Goal: Task Accomplishment & Management: Use online tool/utility

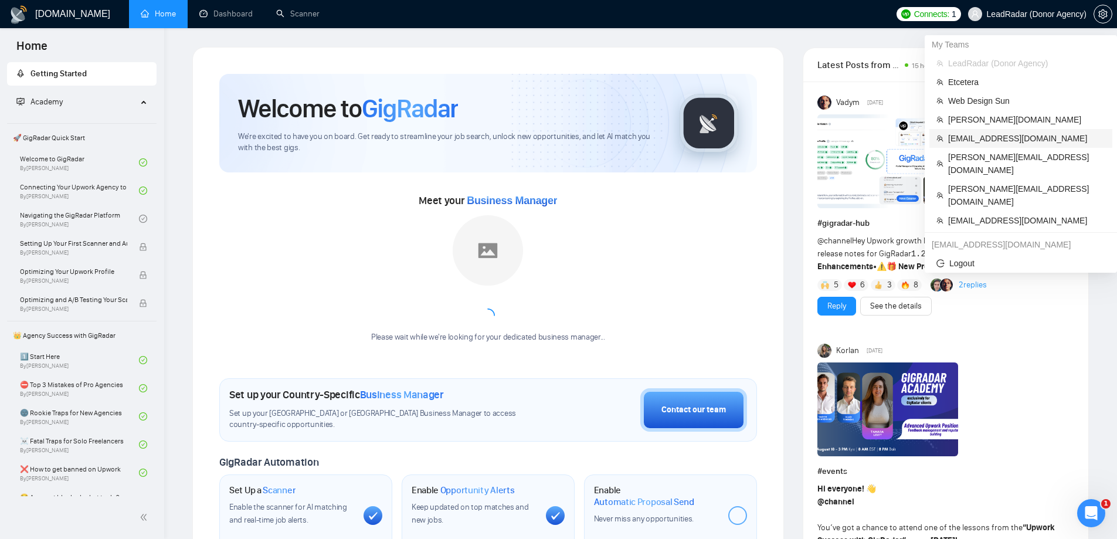
click at [978, 135] on span "[EMAIL_ADDRESS][DOMAIN_NAME]" at bounding box center [1026, 138] width 157 height 13
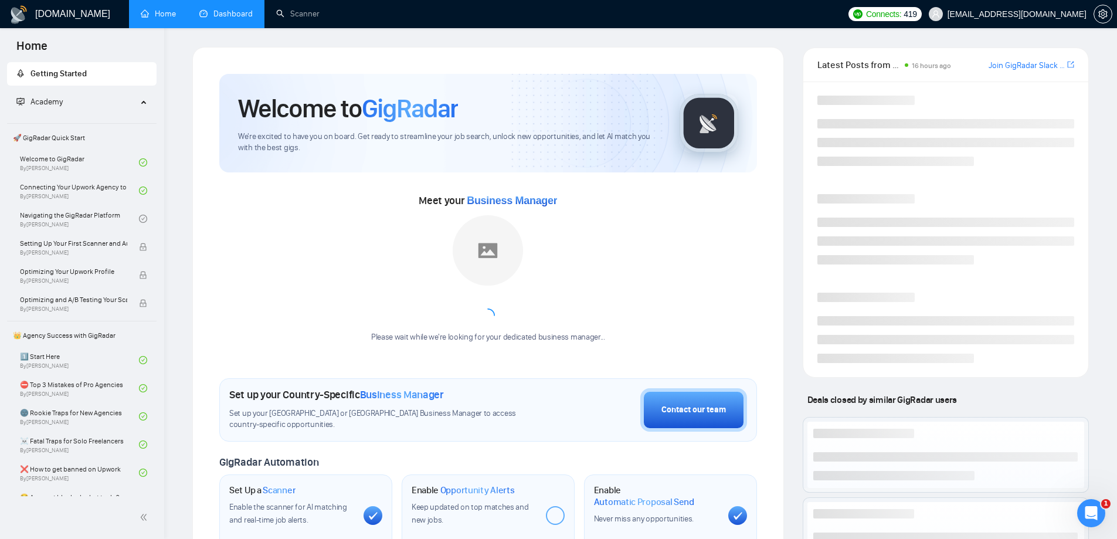
click at [219, 17] on link "Dashboard" at bounding box center [225, 14] width 53 height 10
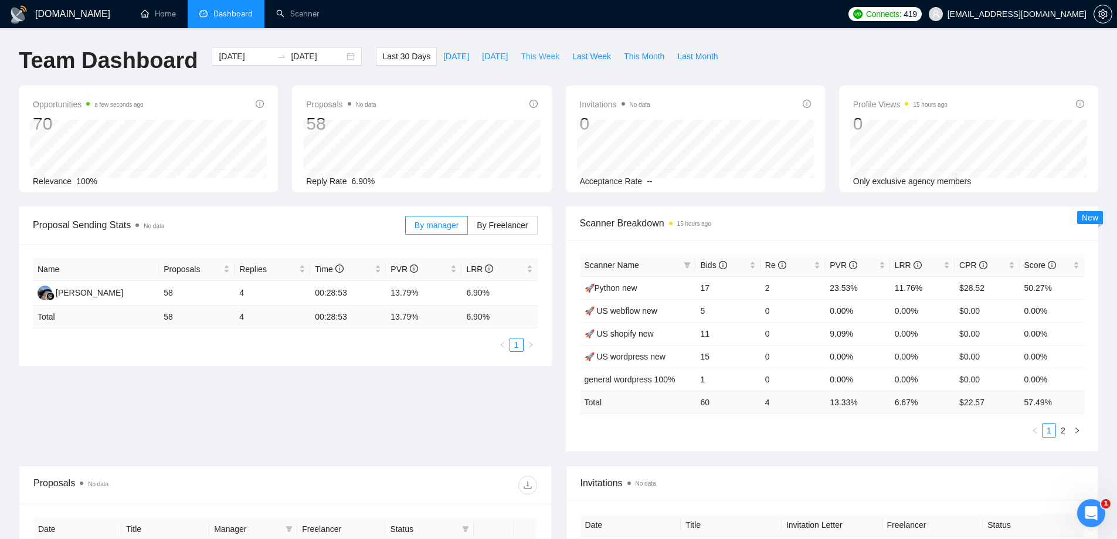
click at [541, 59] on span "This Week" at bounding box center [539, 56] width 39 height 13
type input "[DATE]"
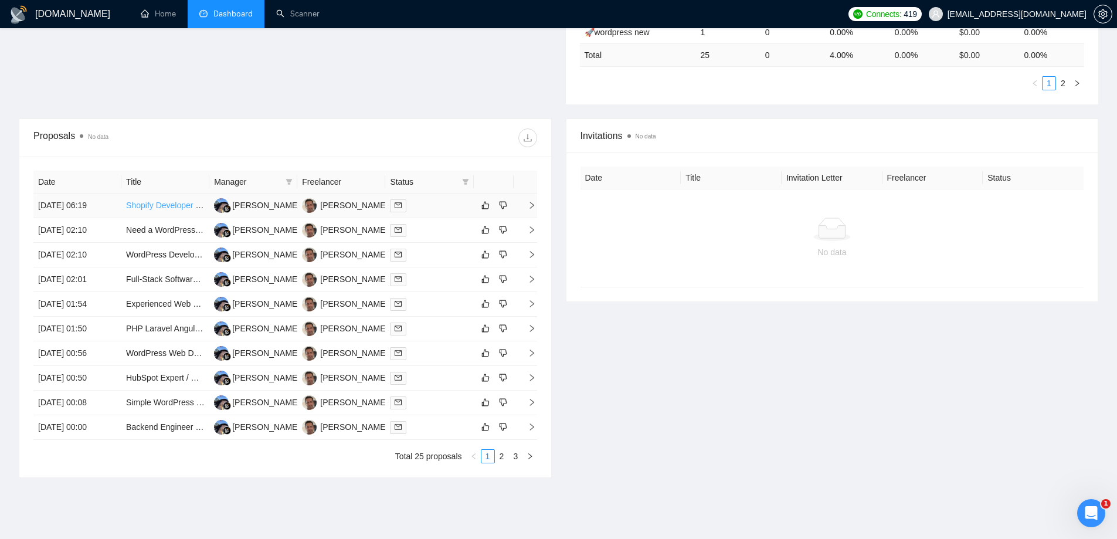
scroll to position [352, 0]
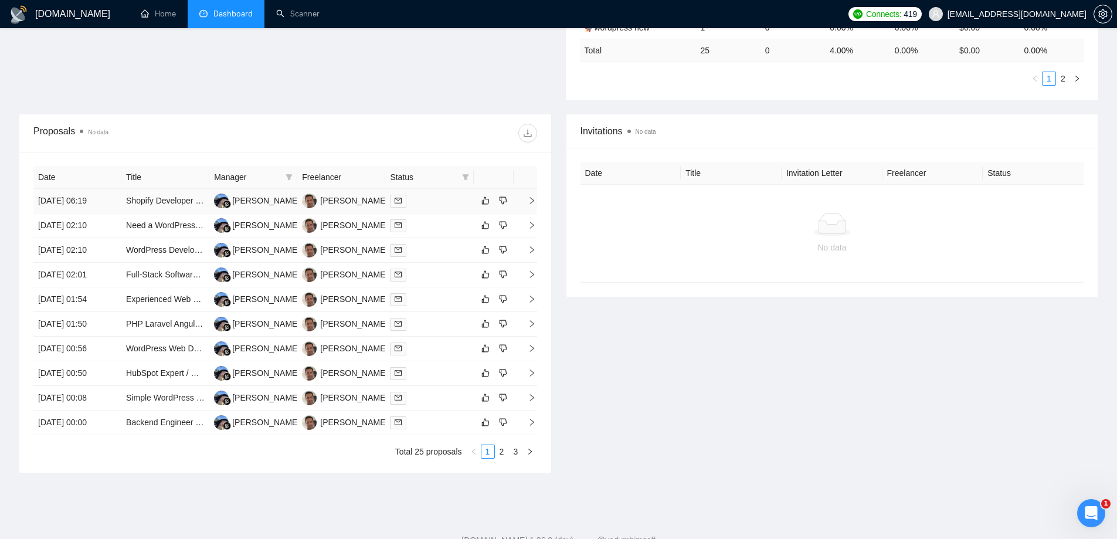
click at [56, 200] on td "[DATE] 06:19" at bounding box center [77, 201] width 88 height 25
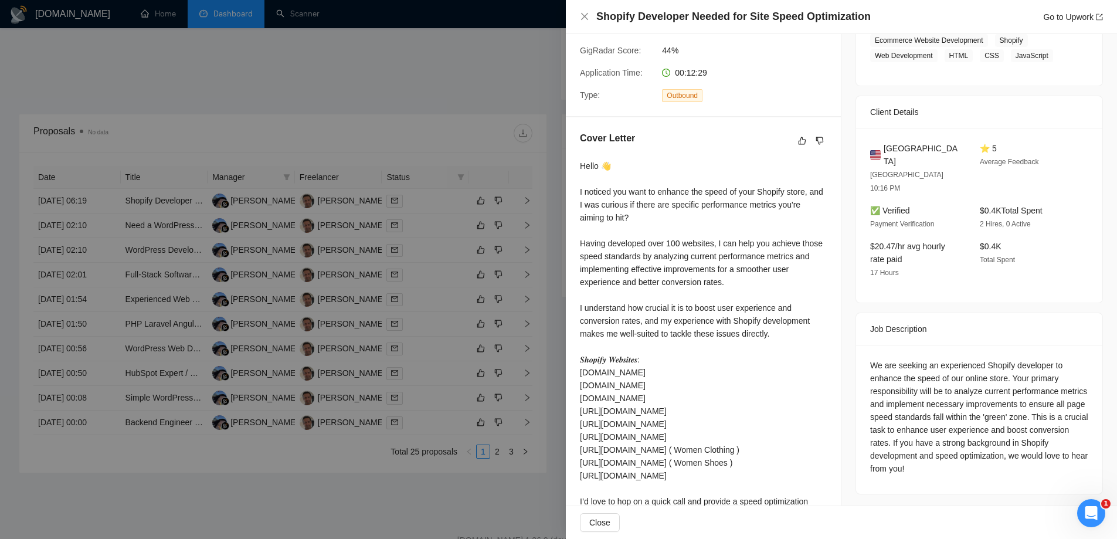
scroll to position [244, 0]
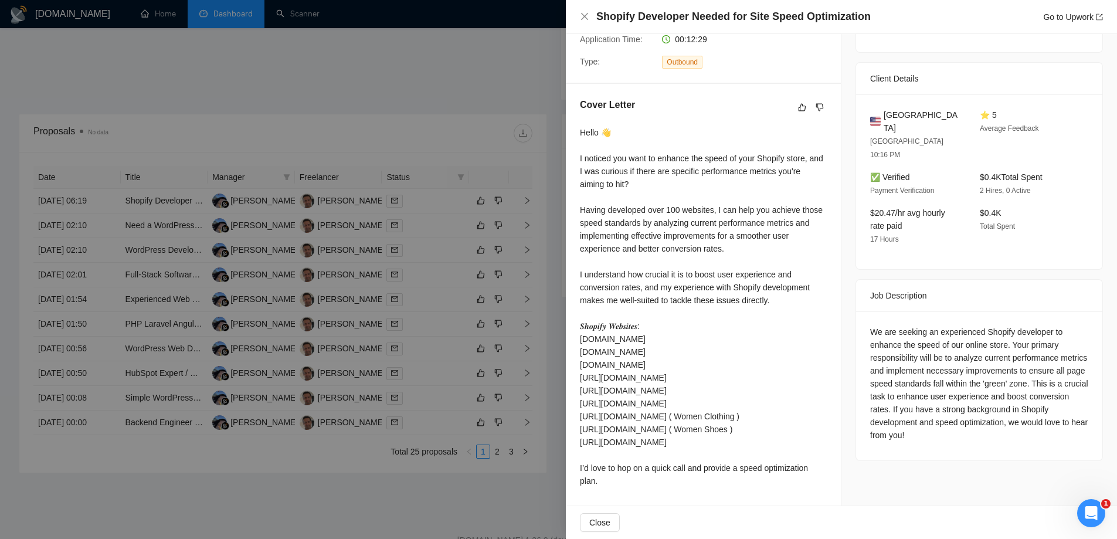
click at [459, 79] on div at bounding box center [558, 269] width 1117 height 539
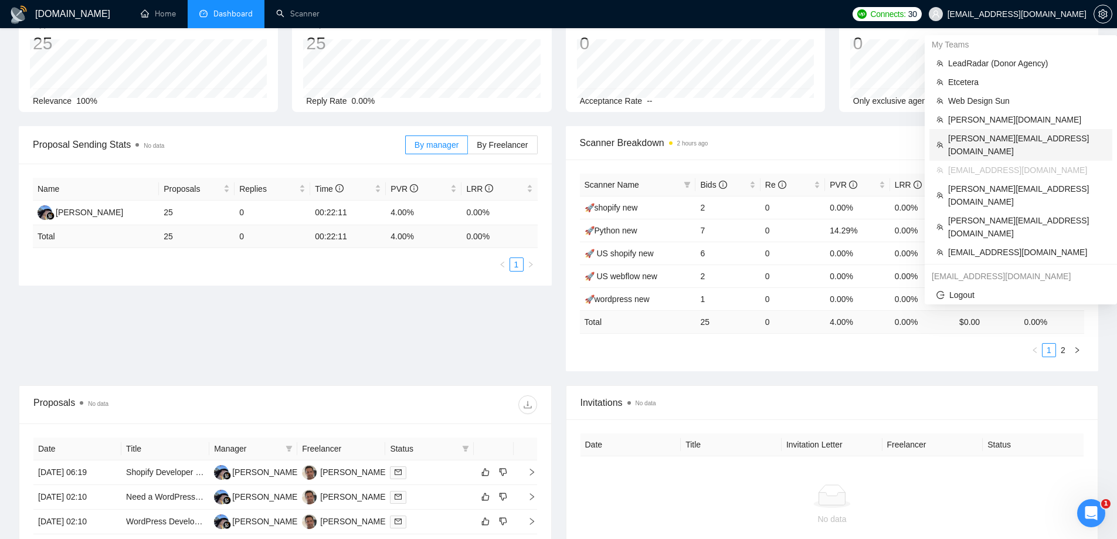
click at [974, 136] on span "[PERSON_NAME][EMAIL_ADDRESS][DOMAIN_NAME]" at bounding box center [1026, 145] width 157 height 26
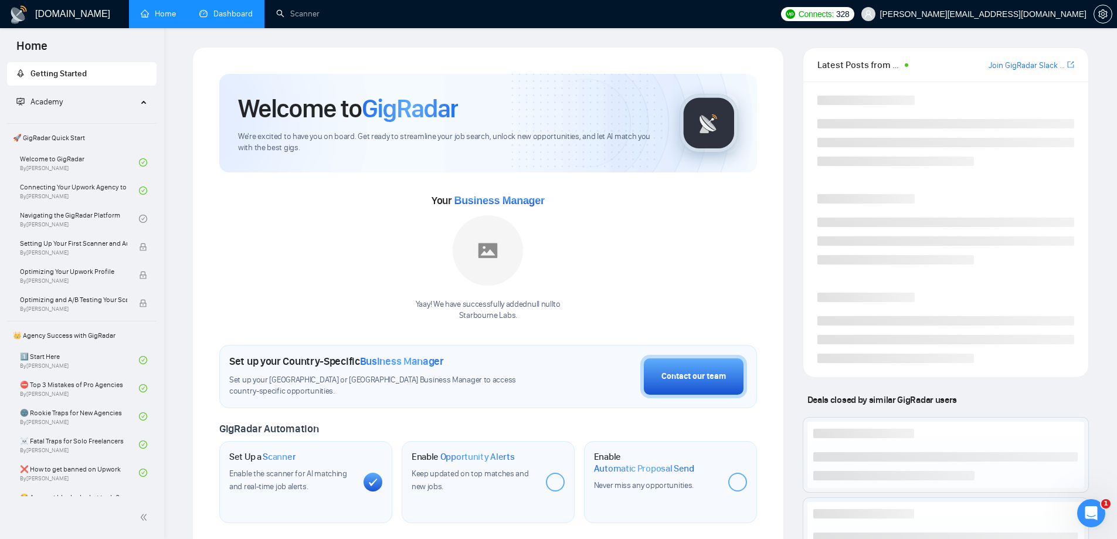
click at [206, 13] on link "Dashboard" at bounding box center [225, 14] width 53 height 10
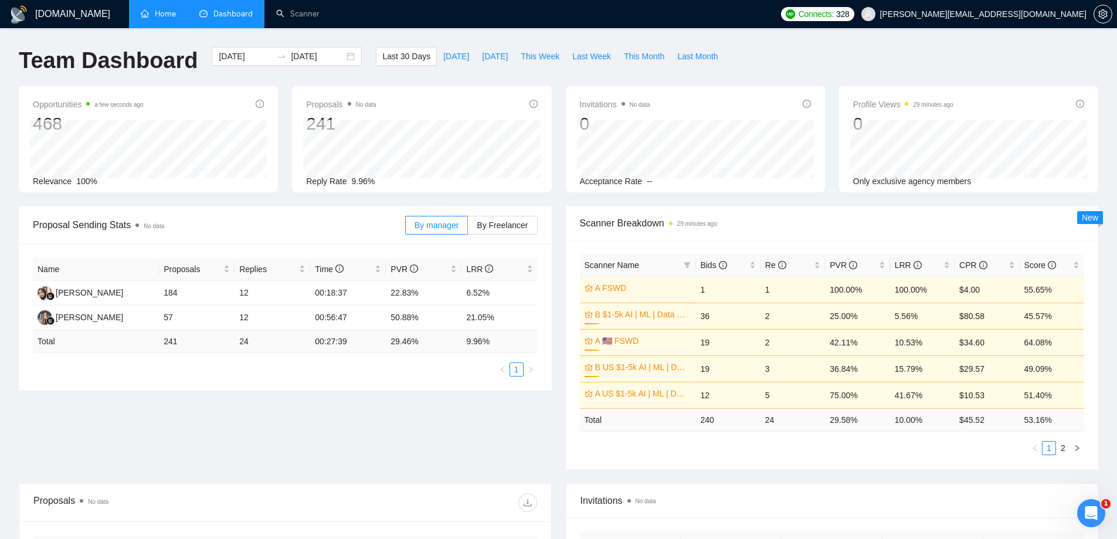
click at [151, 10] on link "Home" at bounding box center [158, 14] width 35 height 10
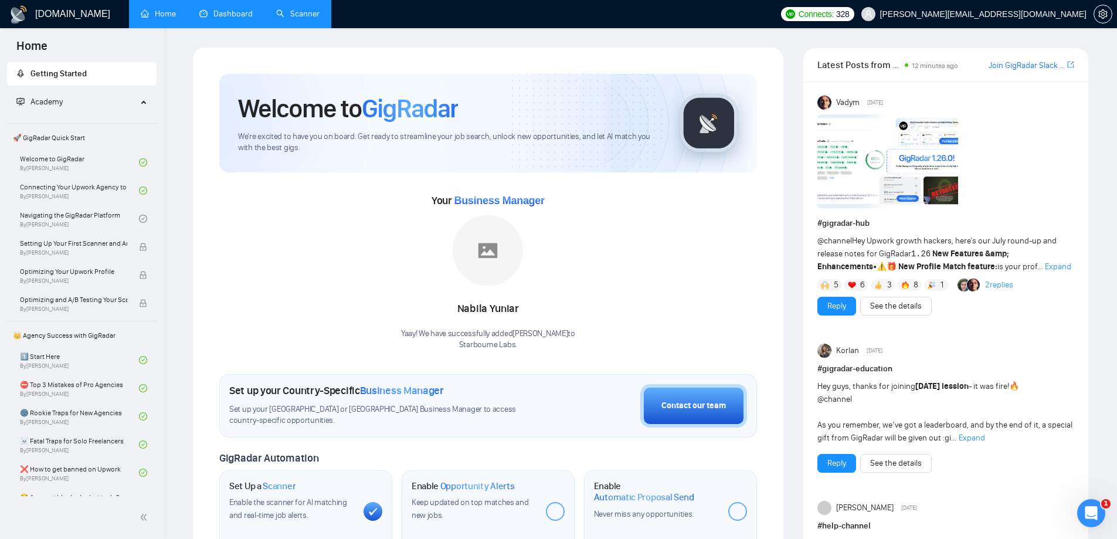
click at [291, 13] on link "Scanner" at bounding box center [297, 14] width 43 height 10
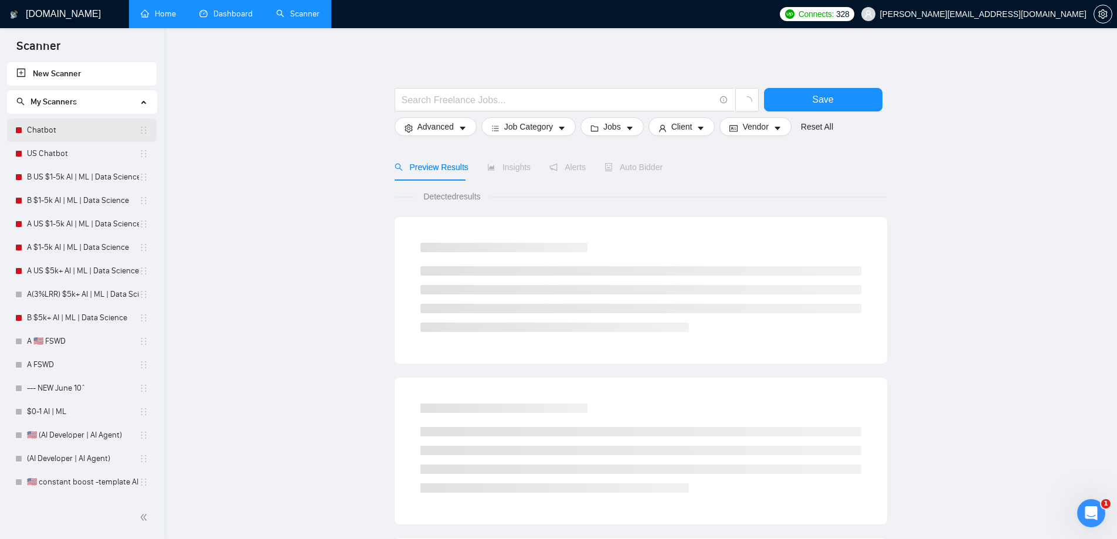
click at [71, 123] on link "Chatbot" at bounding box center [83, 129] width 112 height 23
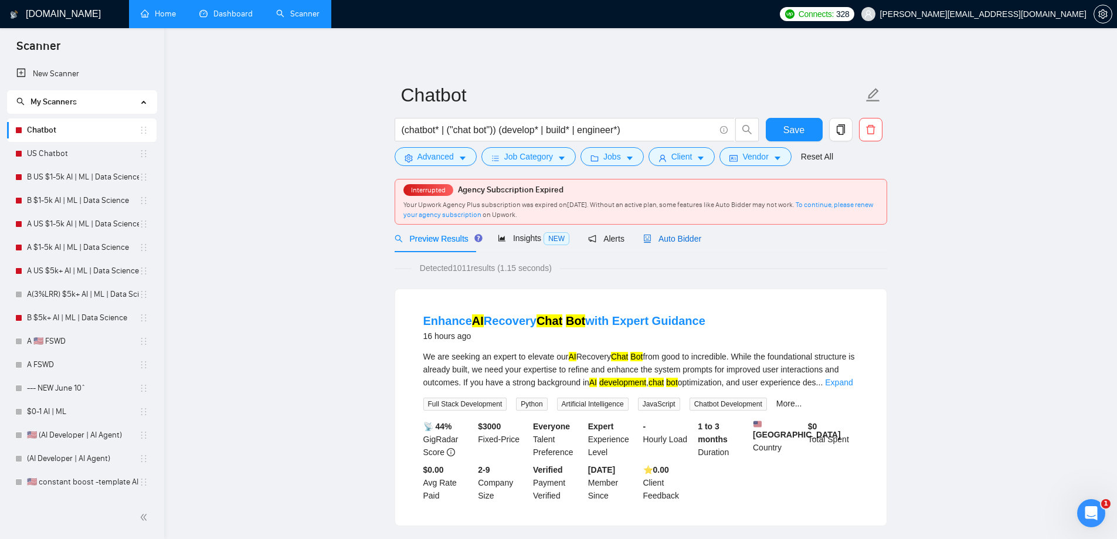
drag, startPoint x: 689, startPoint y: 237, endPoint x: 1084, endPoint y: 291, distance: 398.7
click at [688, 237] on span "Auto Bidder" at bounding box center [672, 238] width 58 height 9
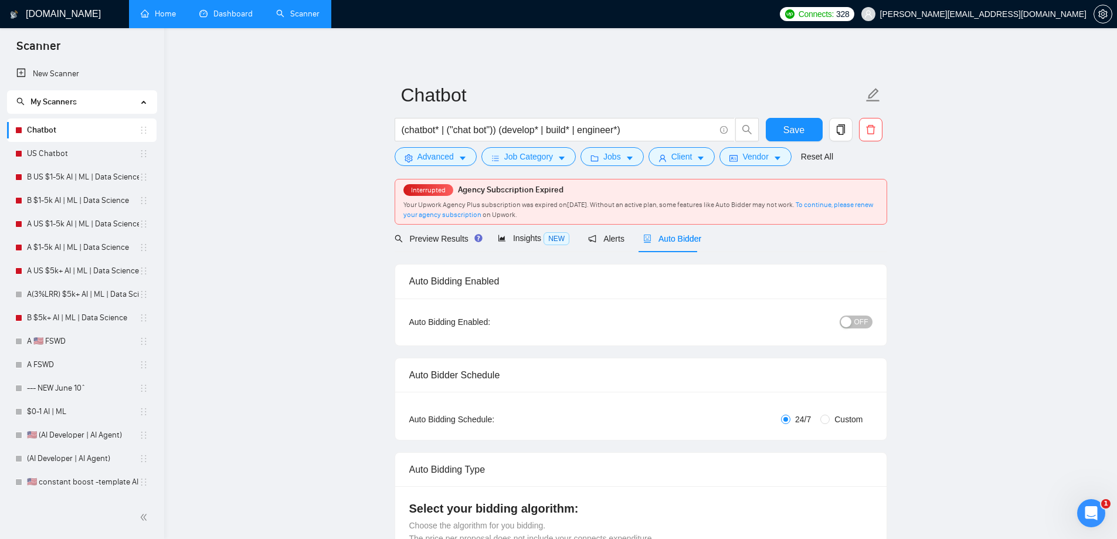
click at [863, 320] on span "OFF" at bounding box center [861, 321] width 14 height 13
click at [869, 322] on div "button" at bounding box center [865, 321] width 11 height 11
click at [235, 18] on link "Dashboard" at bounding box center [225, 14] width 53 height 10
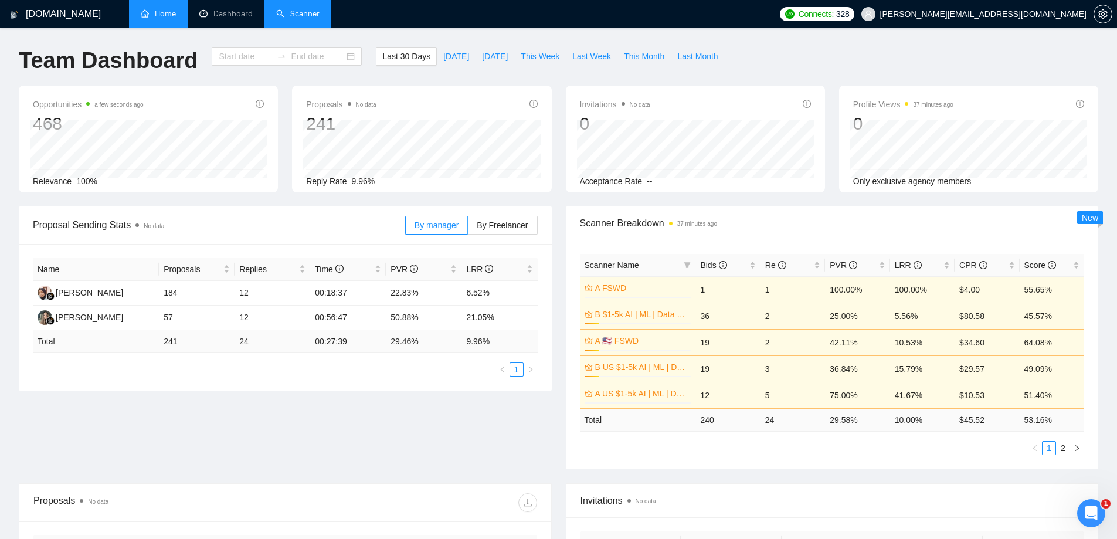
type input "[DATE]"
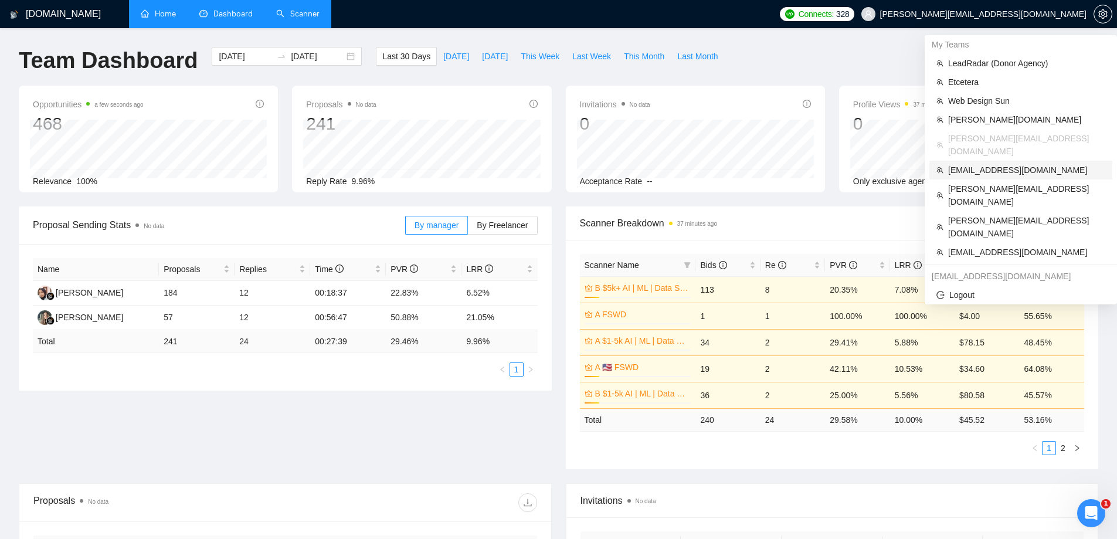
click at [962, 164] on span "[EMAIL_ADDRESS][DOMAIN_NAME]" at bounding box center [1026, 170] width 157 height 13
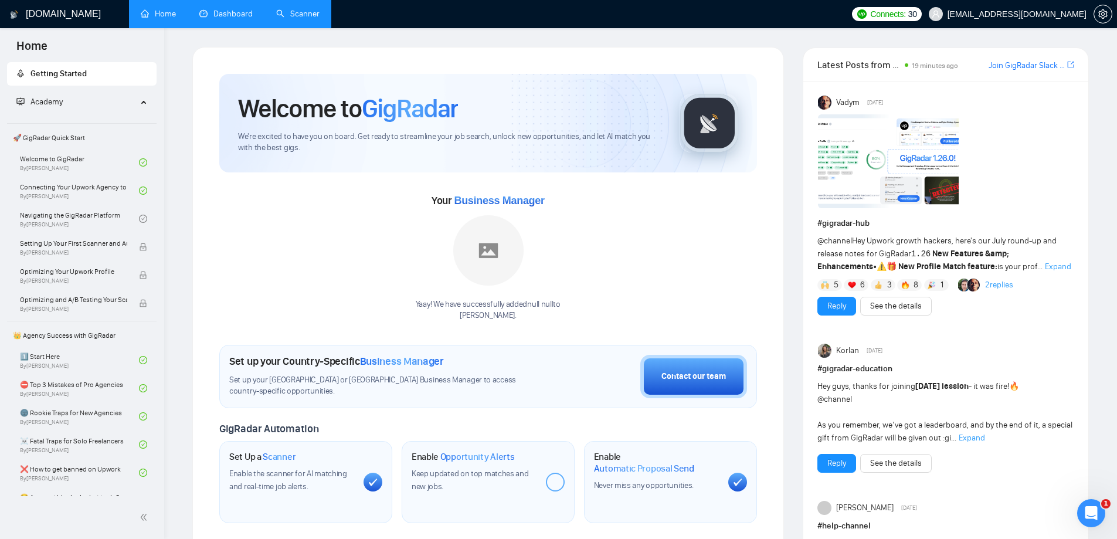
click at [214, 9] on link "Dashboard" at bounding box center [225, 14] width 53 height 10
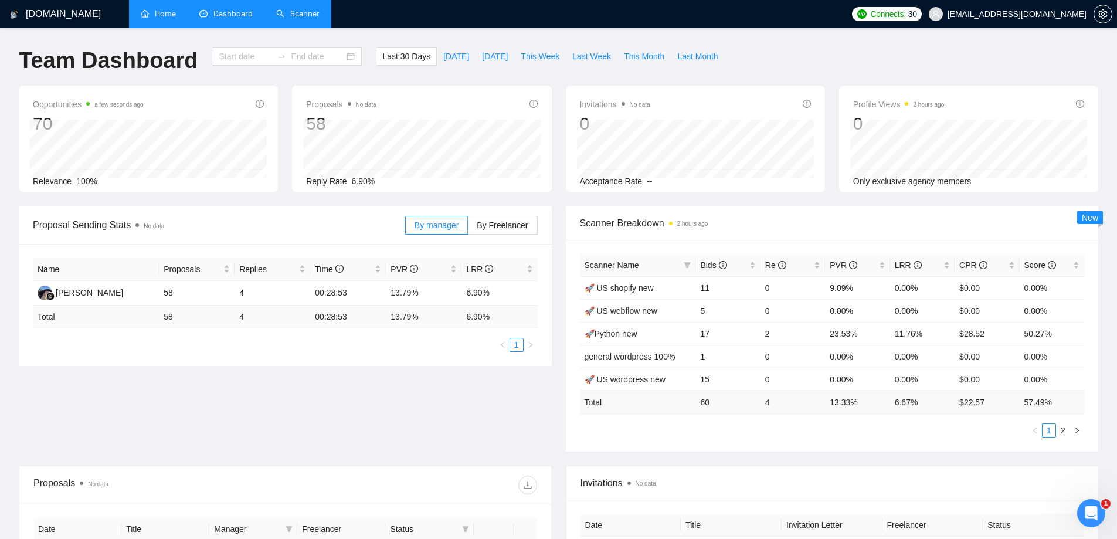
type input "[DATE]"
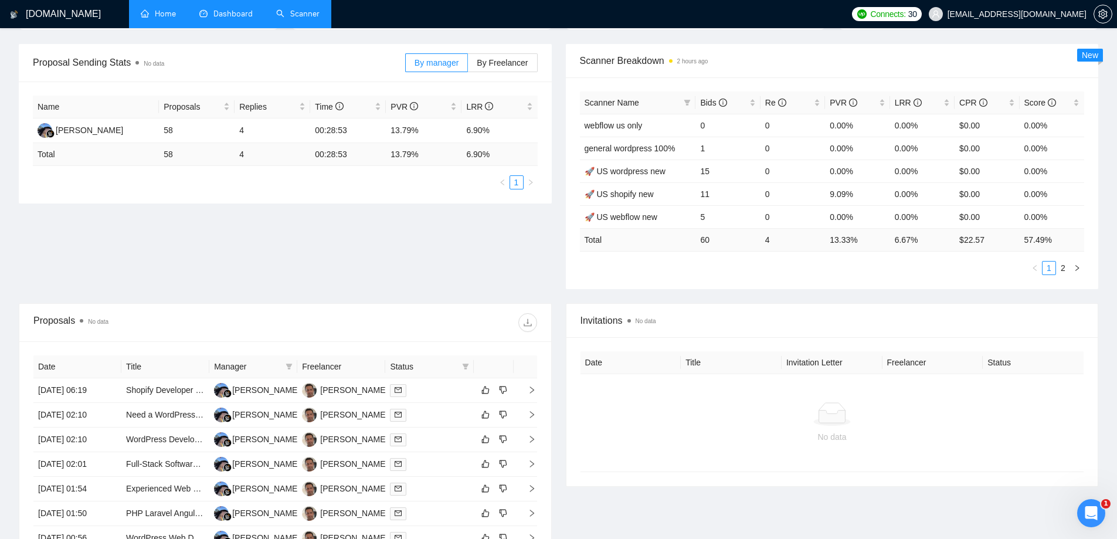
scroll to position [176, 0]
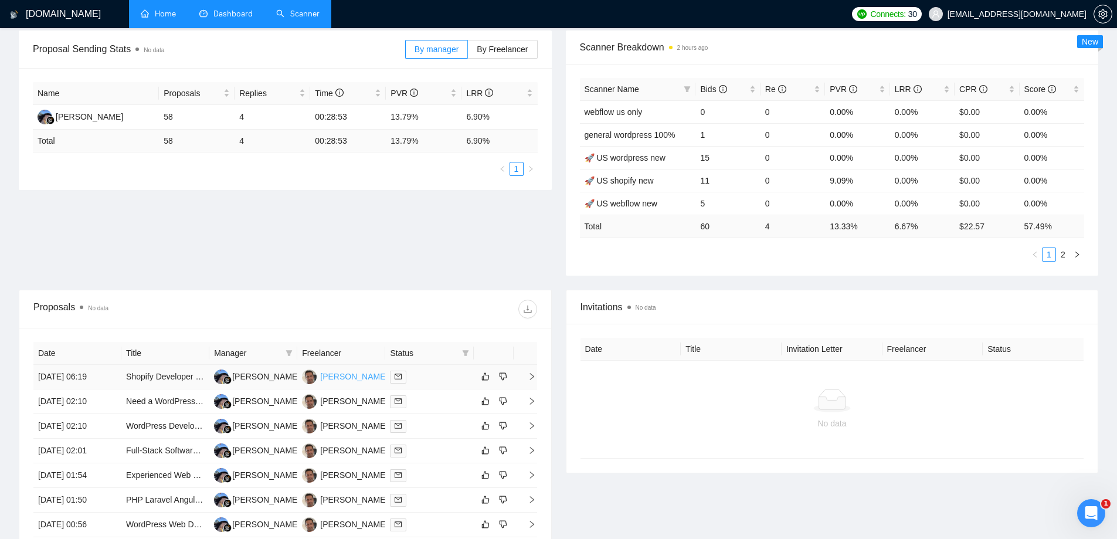
click at [336, 374] on div "[PERSON_NAME]" at bounding box center [353, 376] width 67 height 13
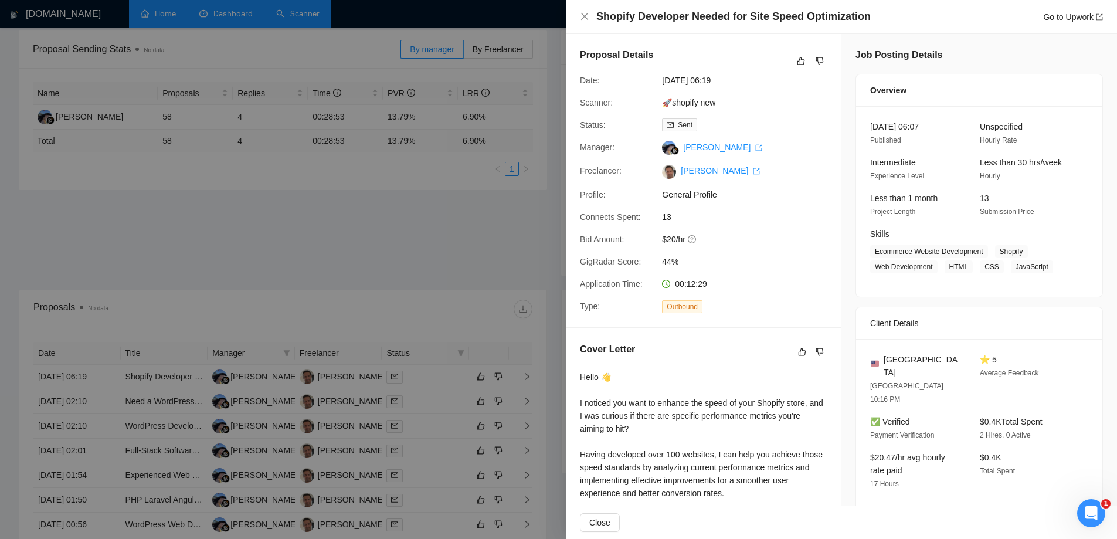
click at [444, 253] on div at bounding box center [558, 269] width 1117 height 539
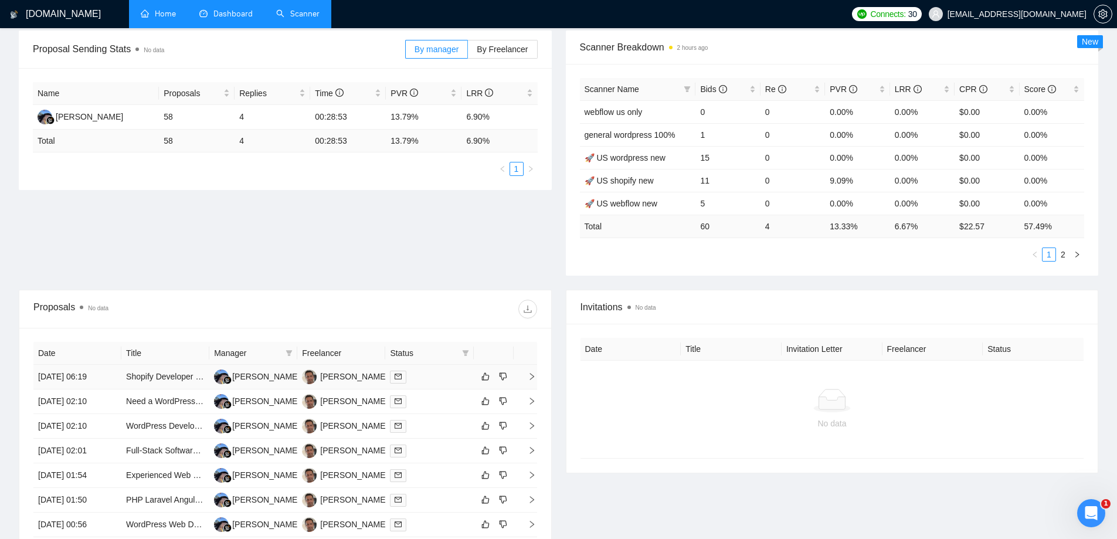
click at [75, 370] on td "[DATE] 06:19" at bounding box center [77, 377] width 88 height 25
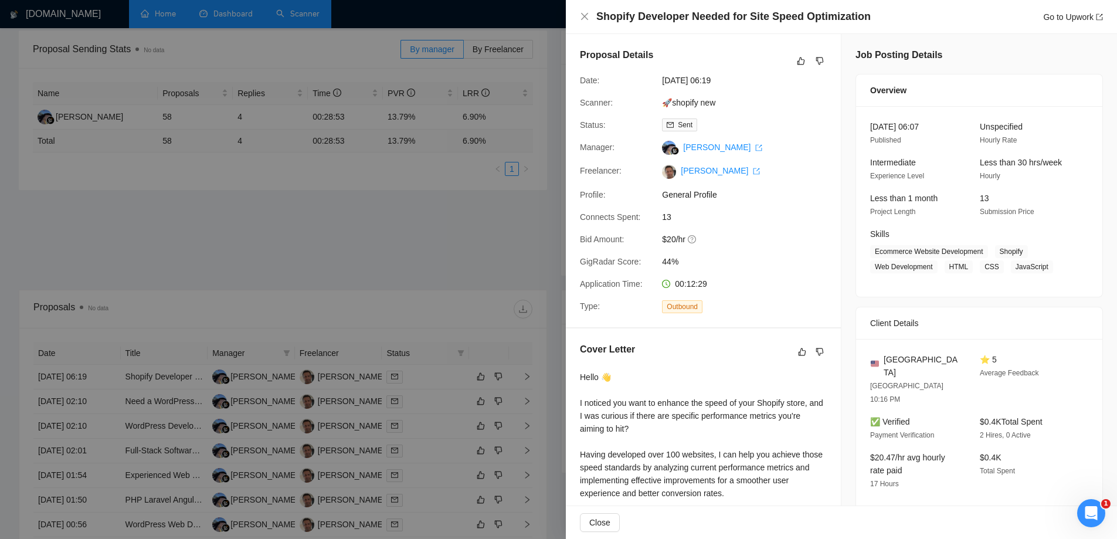
click at [267, 261] on div at bounding box center [558, 269] width 1117 height 539
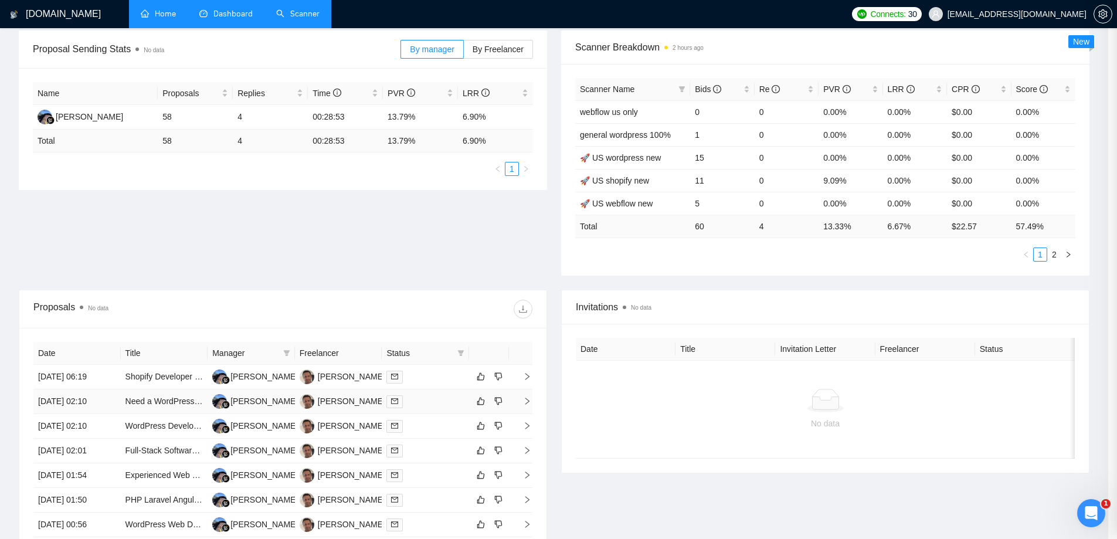
click at [90, 391] on td "[DATE] 02:10" at bounding box center [76, 401] width 87 height 25
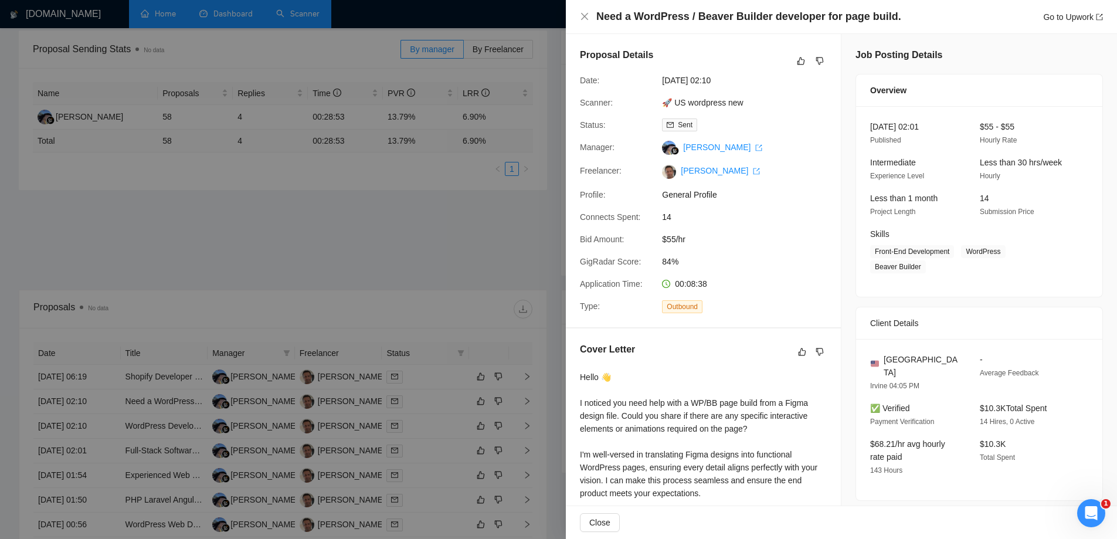
click at [207, 218] on div at bounding box center [558, 269] width 1117 height 539
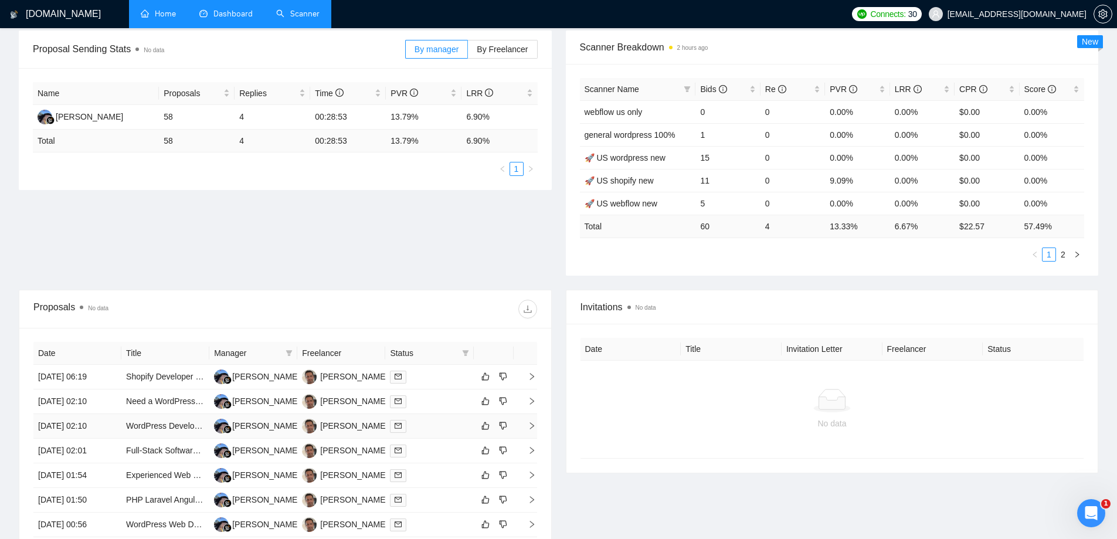
click at [77, 427] on td "[DATE] 02:10" at bounding box center [77, 426] width 88 height 25
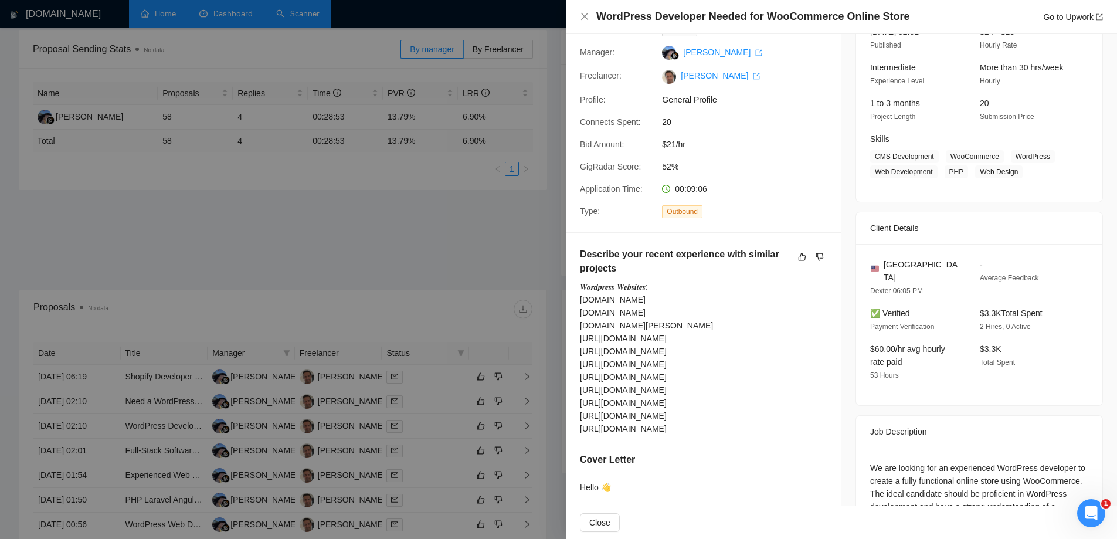
scroll to position [234, 0]
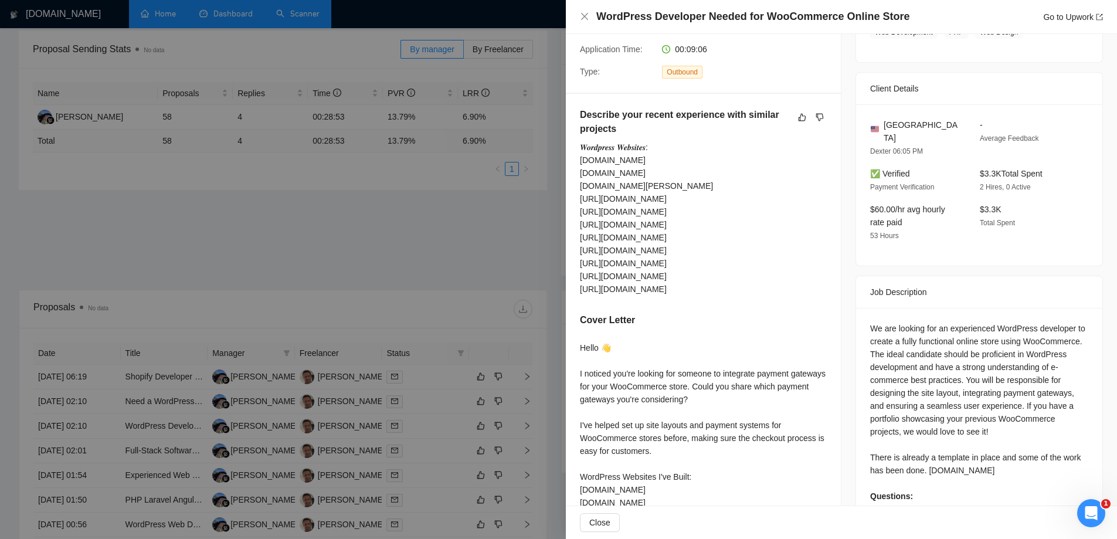
click at [270, 217] on div at bounding box center [558, 269] width 1117 height 539
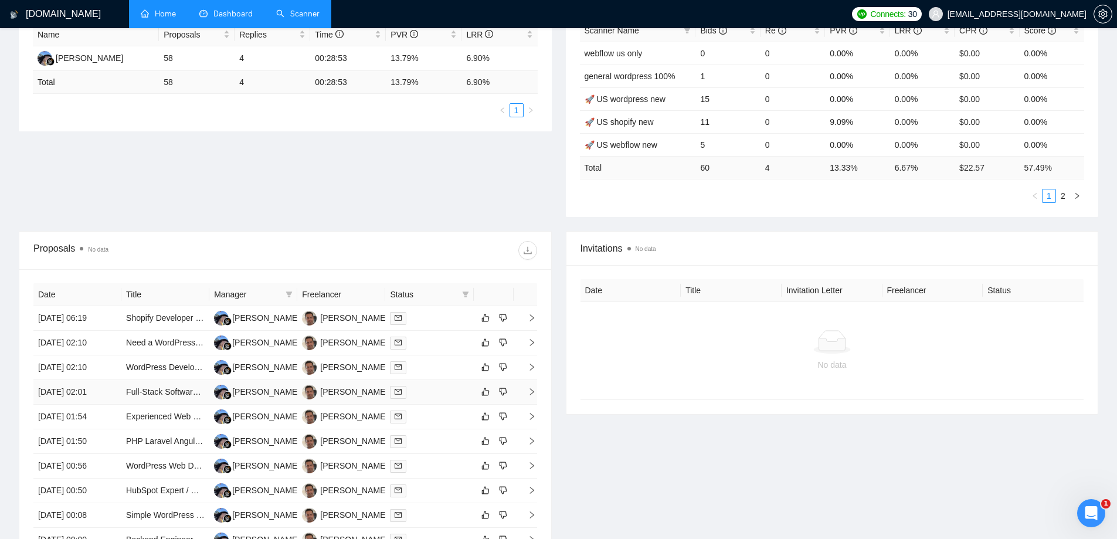
click at [86, 383] on td "[DATE] 02:01" at bounding box center [77, 392] width 88 height 25
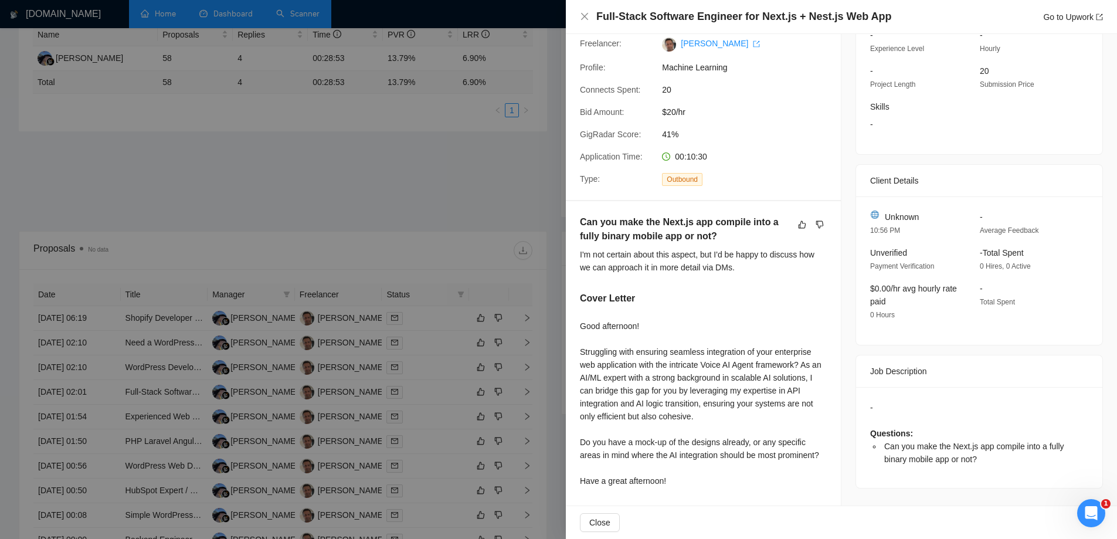
click at [378, 188] on div at bounding box center [558, 269] width 1117 height 539
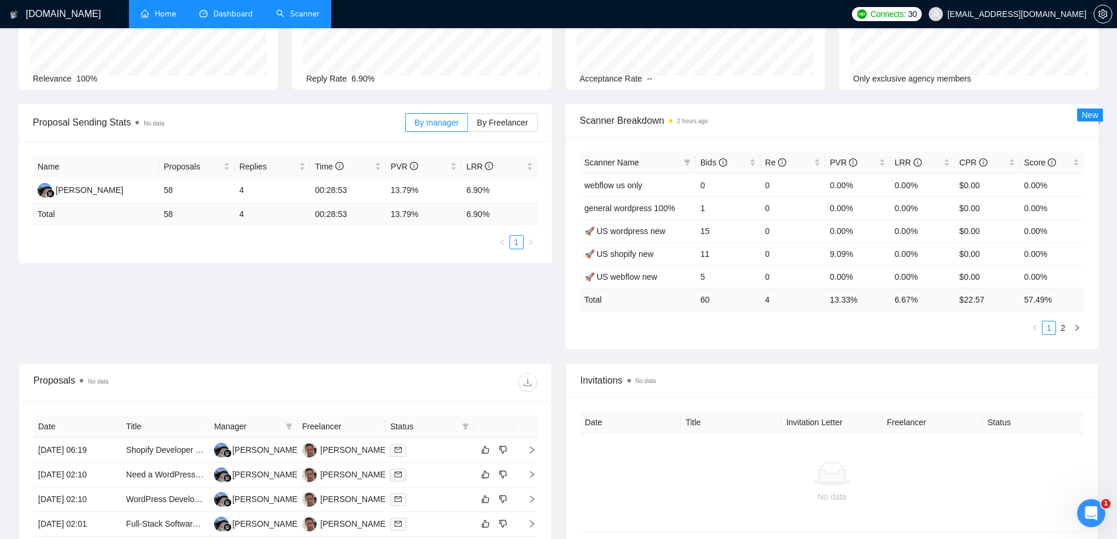
scroll to position [0, 0]
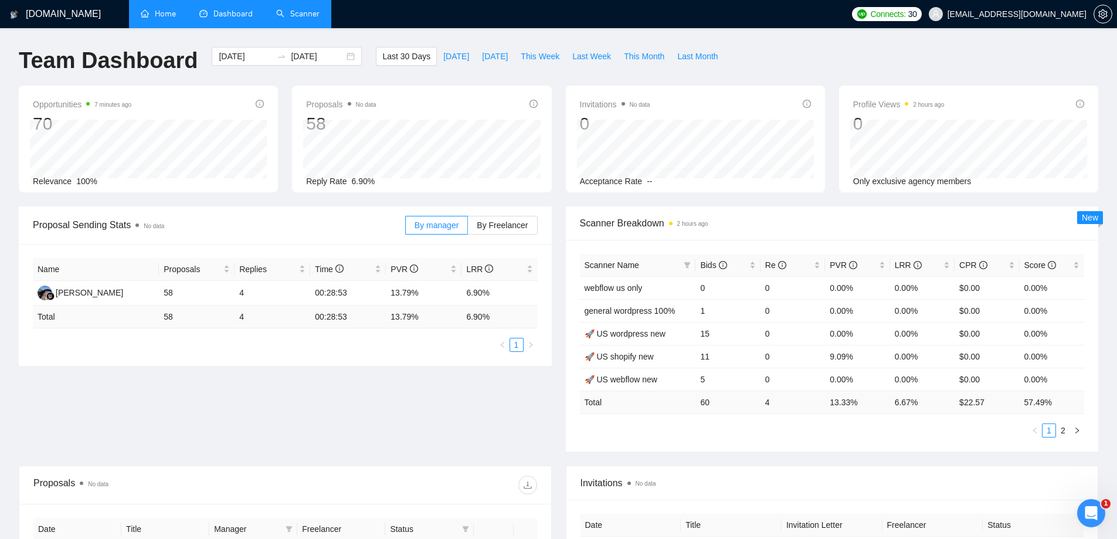
click at [319, 11] on link "Scanner" at bounding box center [297, 14] width 43 height 10
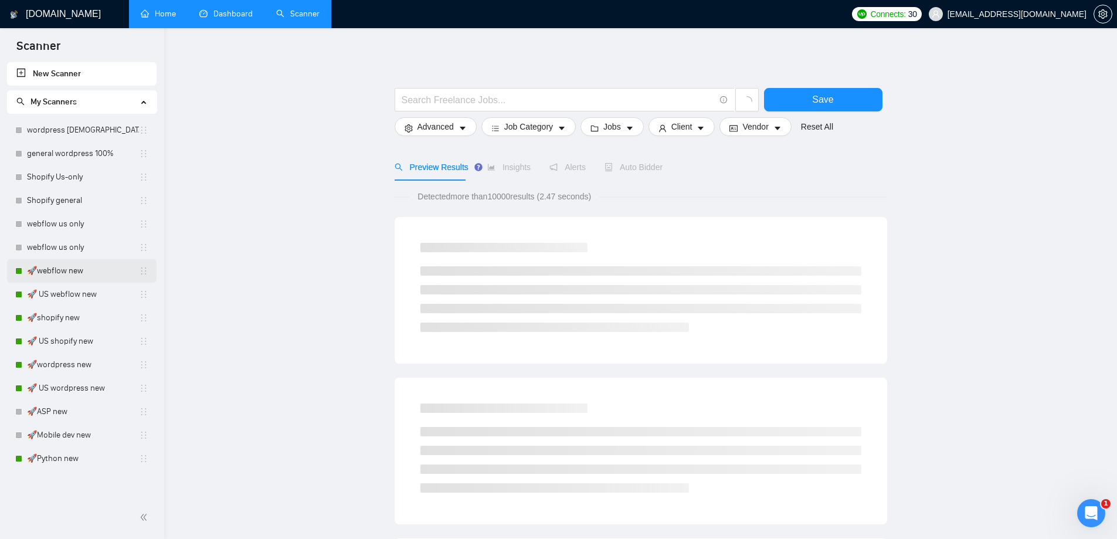
click at [65, 268] on link "🚀webflow new" at bounding box center [83, 270] width 112 height 23
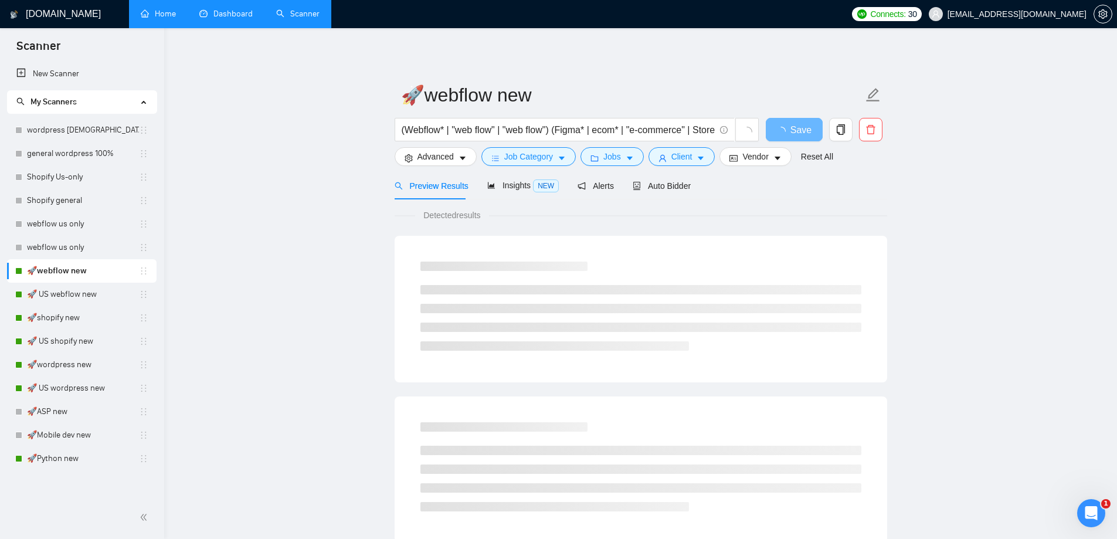
click at [1010, 260] on main "🚀webflow new (Webflow* | "web flow" | "web flow") (Figma* | ecom* | "e-commerce…" at bounding box center [640, 536] width 915 height 978
click at [651, 190] on span "Auto Bidder" at bounding box center [661, 185] width 58 height 9
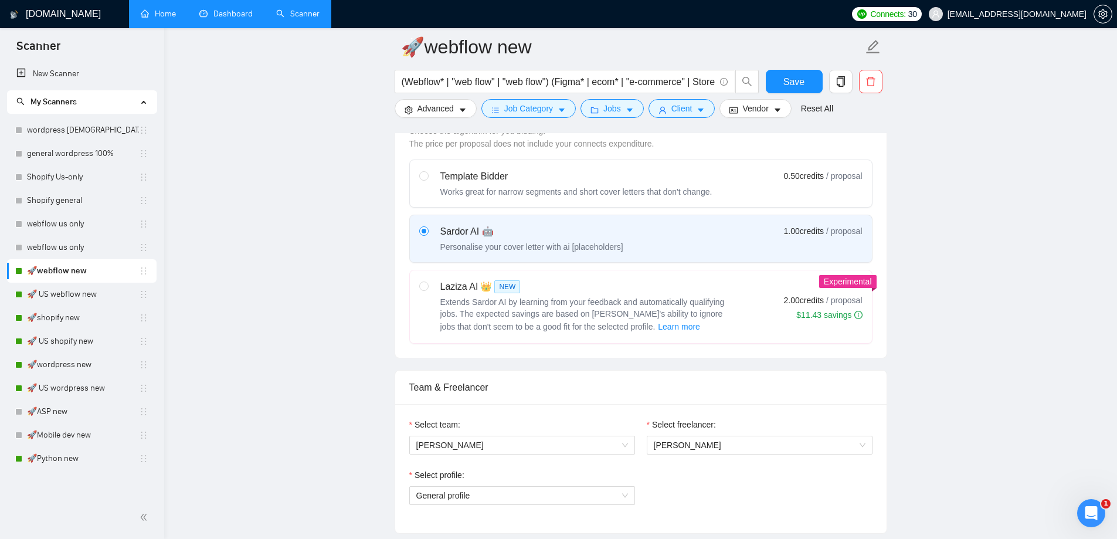
scroll to position [527, 0]
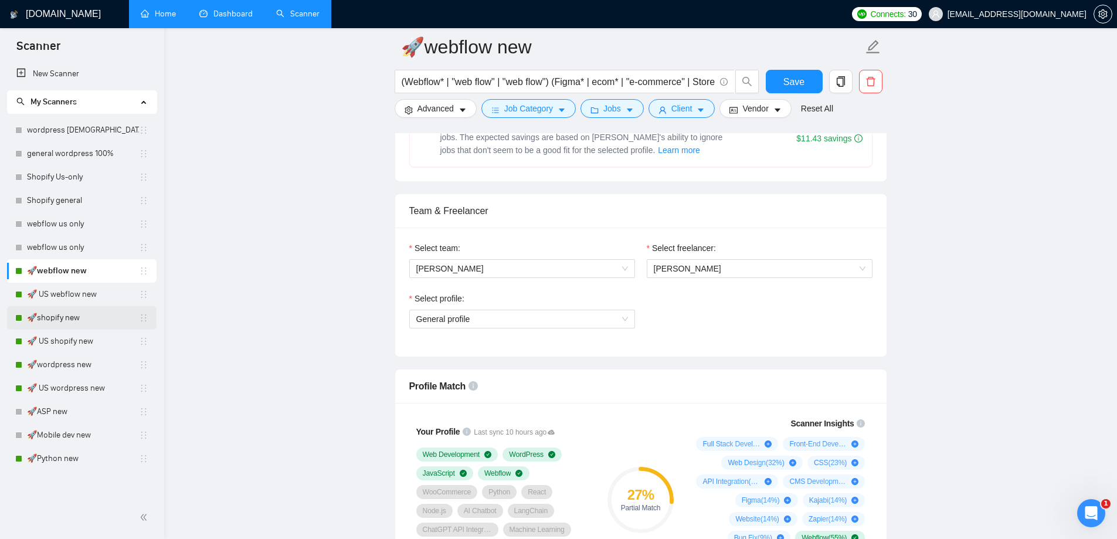
click at [69, 311] on link "🚀shopify new" at bounding box center [83, 317] width 112 height 23
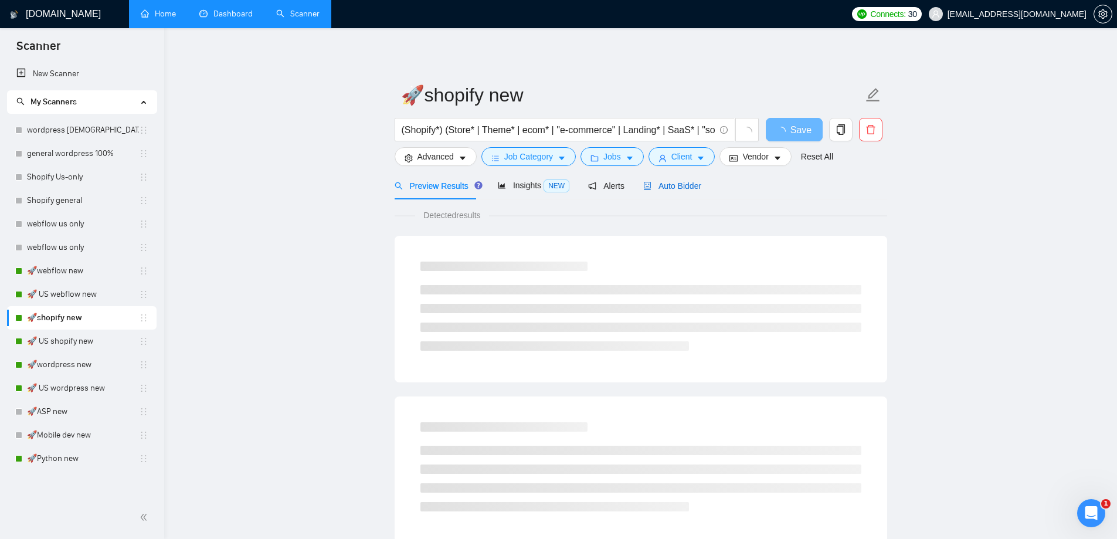
click at [682, 188] on span "Auto Bidder" at bounding box center [672, 185] width 58 height 9
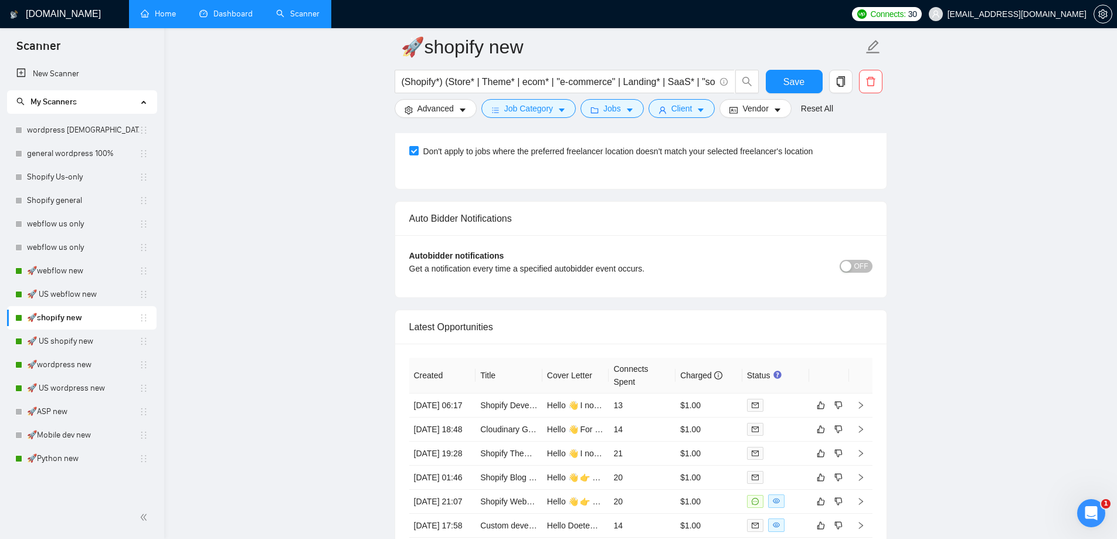
scroll to position [2872, 0]
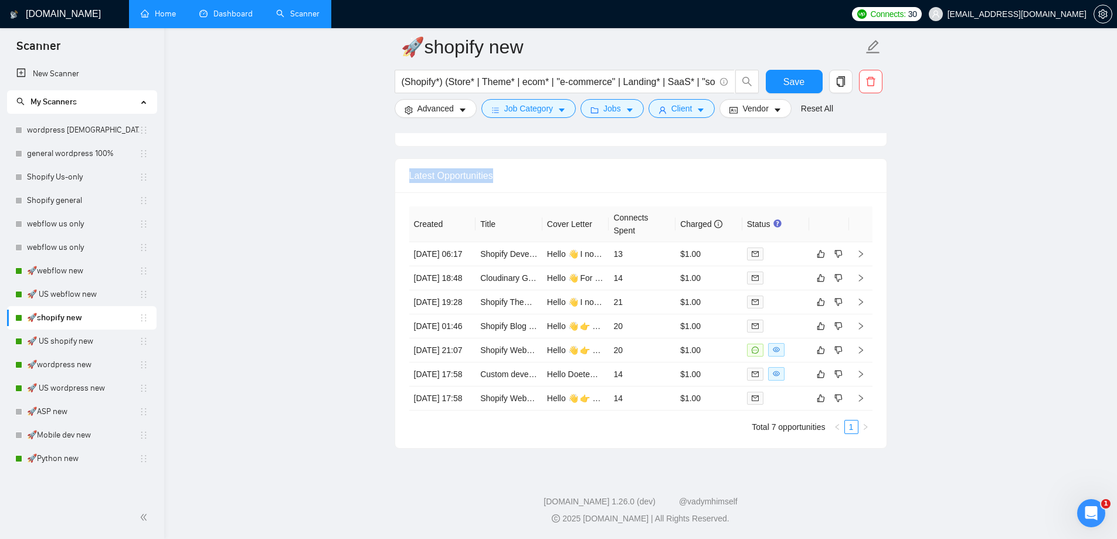
drag, startPoint x: 503, startPoint y: 172, endPoint x: 408, endPoint y: 174, distance: 95.6
click at [408, 174] on div "Latest Opportunities" at bounding box center [640, 176] width 491 height 34
copy div "Latest Opportunities"
click at [228, 9] on link "Dashboard" at bounding box center [225, 14] width 53 height 10
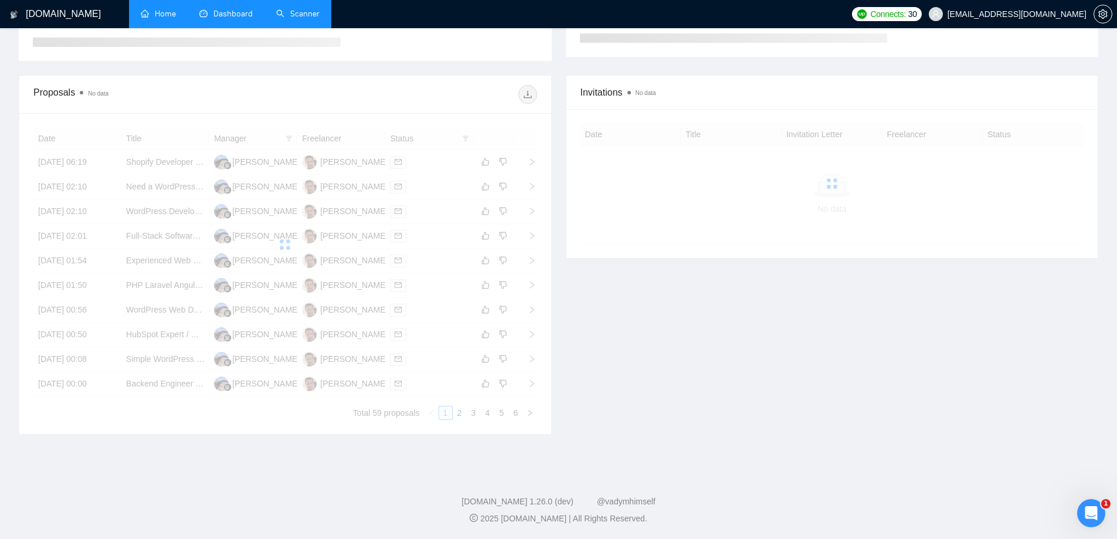
scroll to position [164, 0]
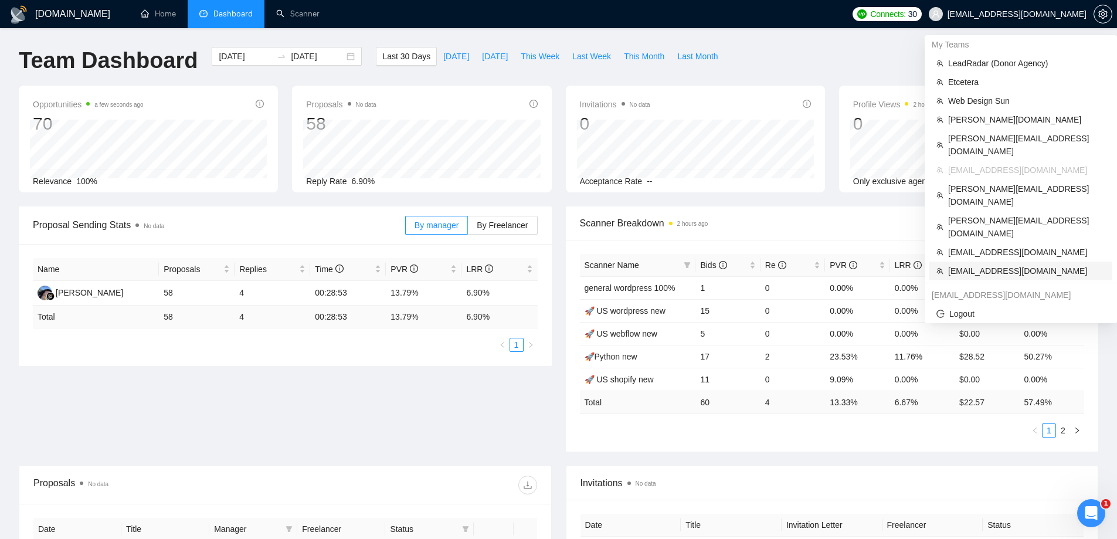
click at [988, 264] on span "[EMAIL_ADDRESS][DOMAIN_NAME]" at bounding box center [1026, 270] width 157 height 13
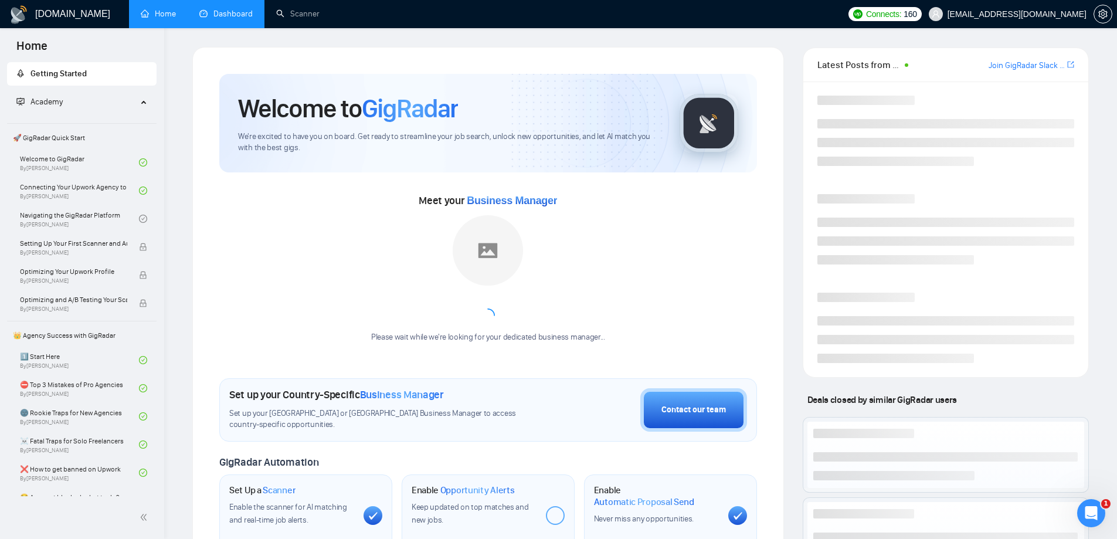
click at [233, 19] on link "Dashboard" at bounding box center [225, 14] width 53 height 10
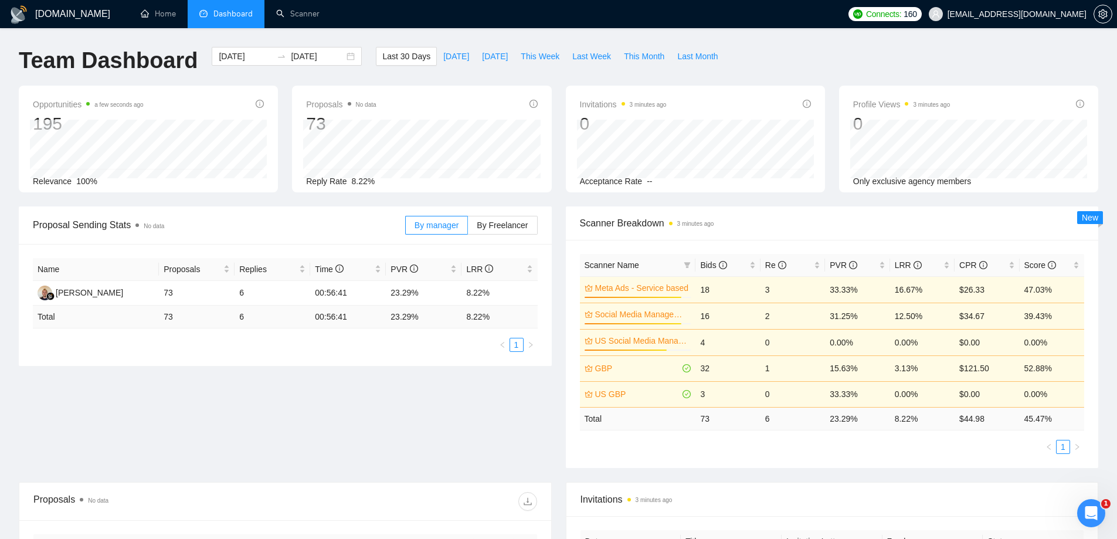
click at [791, 57] on div "Team Dashboard [DATE] [DATE] Last 30 Days [DATE] [DATE] This Week Last Week Thi…" at bounding box center [558, 66] width 1093 height 39
click at [583, 58] on span "Last Week" at bounding box center [591, 56] width 39 height 13
type input "[DATE]"
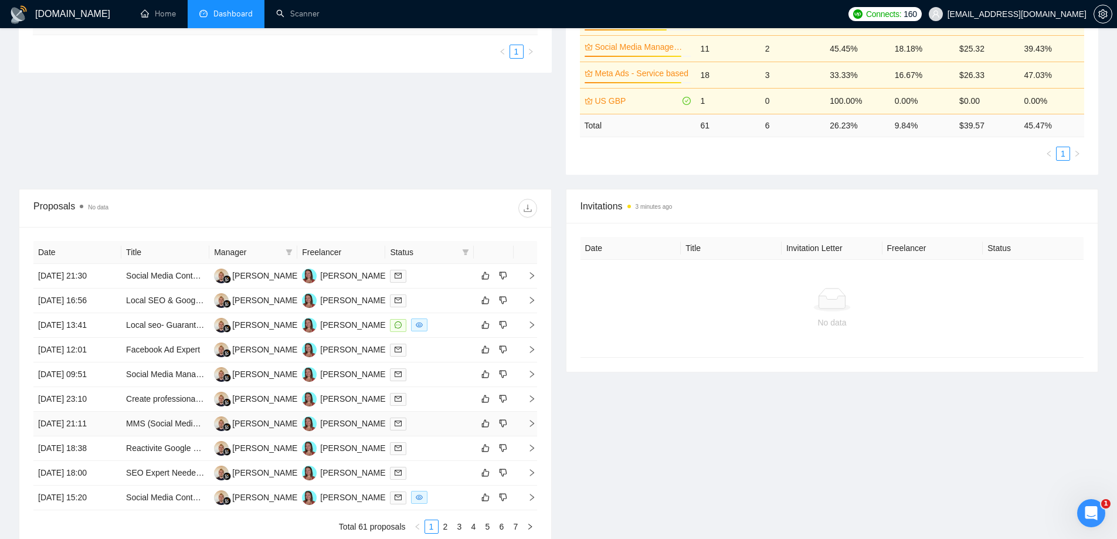
scroll to position [352, 0]
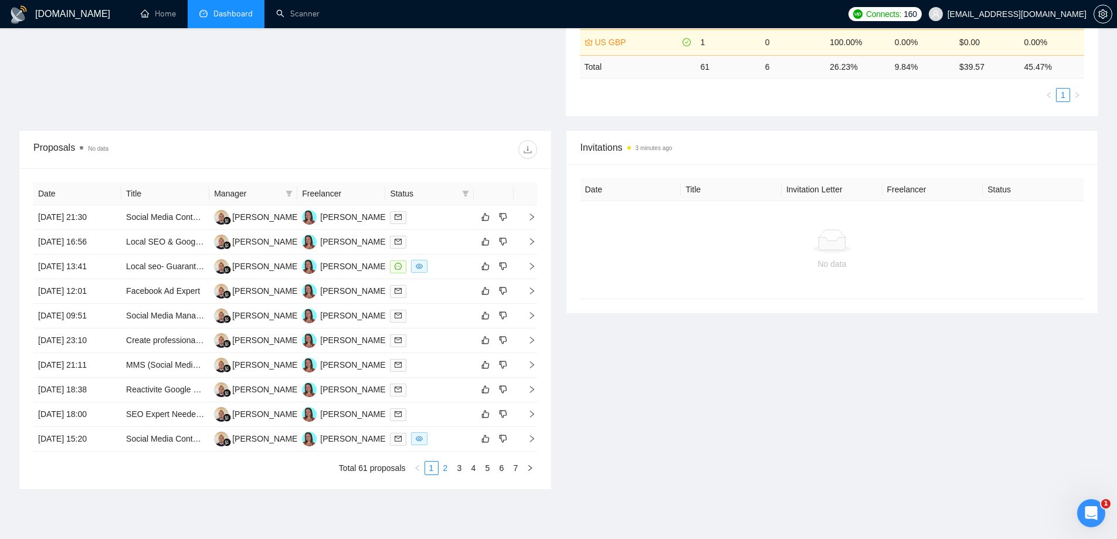
click at [447, 468] on link "2" at bounding box center [445, 467] width 13 height 13
click at [460, 469] on link "3" at bounding box center [459, 467] width 13 height 13
click at [489, 471] on link "5" at bounding box center [487, 467] width 13 height 13
click at [471, 471] on link "4" at bounding box center [473, 467] width 13 height 13
click at [70, 388] on td "[DATE] 02:39" at bounding box center [77, 389] width 88 height 25
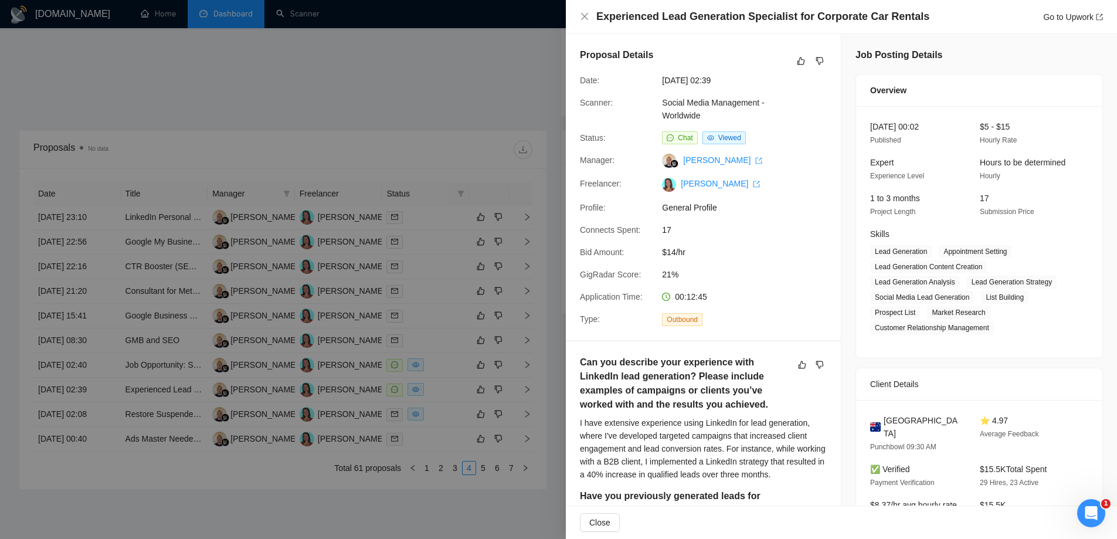
click at [490, 105] on div at bounding box center [558, 269] width 1117 height 539
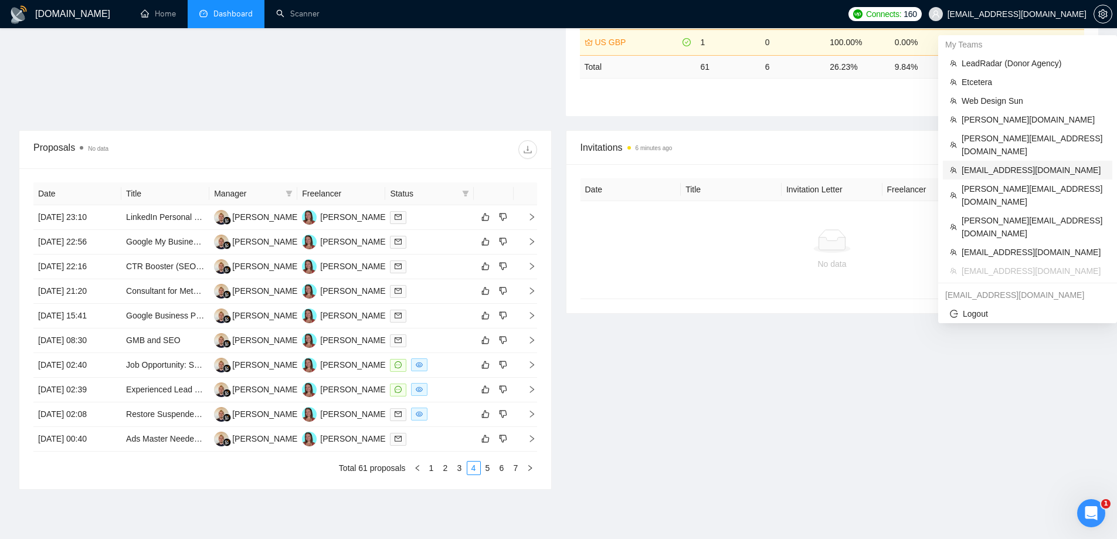
click at [1004, 164] on span "[EMAIL_ADDRESS][DOMAIN_NAME]" at bounding box center [1033, 170] width 144 height 13
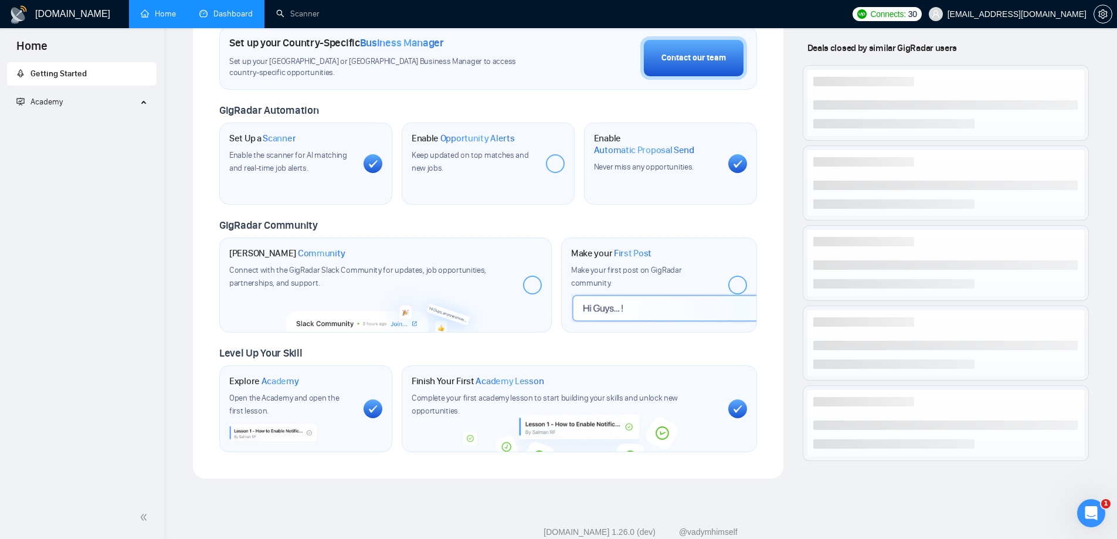
scroll to position [382, 0]
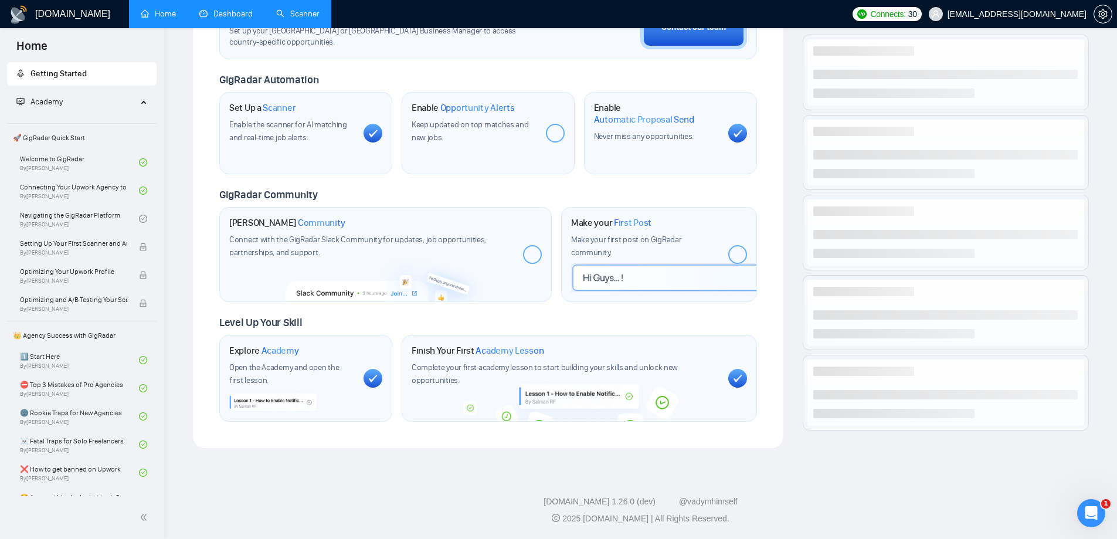
click at [312, 19] on link "Scanner" at bounding box center [297, 14] width 43 height 10
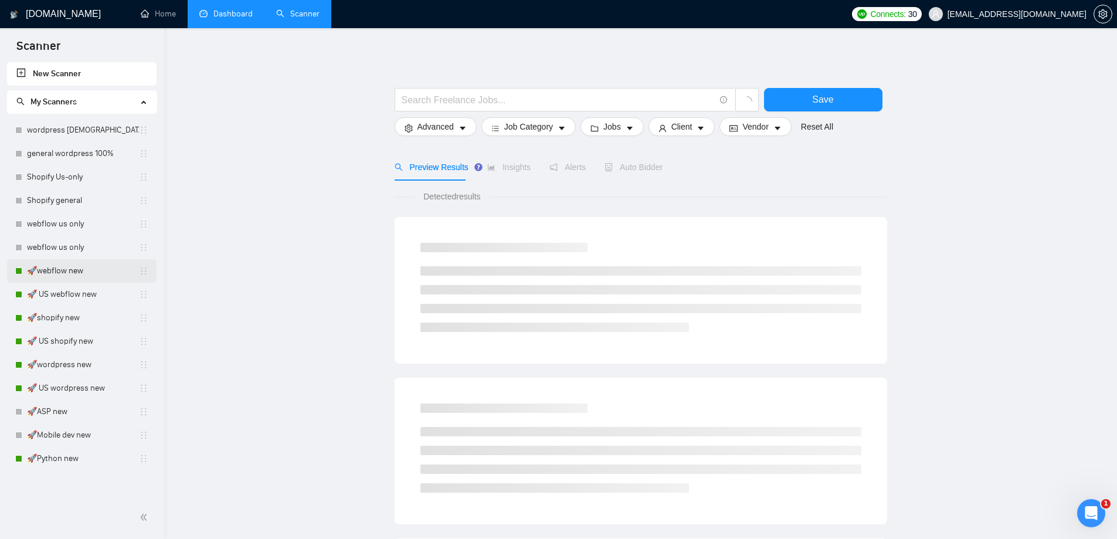
click at [65, 274] on link "🚀webflow new" at bounding box center [83, 270] width 112 height 23
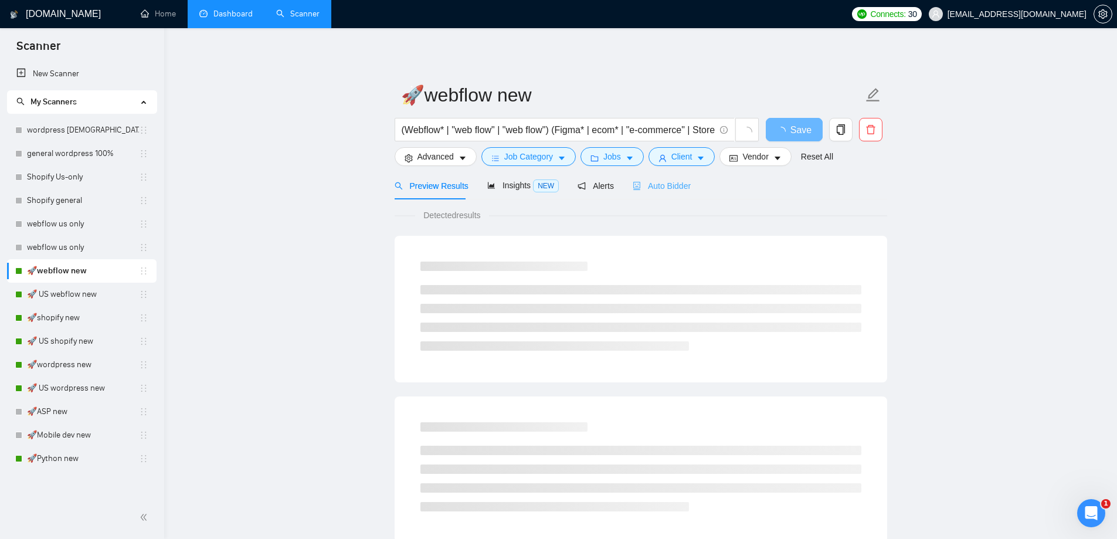
click at [659, 195] on div "Auto Bidder" at bounding box center [661, 186] width 58 height 28
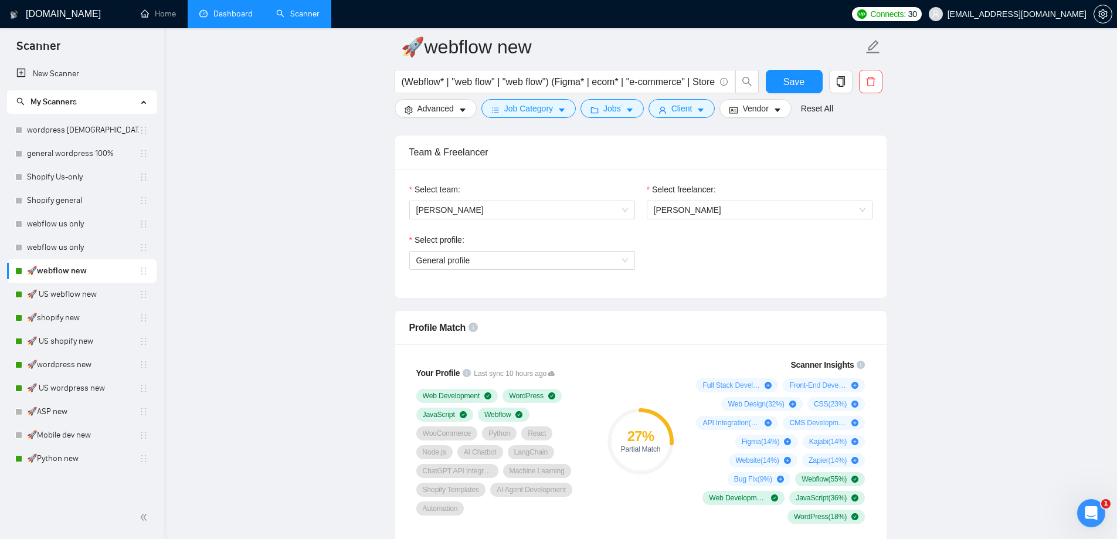
scroll to position [590, 0]
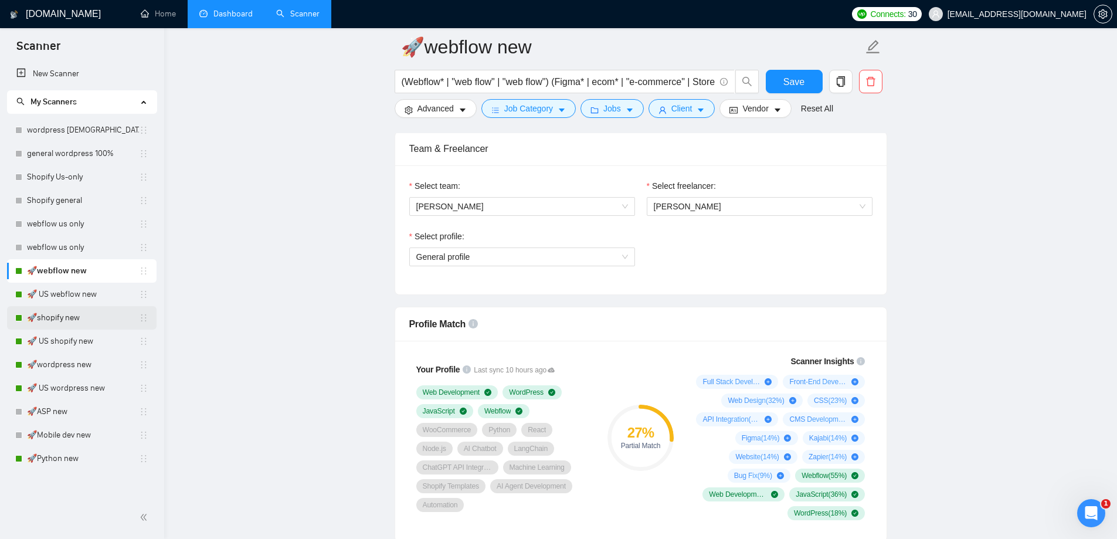
click at [83, 320] on link "🚀shopify new" at bounding box center [83, 317] width 112 height 23
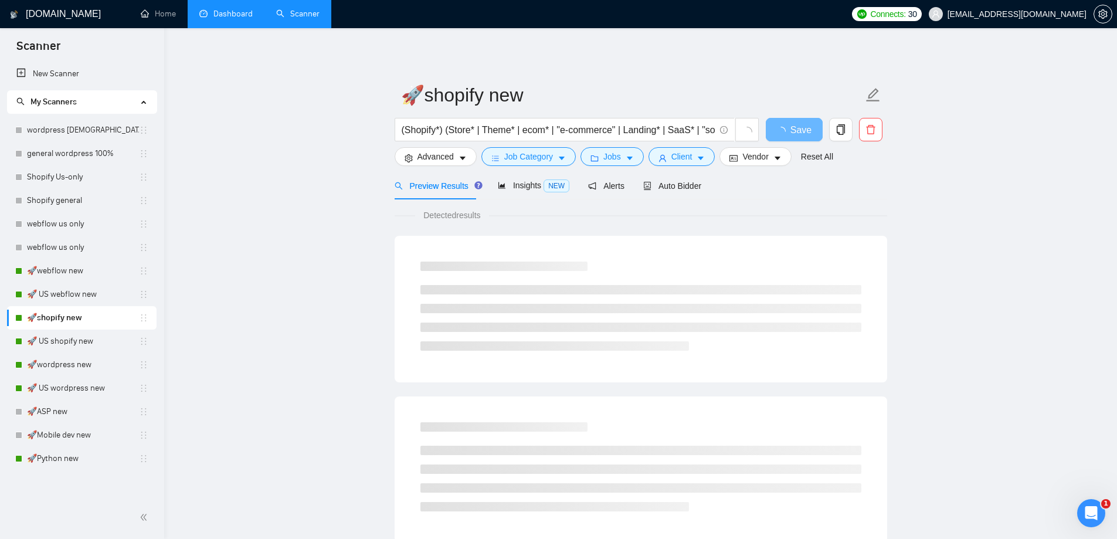
click at [241, 19] on link "Dashboard" at bounding box center [225, 14] width 53 height 10
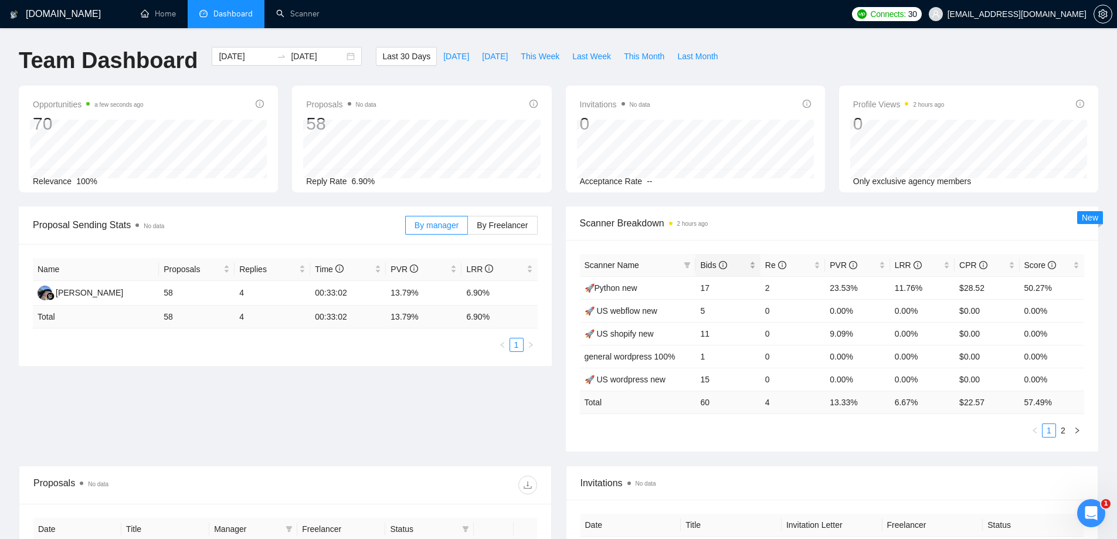
click at [700, 266] on div "Bids" at bounding box center [727, 264] width 55 height 13
click at [706, 264] on span "Bids" at bounding box center [713, 264] width 26 height 9
click at [632, 308] on link "🚀 US wordpress new" at bounding box center [624, 310] width 81 height 9
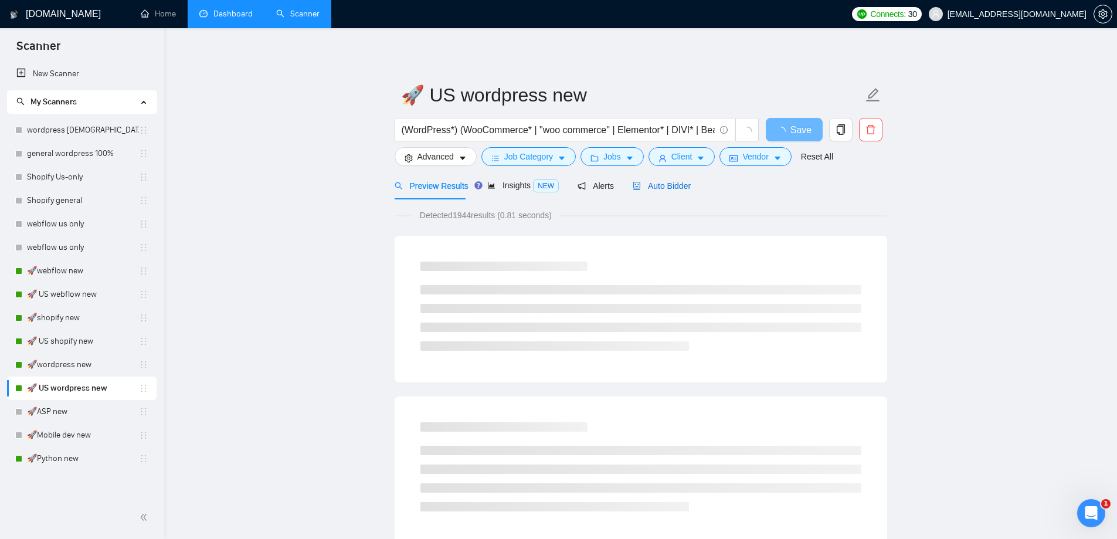
click at [678, 188] on span "Auto Bidder" at bounding box center [661, 185] width 58 height 9
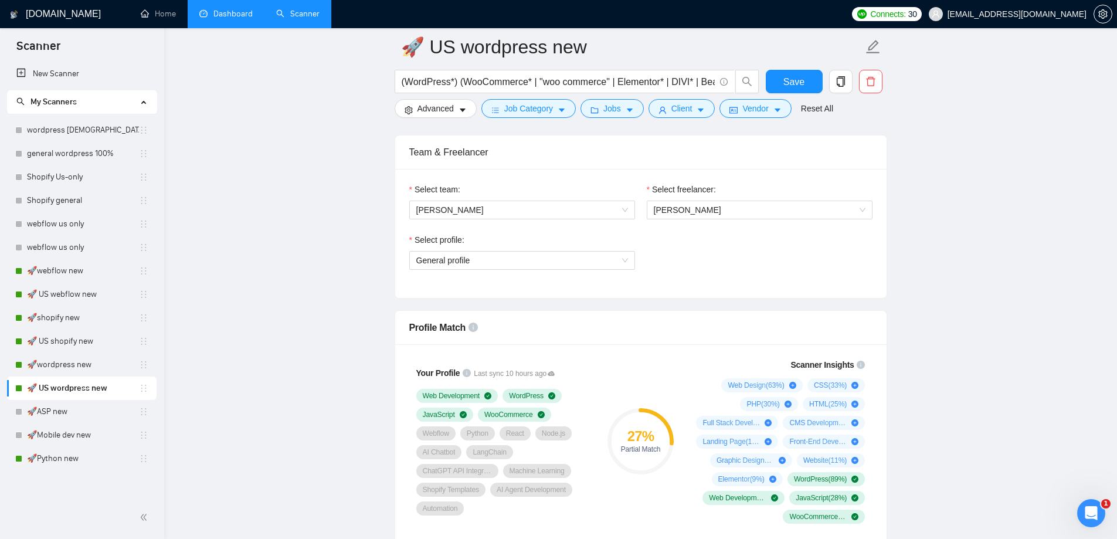
scroll to position [590, 0]
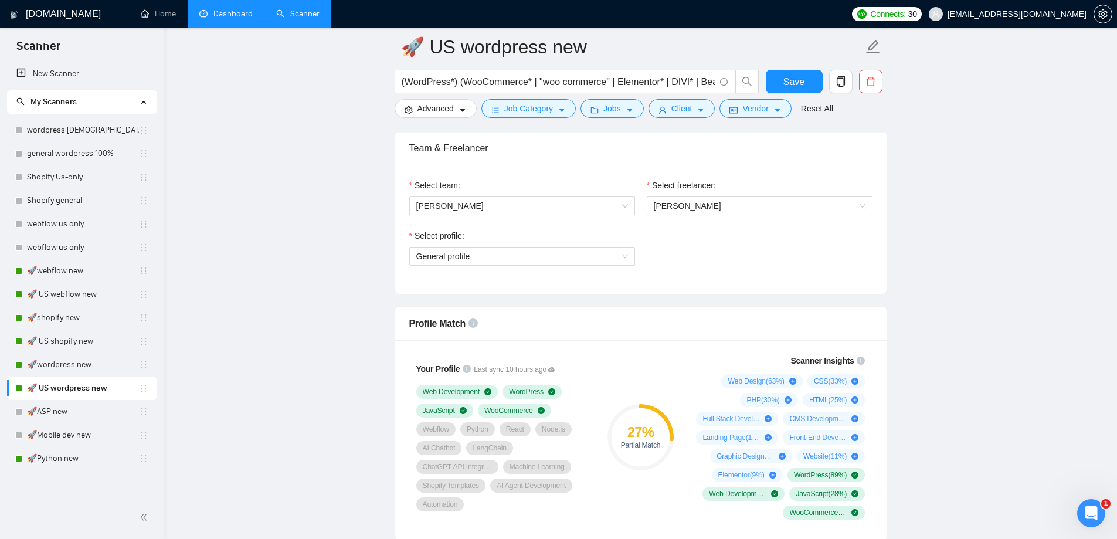
click at [236, 19] on link "Dashboard" at bounding box center [225, 14] width 53 height 10
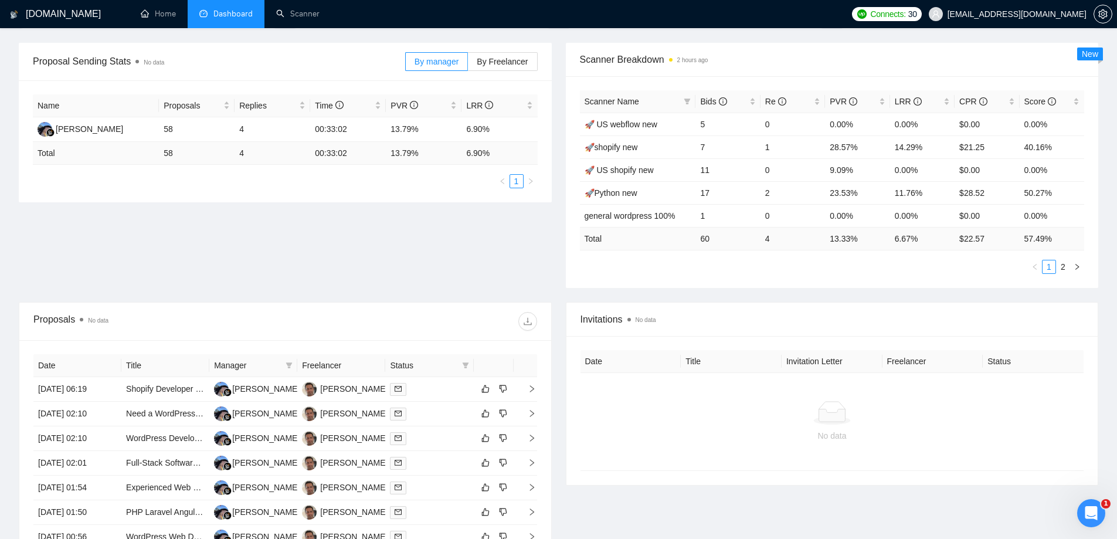
scroll to position [222, 0]
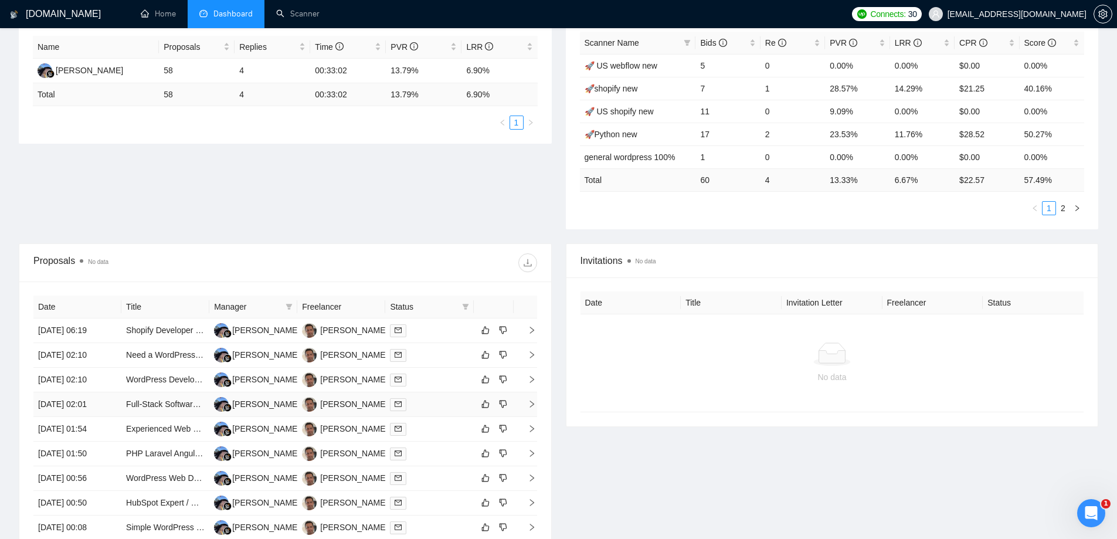
click at [72, 403] on td "[DATE] 02:01" at bounding box center [77, 404] width 88 height 25
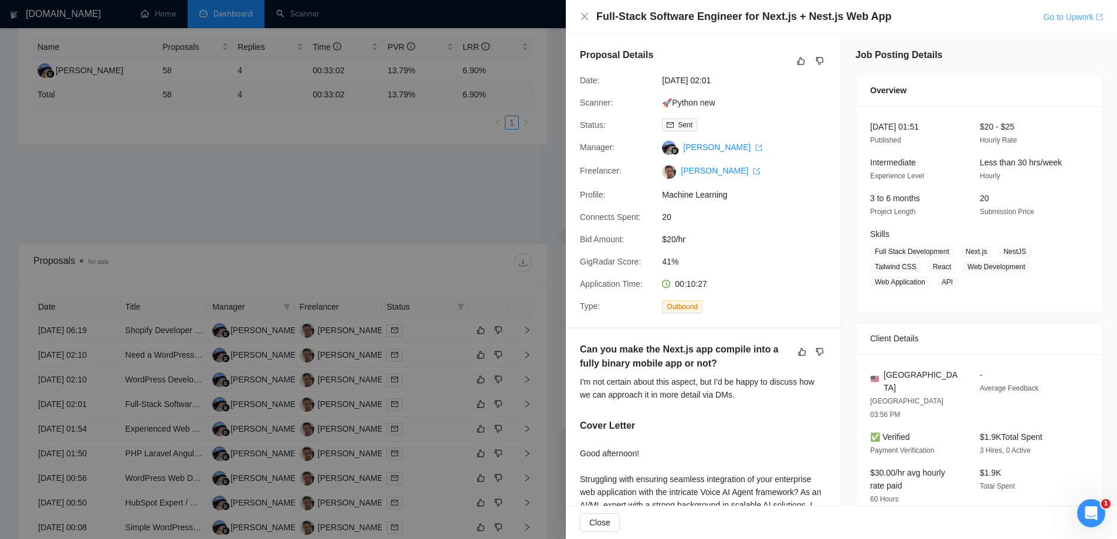
click at [1067, 18] on link "Go to Upwork" at bounding box center [1073, 16] width 60 height 9
click at [498, 182] on div at bounding box center [558, 269] width 1117 height 539
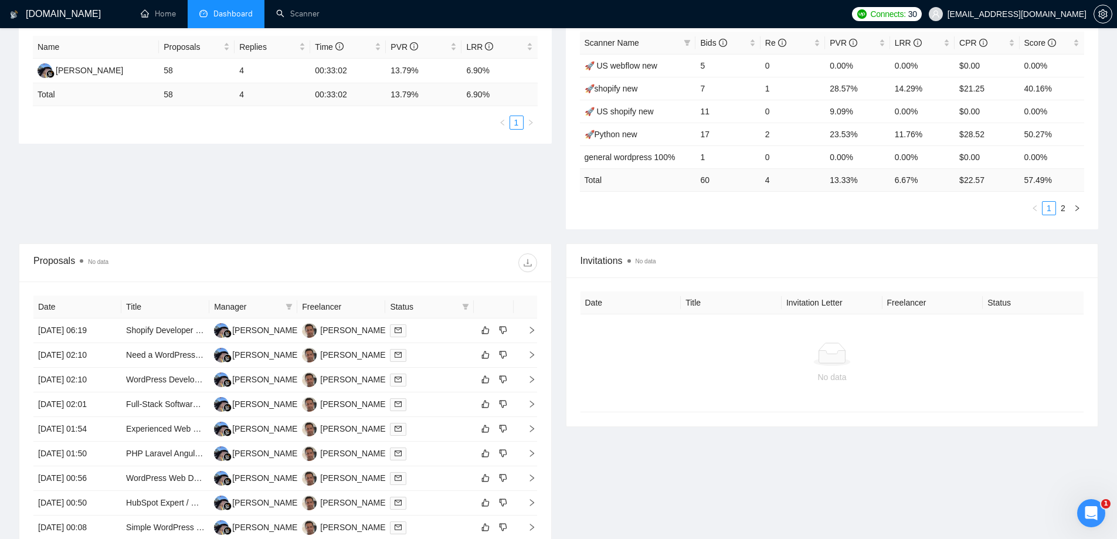
drag, startPoint x: 482, startPoint y: 210, endPoint x: 565, endPoint y: 175, distance: 90.4
click at [482, 210] on div "Proposal Sending Stats No data By manager By Freelancer Name Proposals Replies …" at bounding box center [558, 113] width 1093 height 259
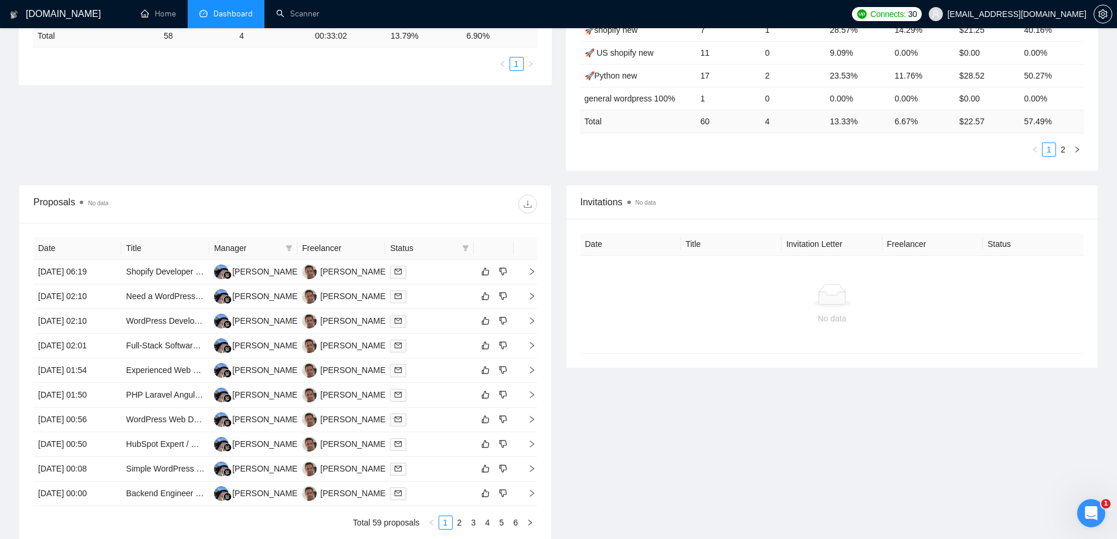
scroll to position [339, 0]
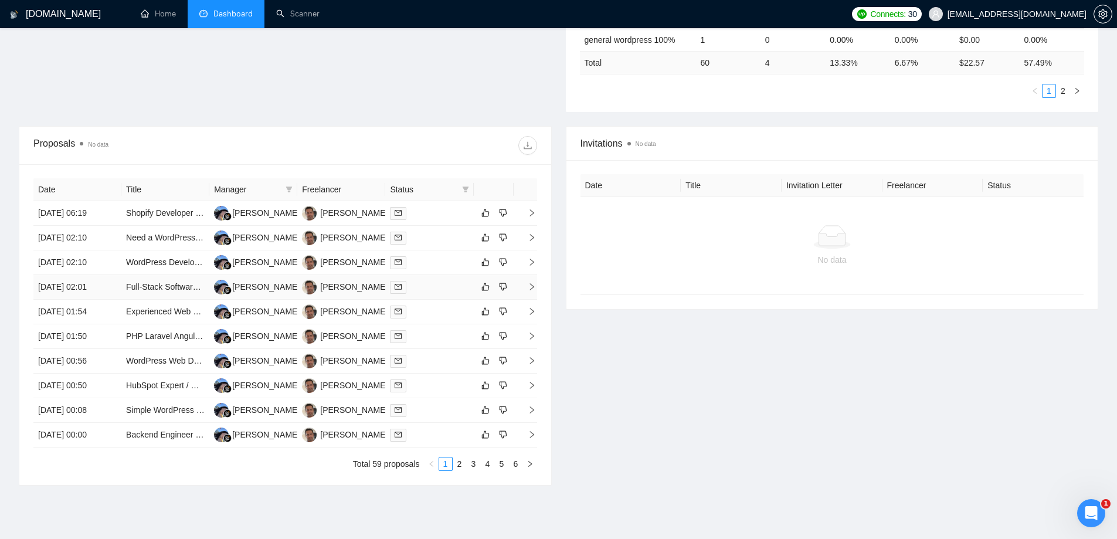
click at [68, 279] on td "[DATE] 02:01" at bounding box center [77, 287] width 88 height 25
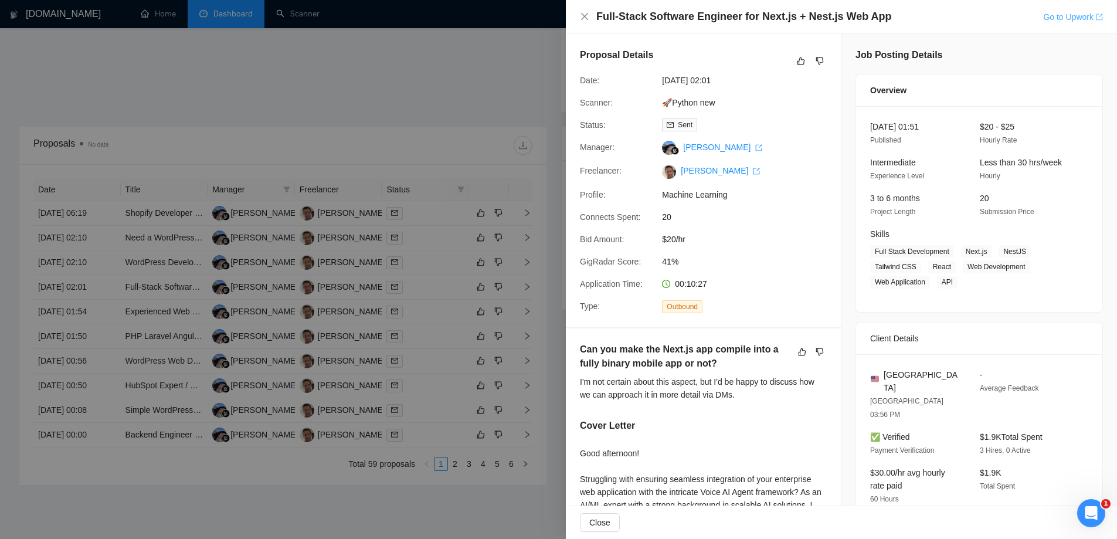
click at [1054, 19] on link "Go to Upwork" at bounding box center [1073, 16] width 60 height 9
click at [478, 77] on div at bounding box center [558, 269] width 1117 height 539
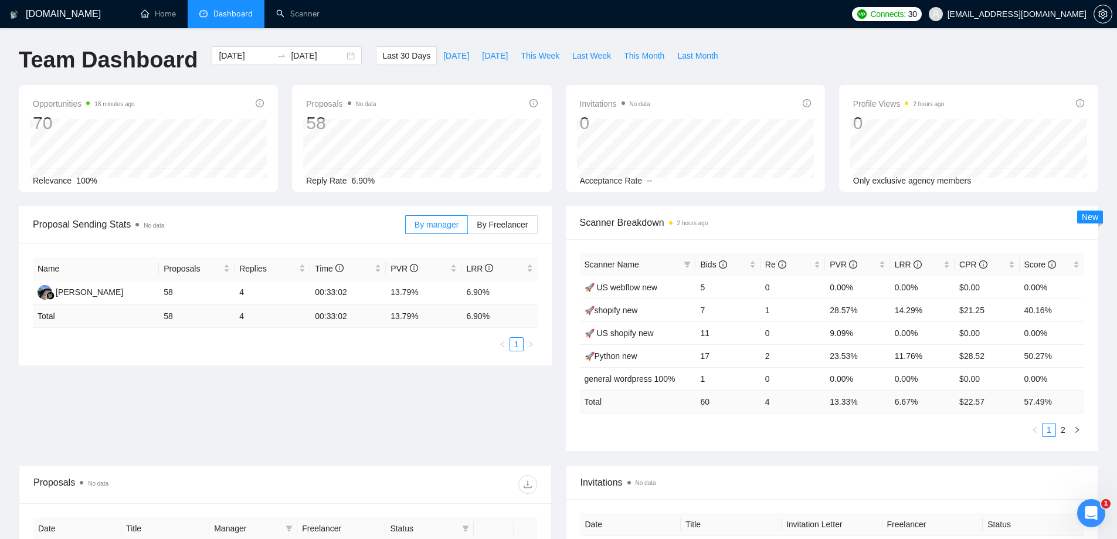
scroll to position [0, 0]
click at [301, 9] on link "Scanner" at bounding box center [297, 14] width 43 height 10
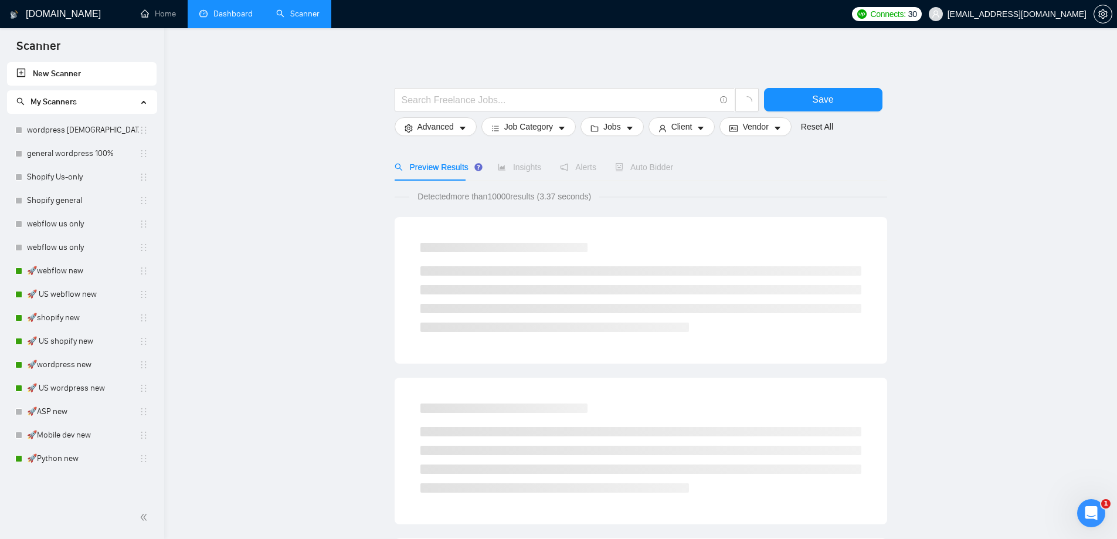
click at [227, 14] on link "Dashboard" at bounding box center [225, 14] width 53 height 10
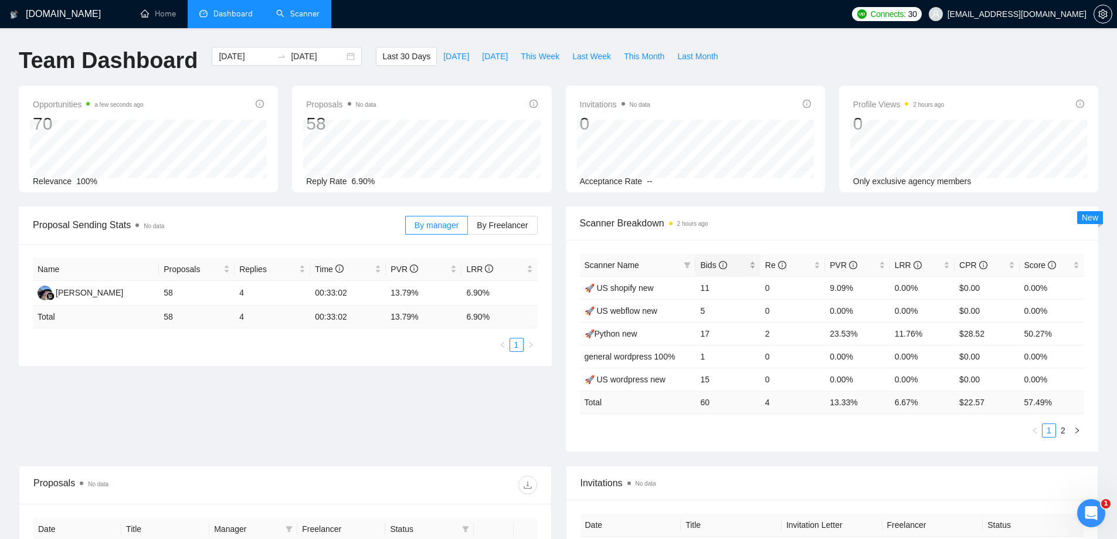
click at [706, 263] on span "Bids" at bounding box center [713, 264] width 26 height 9
click at [709, 264] on span "Bids" at bounding box center [713, 264] width 26 height 9
click at [635, 313] on link "🚀 US wordpress new" at bounding box center [624, 310] width 81 height 9
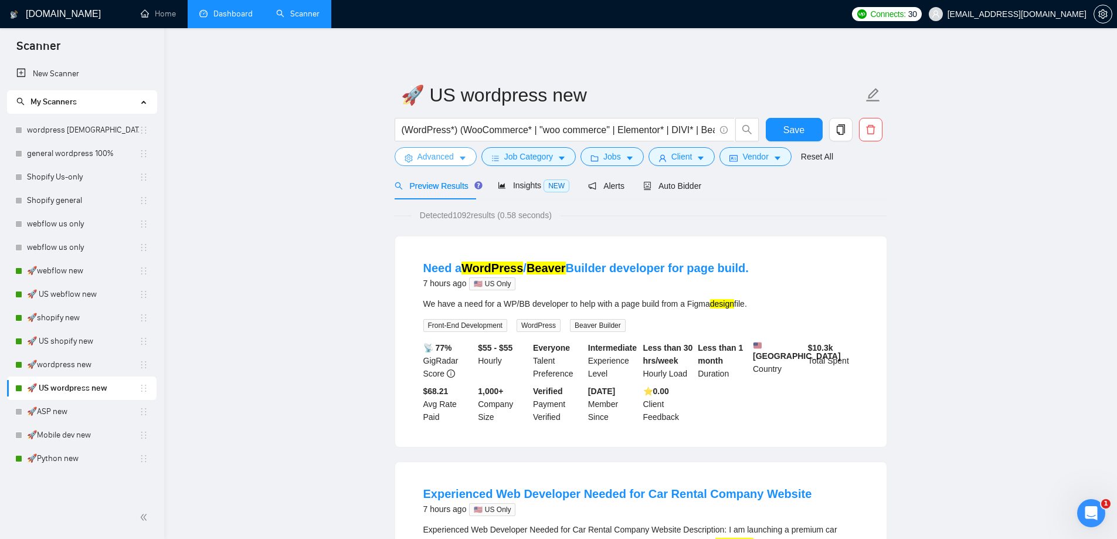
click at [454, 155] on button "Advanced" at bounding box center [435, 156] width 82 height 19
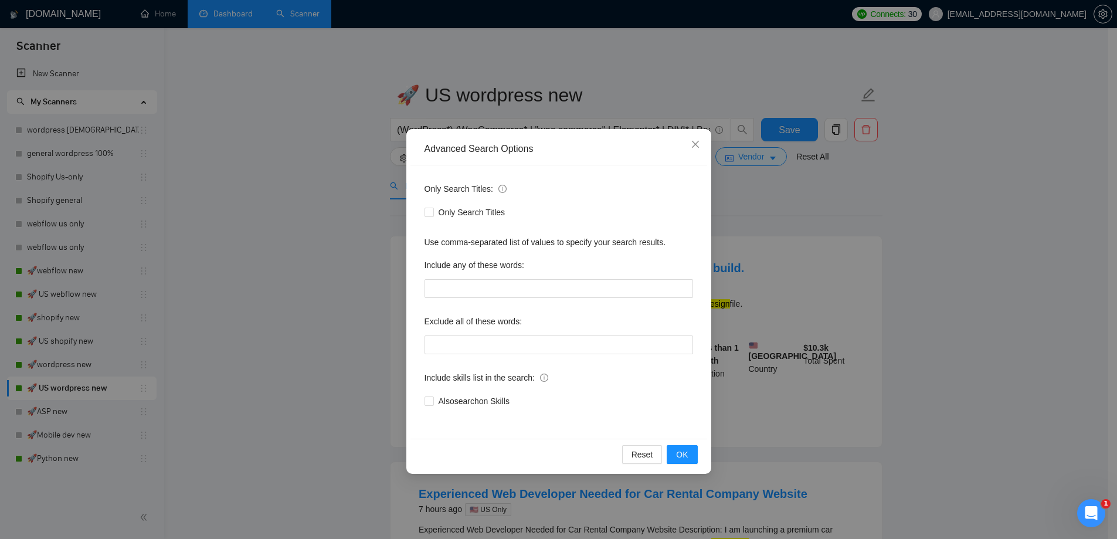
click at [997, 254] on div "Advanced Search Options Only Search Titles: Only Search Titles Use comma-separa…" at bounding box center [558, 269] width 1117 height 539
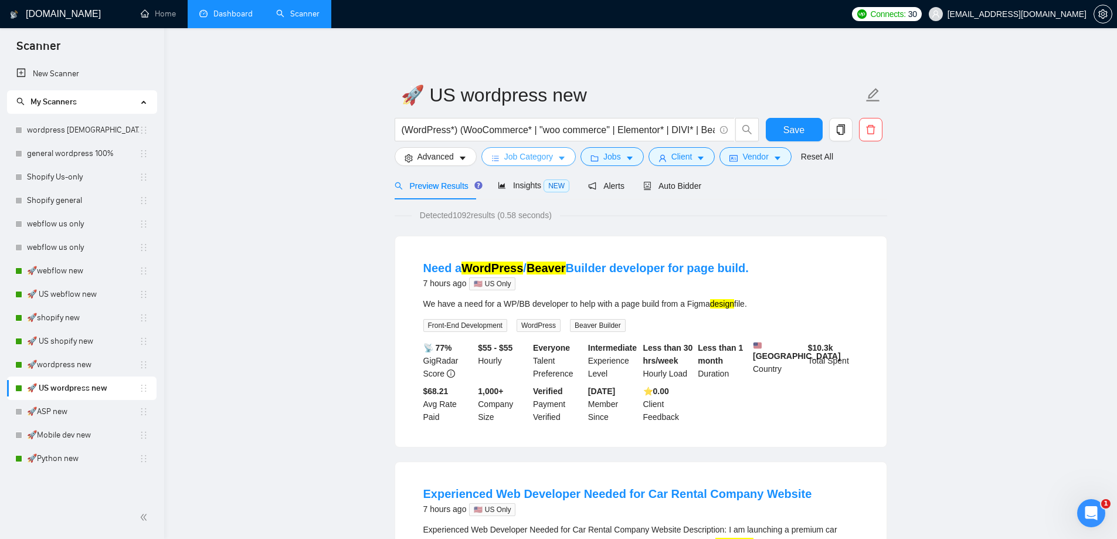
click at [554, 156] on button "Job Category" at bounding box center [528, 156] width 94 height 19
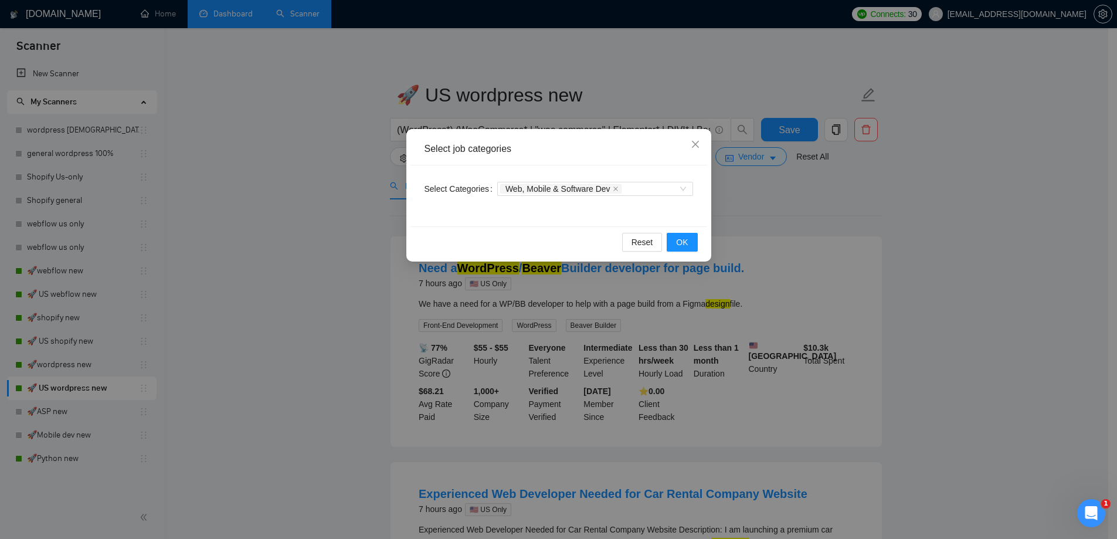
click at [995, 274] on div "Select job categories Select Categories Web, Mobile & Software Dev Reset OK" at bounding box center [558, 269] width 1117 height 539
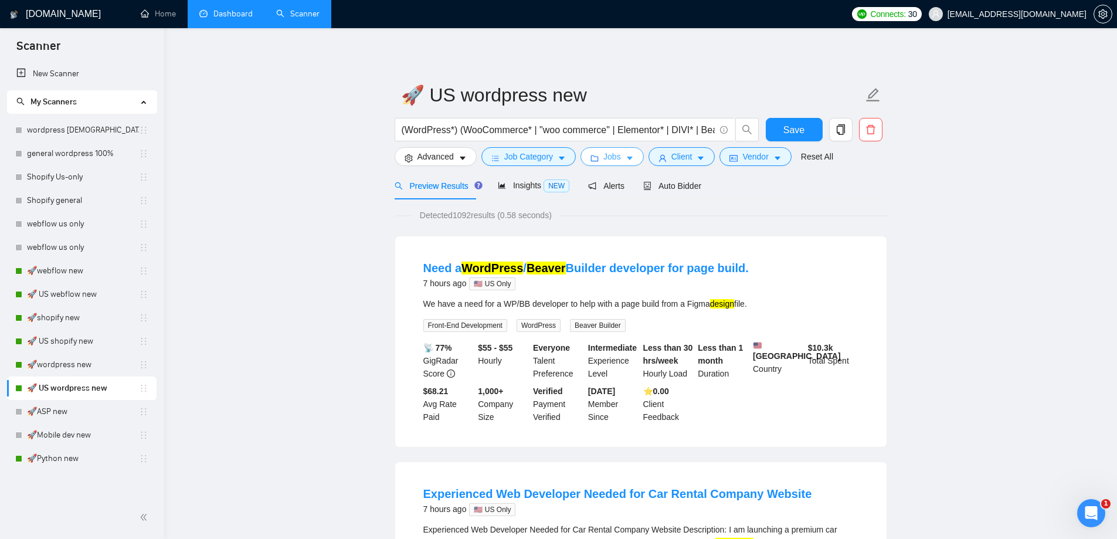
click at [625, 155] on icon "caret-down" at bounding box center [629, 158] width 8 height 8
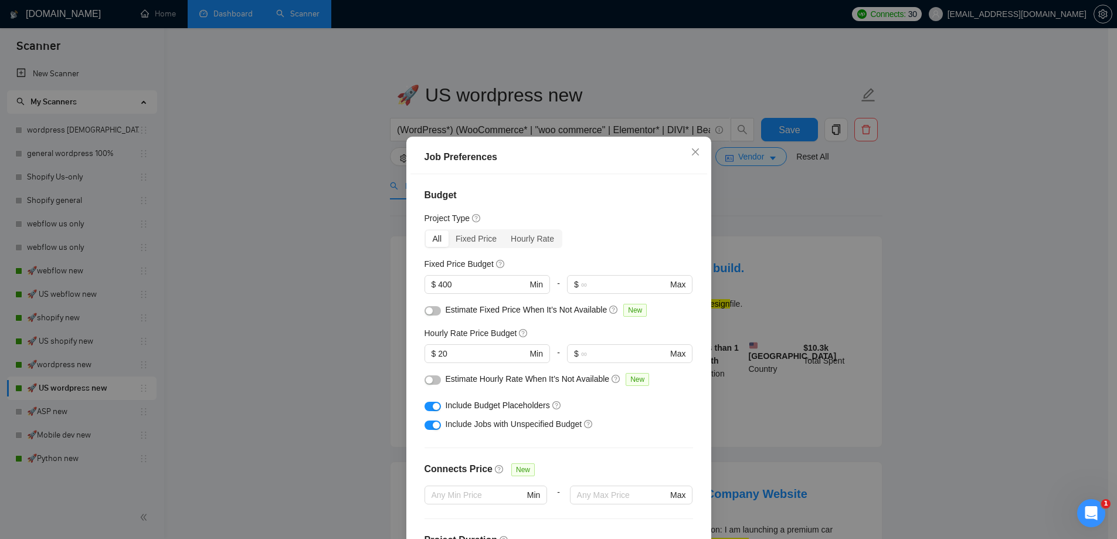
click at [969, 275] on div "Job Preferences Budget Project Type All Fixed Price Hourly Rate Fixed Price Bud…" at bounding box center [558, 269] width 1117 height 539
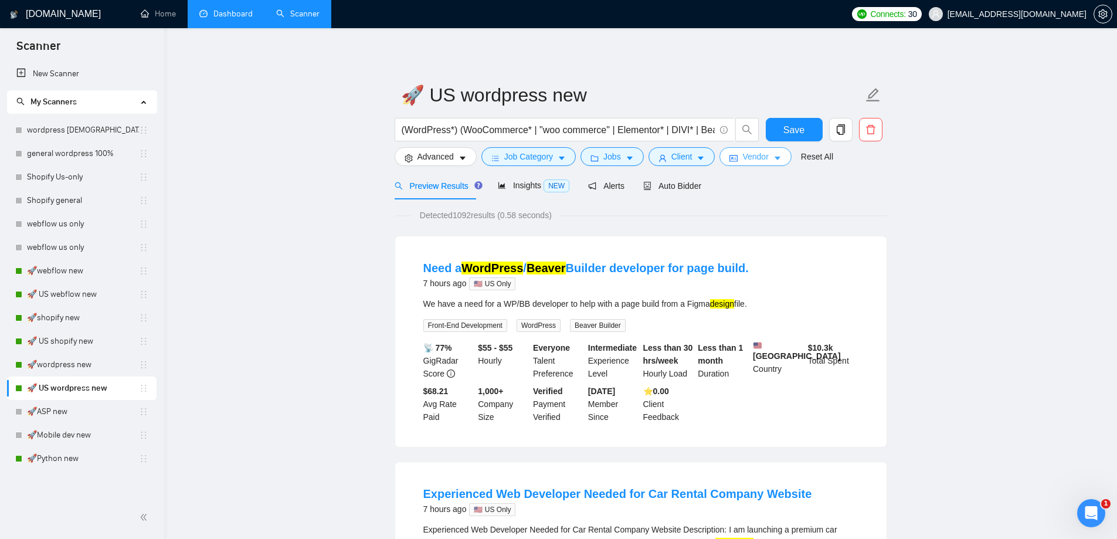
click at [738, 149] on button "Vendor" at bounding box center [755, 156] width 72 height 19
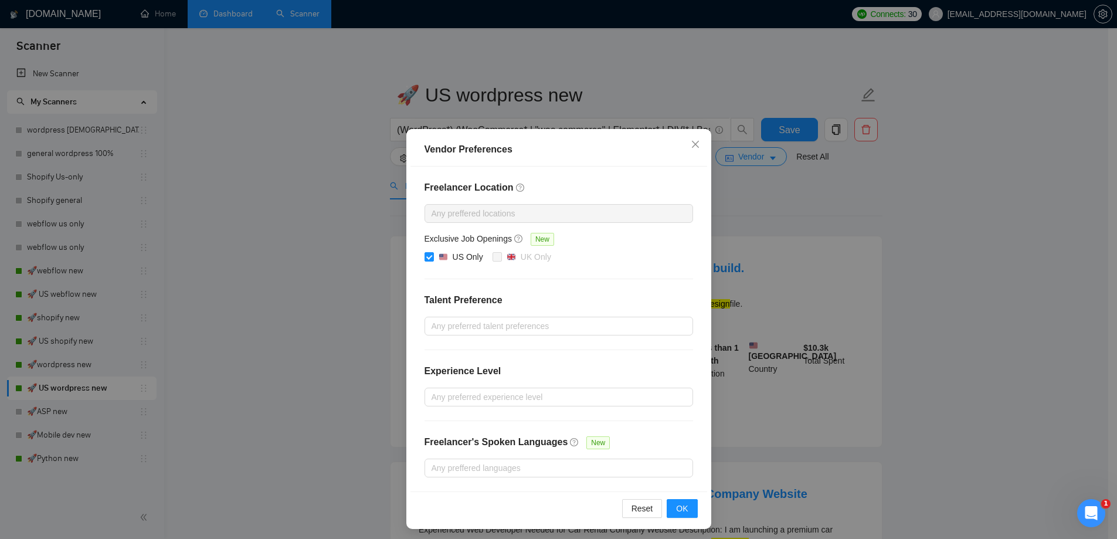
click at [987, 275] on div "Vendor Preferences Freelancer Location Any preffered locations Exclusive Job Op…" at bounding box center [558, 269] width 1117 height 539
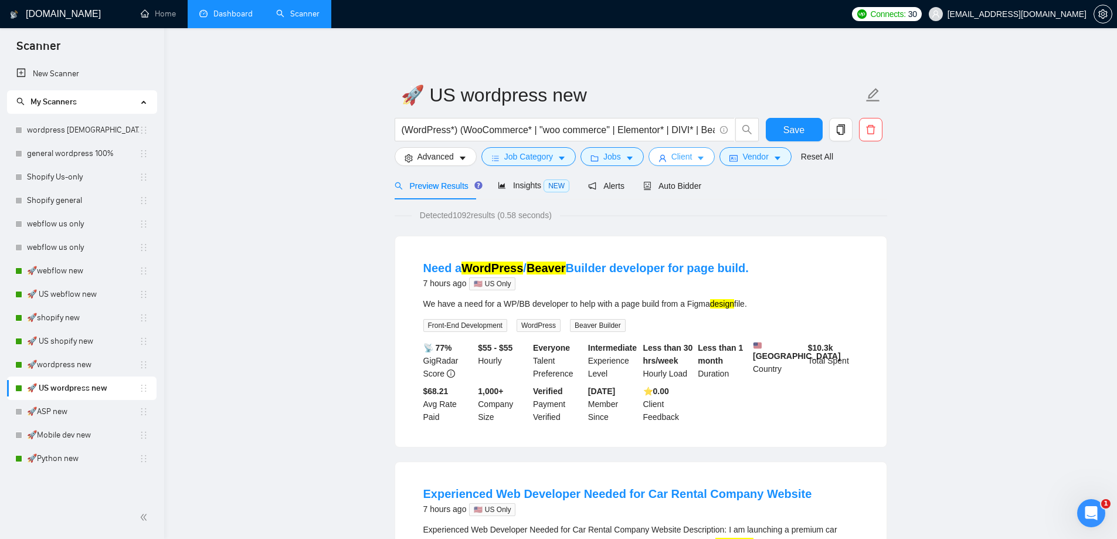
click at [684, 162] on span "Client" at bounding box center [681, 156] width 21 height 13
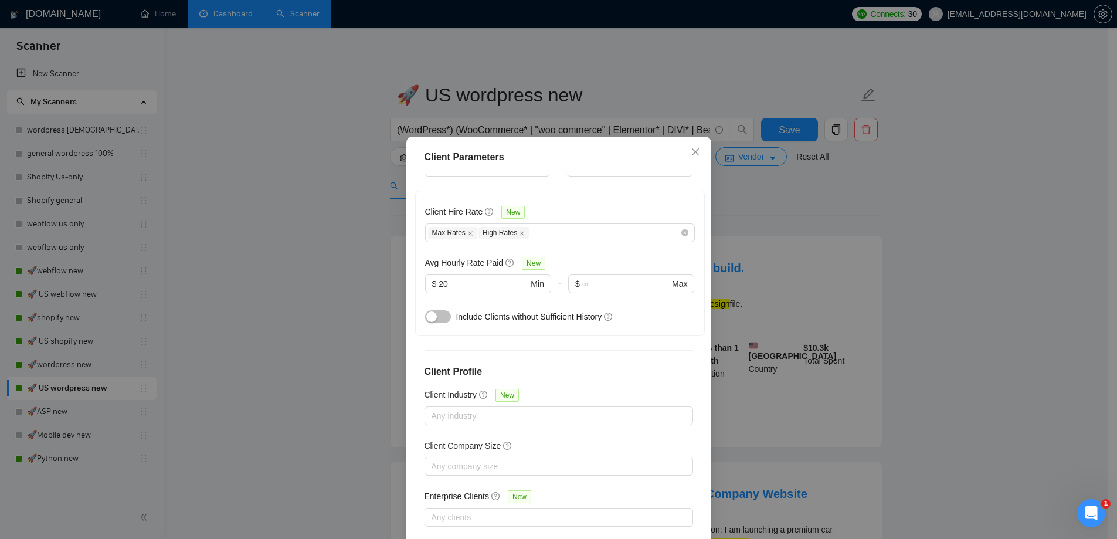
scroll to position [352, 0]
click at [999, 298] on div "Client Parameters Client Location Include Client Countries Select Exclude Clien…" at bounding box center [558, 269] width 1117 height 539
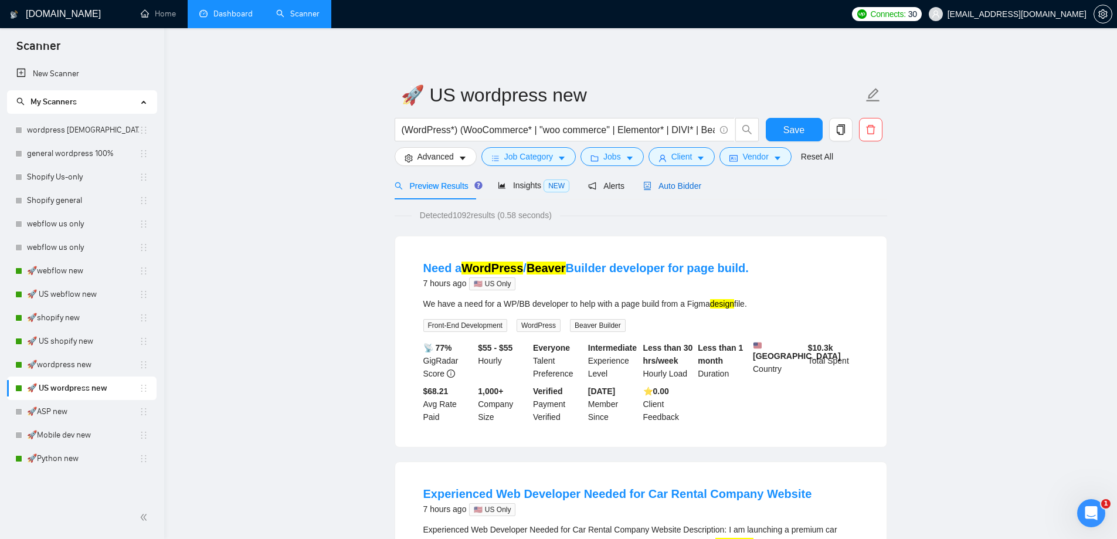
click at [661, 188] on span "Auto Bidder" at bounding box center [672, 185] width 58 height 9
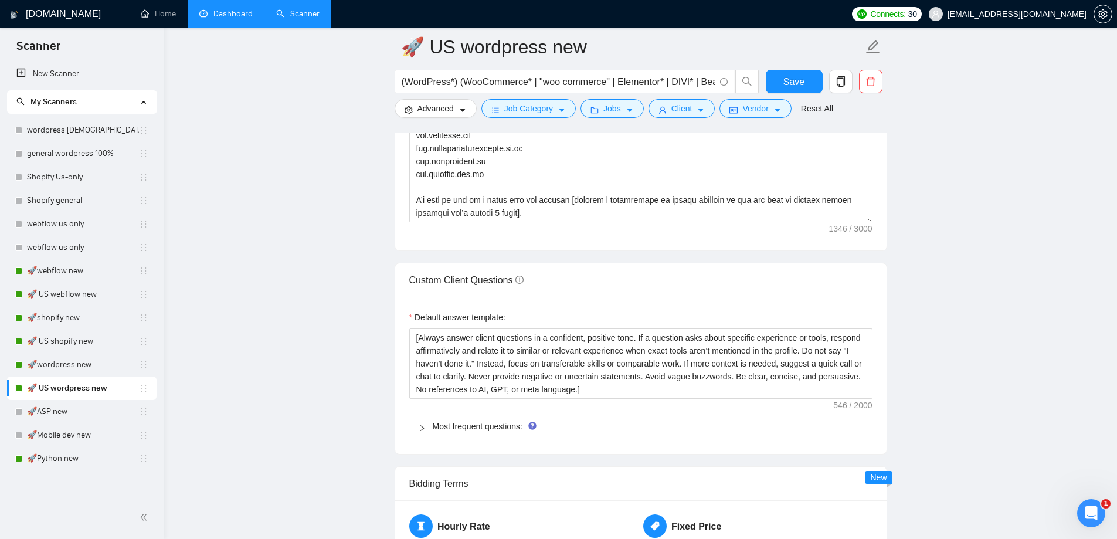
scroll to position [1524, 0]
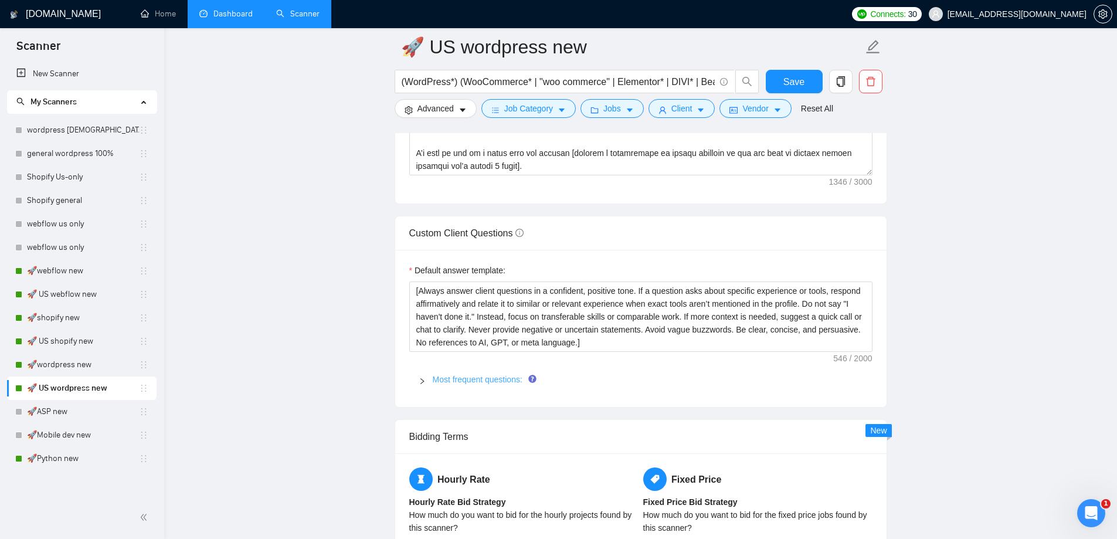
click at [470, 378] on link "Most frequent questions:" at bounding box center [478, 379] width 90 height 9
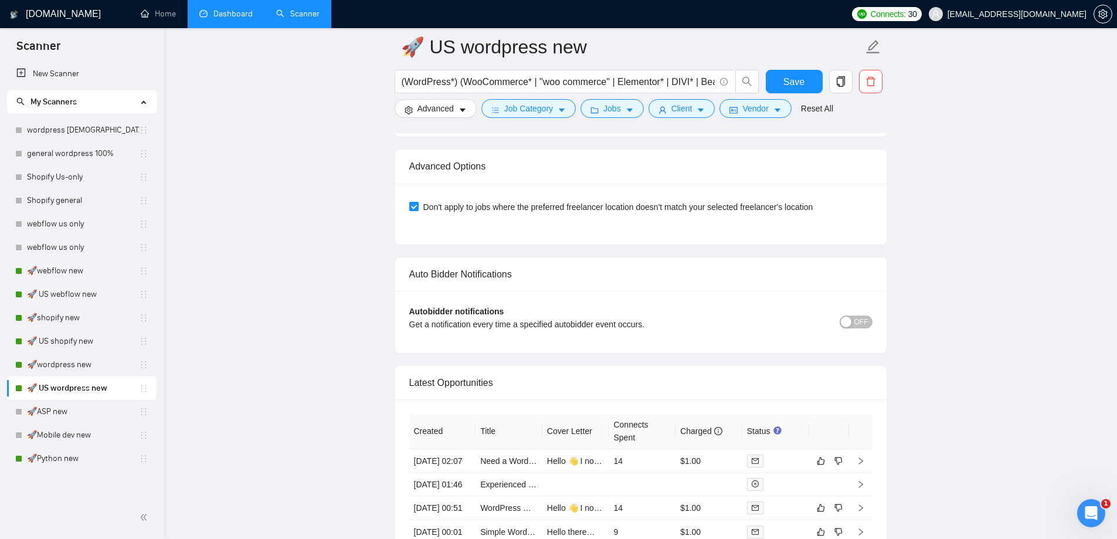
scroll to position [3282, 0]
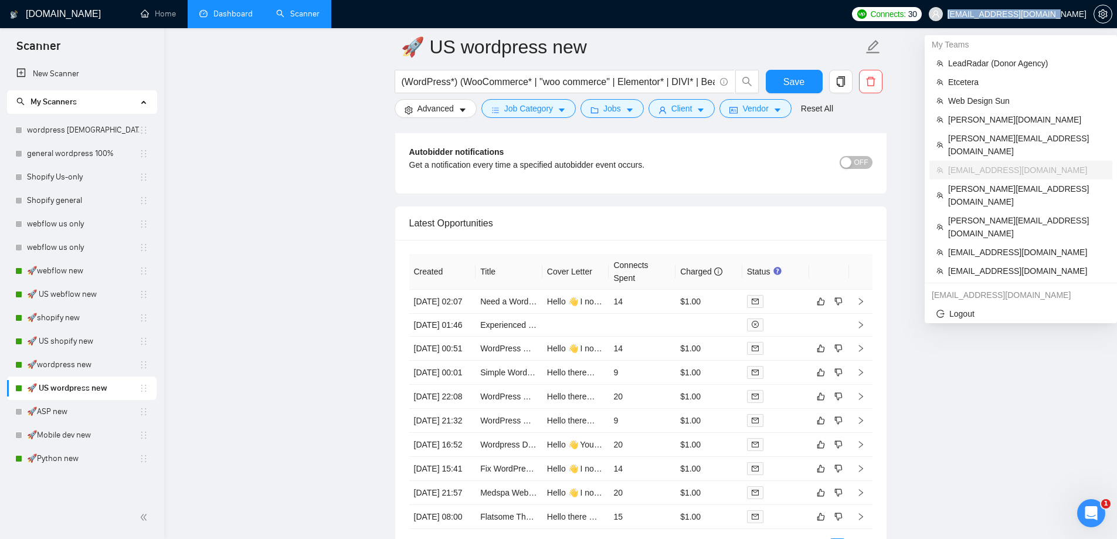
drag, startPoint x: 981, startPoint y: 15, endPoint x: 1083, endPoint y: 16, distance: 102.0
click at [1083, 16] on span "[EMAIL_ADDRESS][DOMAIN_NAME]" at bounding box center [1007, 14] width 172 height 38
copy span "[EMAIL_ADDRESS][DOMAIN_NAME]"
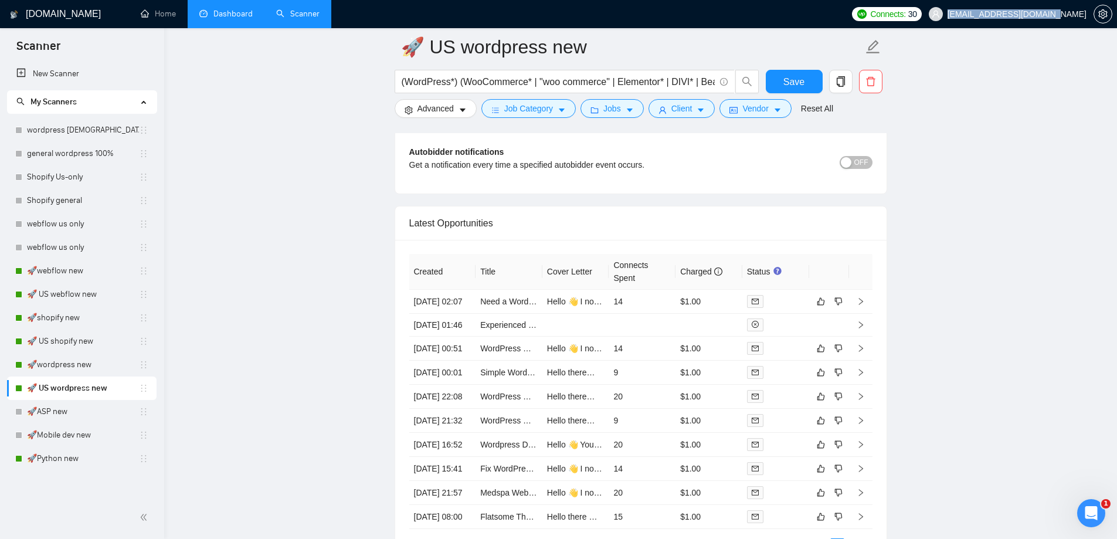
click at [232, 9] on link "Dashboard" at bounding box center [225, 14] width 53 height 10
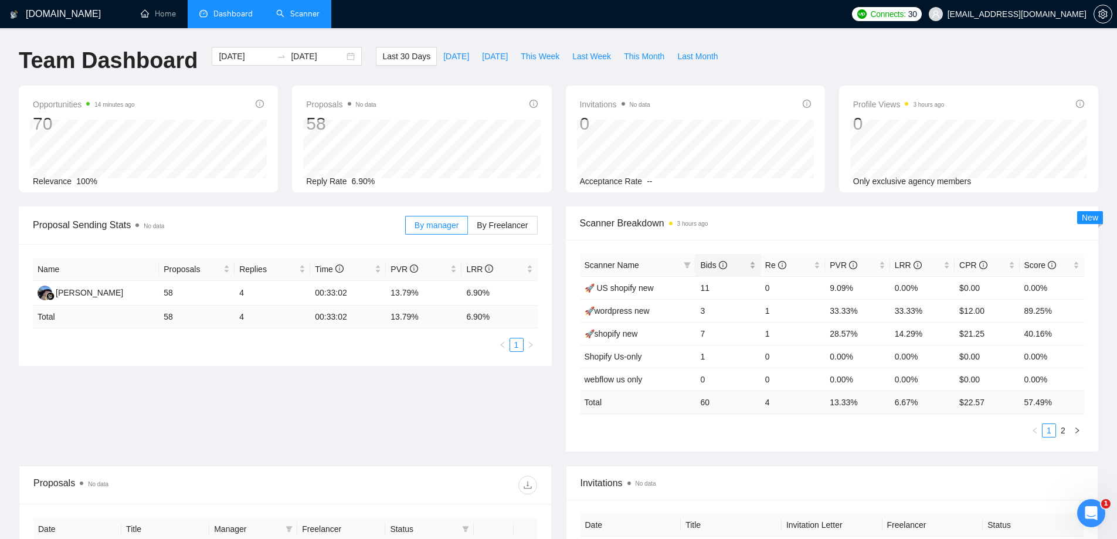
click at [706, 266] on span "Bids" at bounding box center [713, 264] width 26 height 9
click at [709, 267] on span "Bids" at bounding box center [713, 264] width 26 height 9
drag, startPoint x: 669, startPoint y: 309, endPoint x: 587, endPoint y: 314, distance: 82.2
click at [587, 314] on td "🚀 US wordpress new" at bounding box center [638, 310] width 116 height 23
copy link "🚀 US wordpress new"
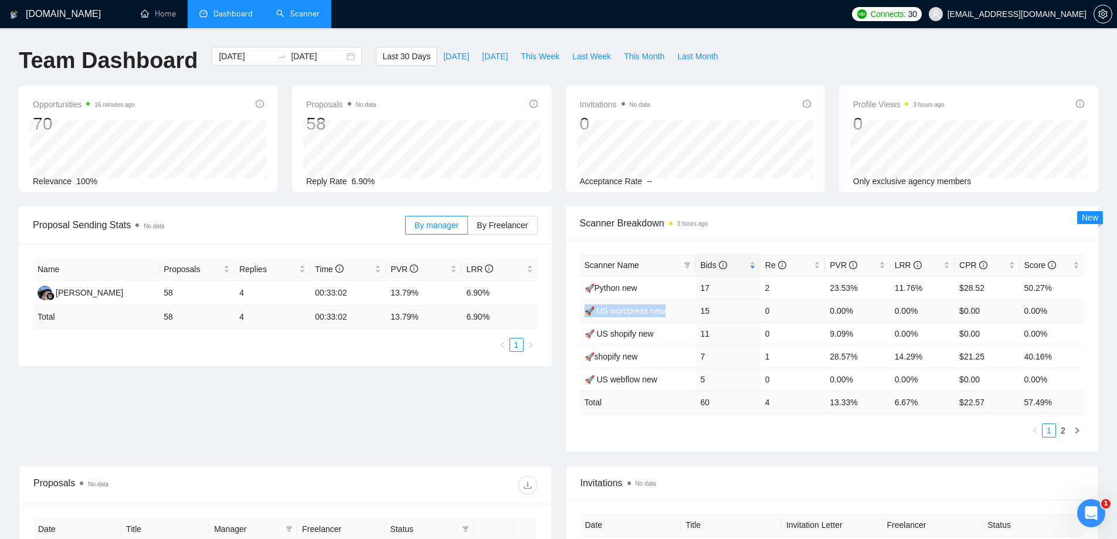
click at [629, 306] on link "🚀 US wordpress new" at bounding box center [624, 310] width 81 height 9
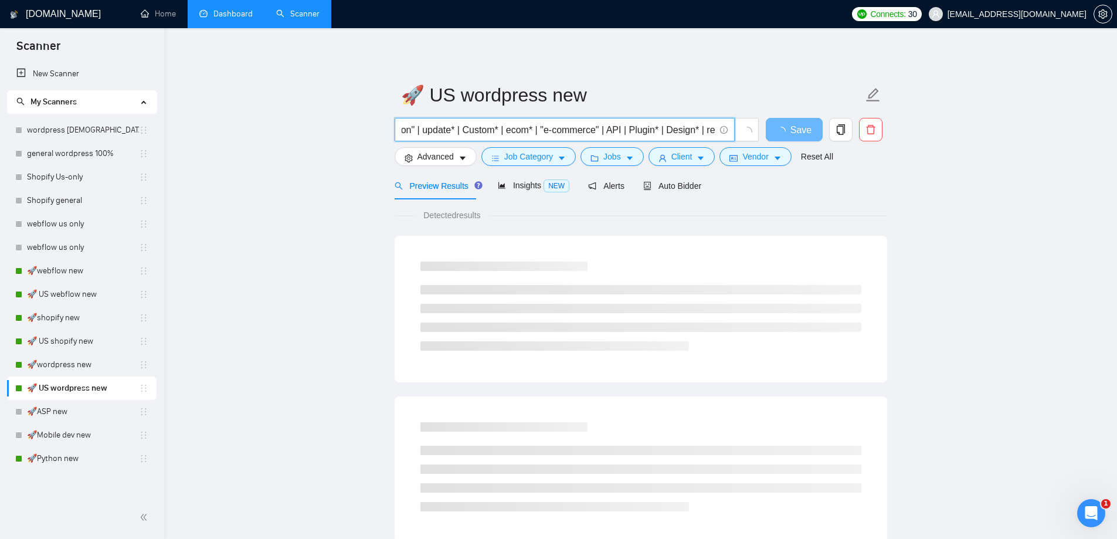
scroll to position [0, 705]
drag, startPoint x: 634, startPoint y: 128, endPoint x: 966, endPoint y: 165, distance: 334.4
click at [966, 165] on main "🚀 US wordpress new (WordPress*) (WooCommerce* | "woo commerce" | Elementor* | D…" at bounding box center [640, 536] width 915 height 978
click at [1020, 137] on main "🚀 US wordpress new (WordPress*) (WooCommerce* | "woo commerce" | Elementor* | D…" at bounding box center [640, 536] width 915 height 978
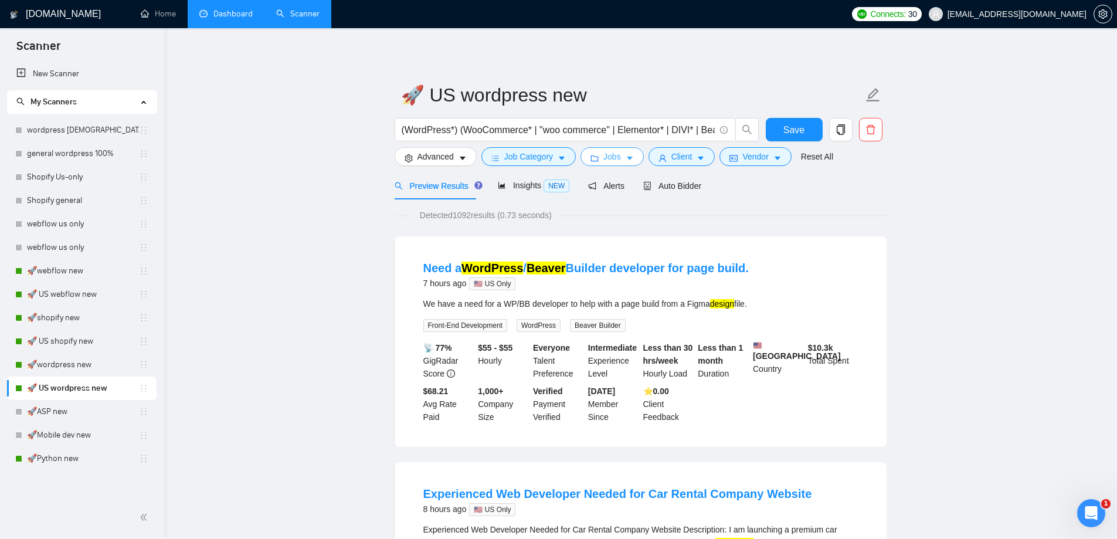
click at [615, 157] on span "Jobs" at bounding box center [612, 156] width 18 height 13
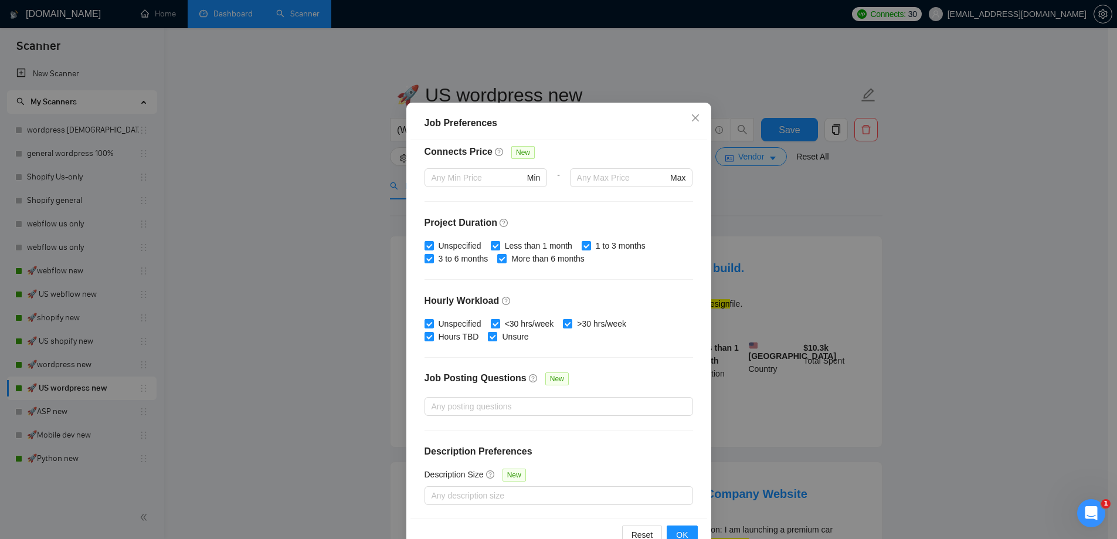
scroll to position [64, 0]
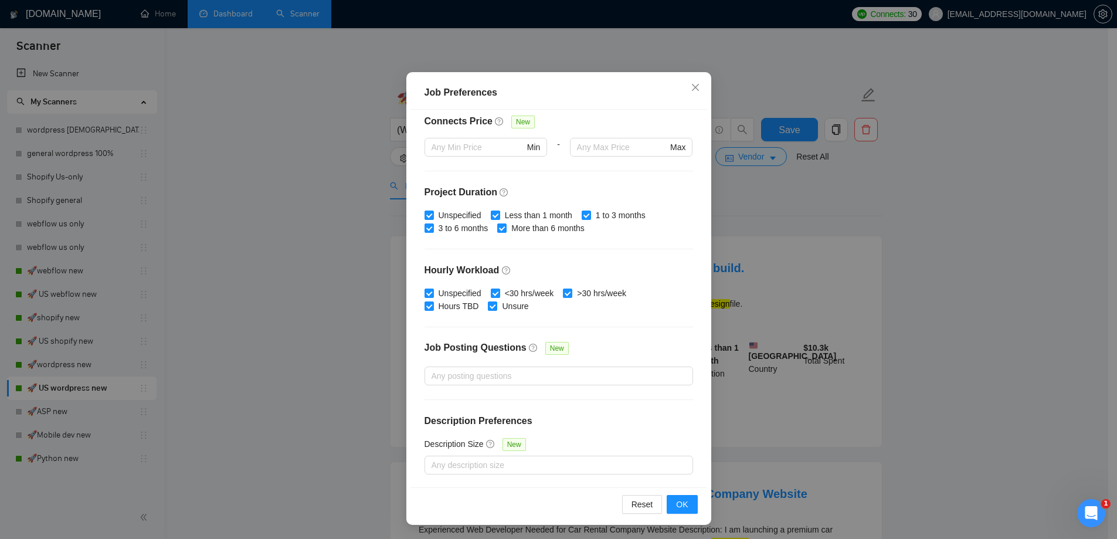
click at [1013, 318] on div "Job Preferences Budget Project Type All Fixed Price Hourly Rate Fixed Price Bud…" at bounding box center [558, 269] width 1117 height 539
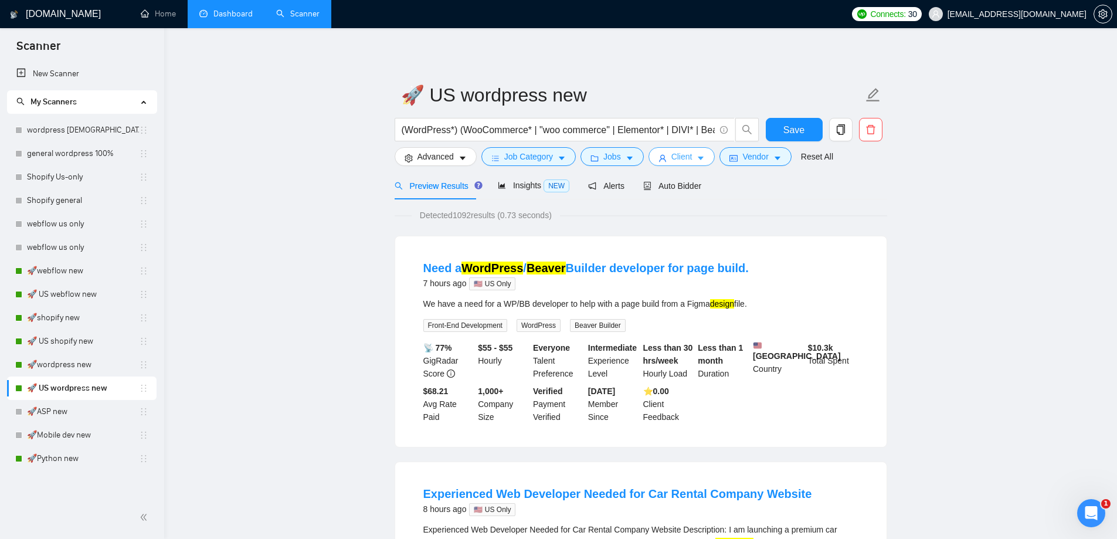
click at [685, 161] on span "Client" at bounding box center [681, 156] width 21 height 13
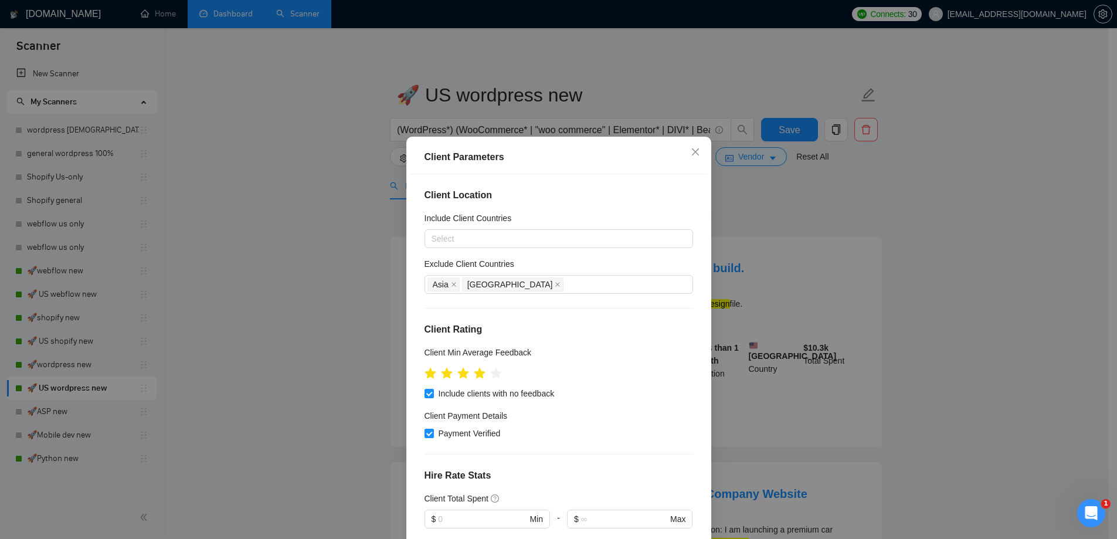
click at [1004, 285] on div "Client Parameters Client Location Include Client Countries Select Exclude Clien…" at bounding box center [558, 269] width 1117 height 539
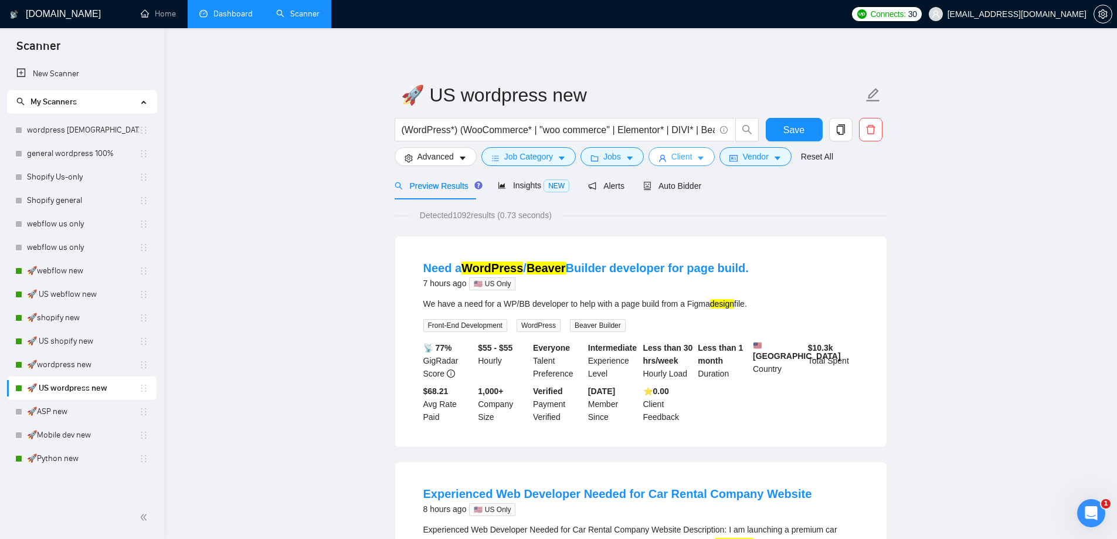
click at [688, 158] on span "Client" at bounding box center [681, 156] width 21 height 13
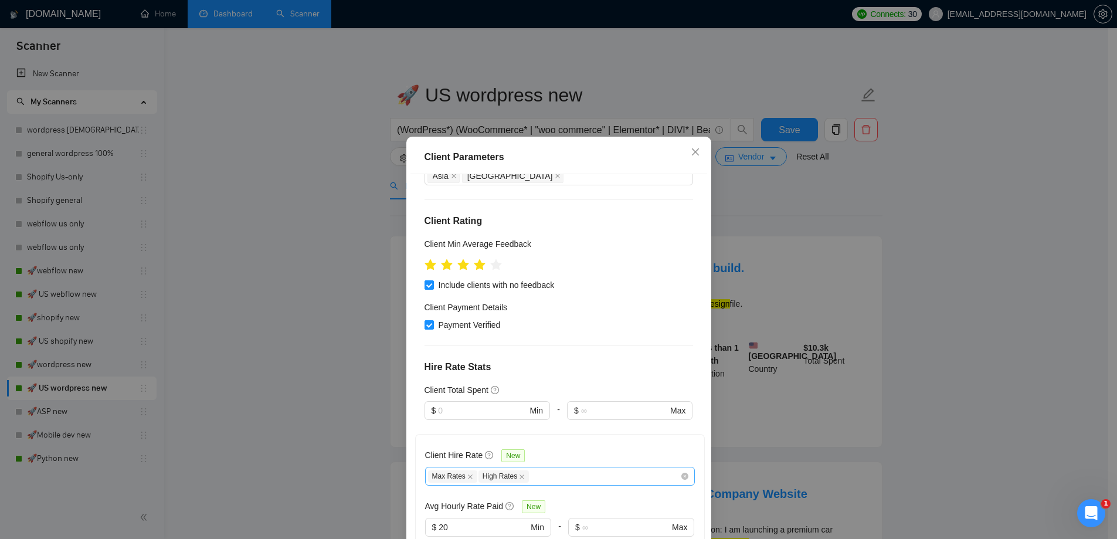
scroll to position [234, 0]
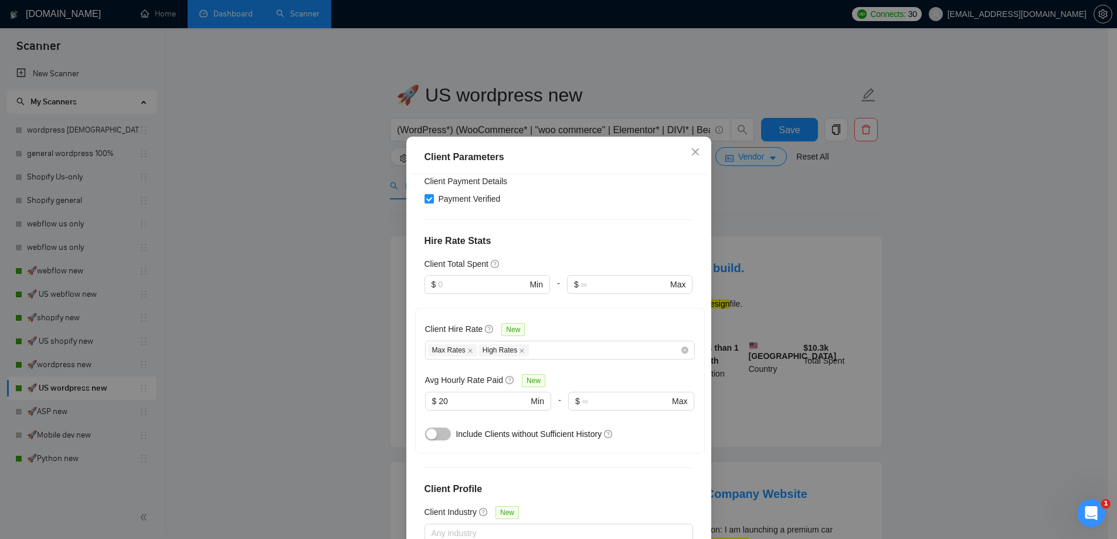
click at [995, 315] on div "Client Parameters Client Location Include Client Countries Select Exclude Clien…" at bounding box center [558, 269] width 1117 height 539
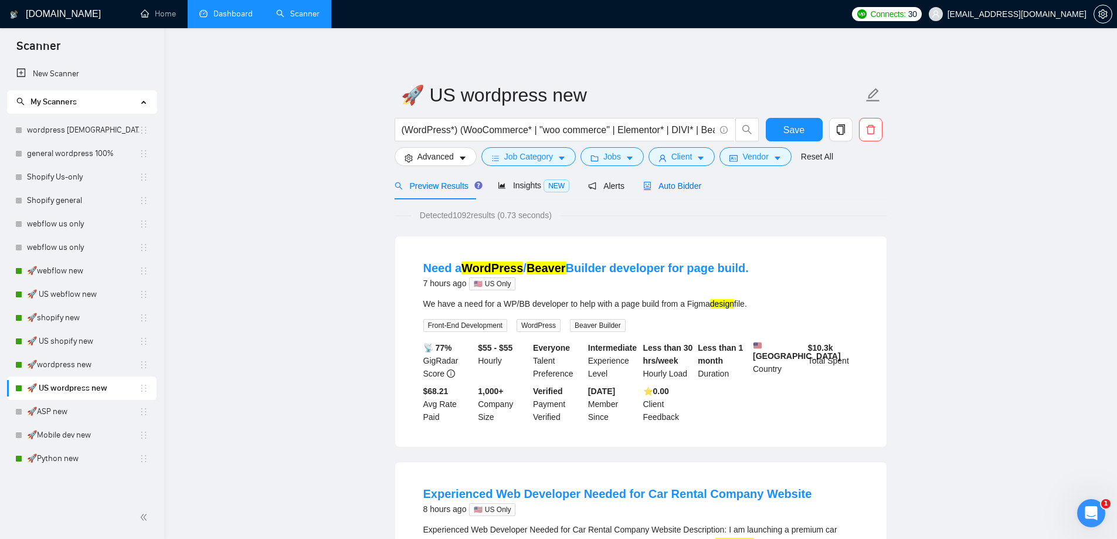
click at [684, 191] on div "Auto Bidder" at bounding box center [672, 185] width 58 height 13
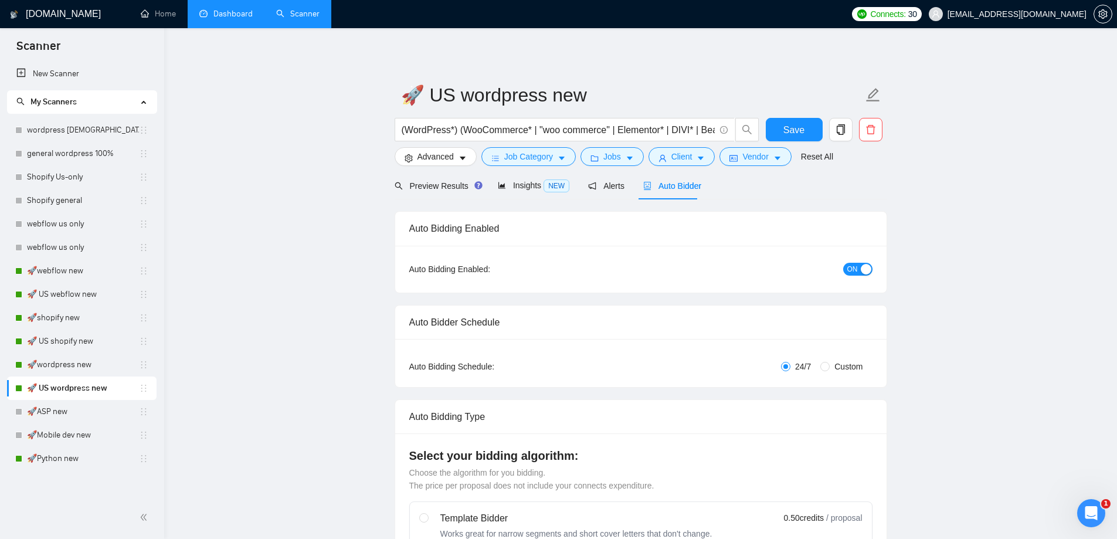
click at [238, 9] on link "Dashboard" at bounding box center [225, 14] width 53 height 10
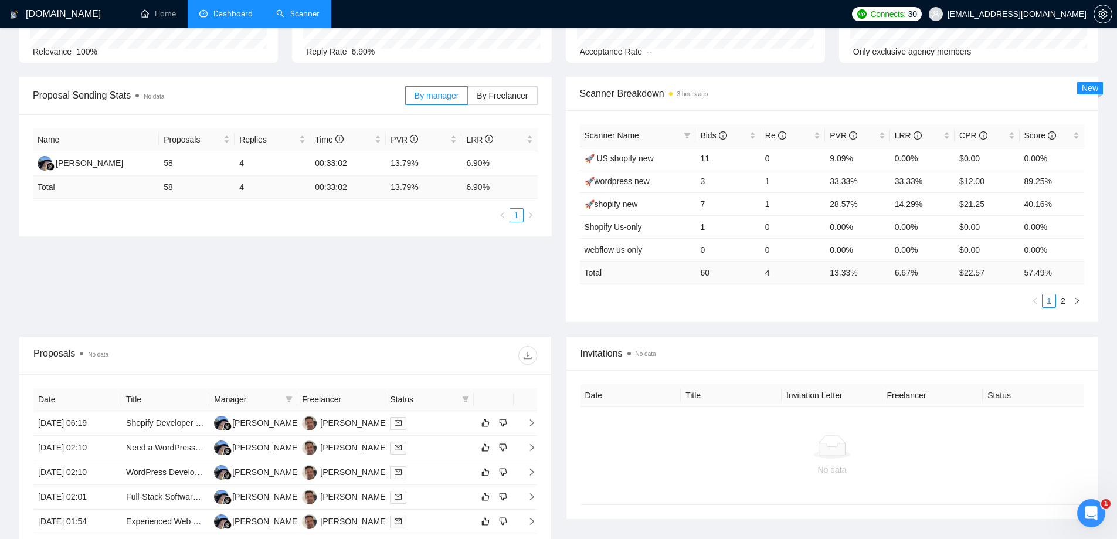
scroll to position [176, 0]
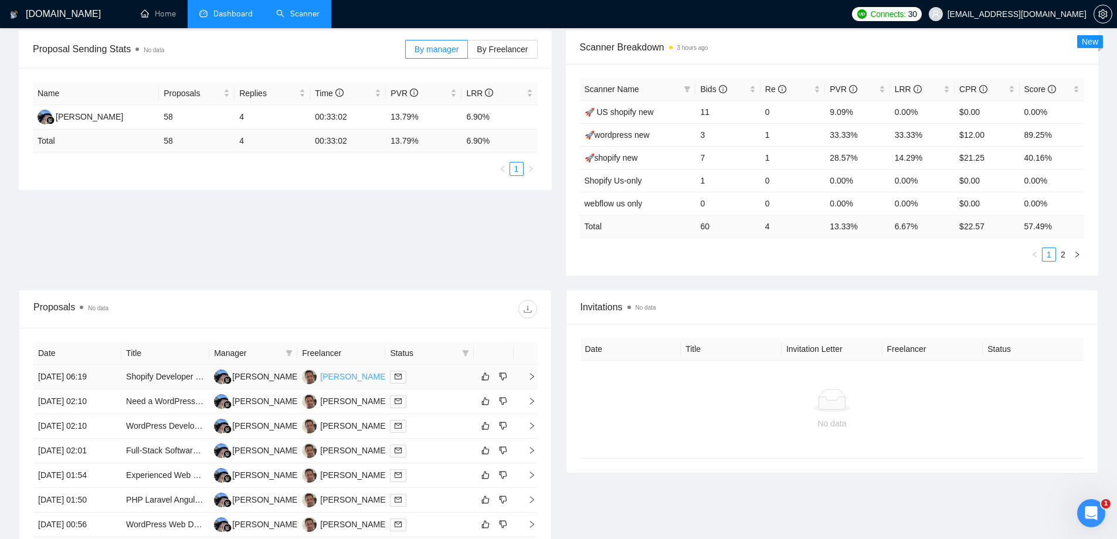
click at [338, 374] on div "[PERSON_NAME]" at bounding box center [353, 376] width 67 height 13
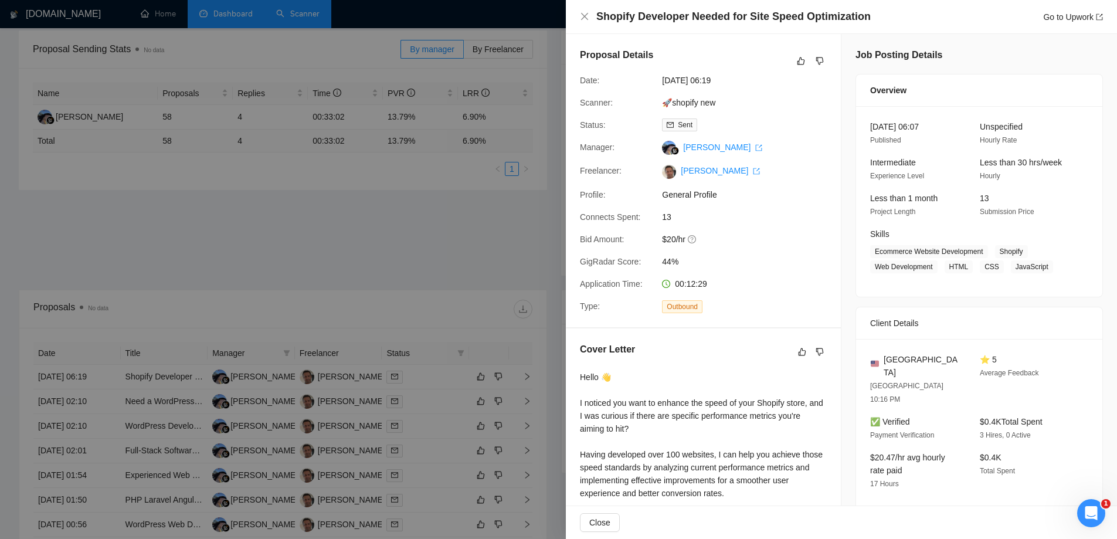
click at [363, 249] on div at bounding box center [558, 269] width 1117 height 539
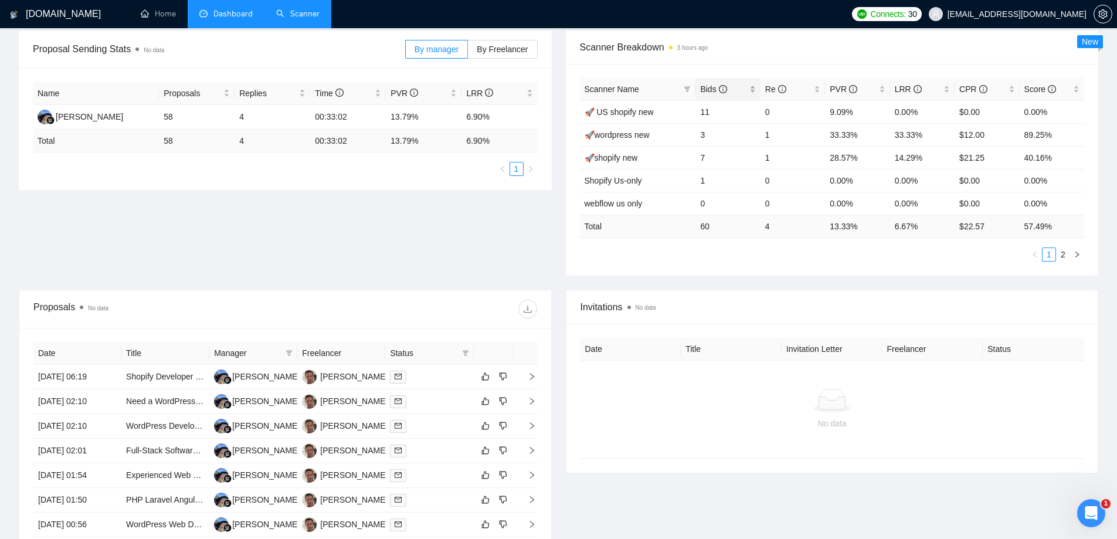
click at [704, 86] on span "Bids" at bounding box center [713, 88] width 26 height 9
click at [704, 87] on span "Bids" at bounding box center [713, 88] width 26 height 9
click at [608, 112] on link "🚀Python new" at bounding box center [610, 111] width 53 height 9
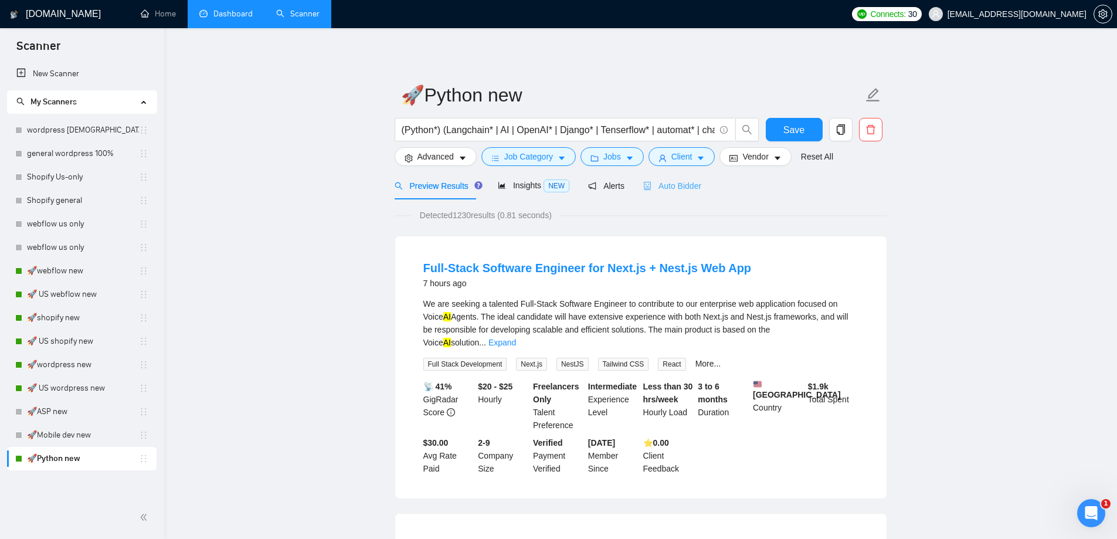
click at [679, 195] on div "Auto Bidder" at bounding box center [672, 186] width 58 height 28
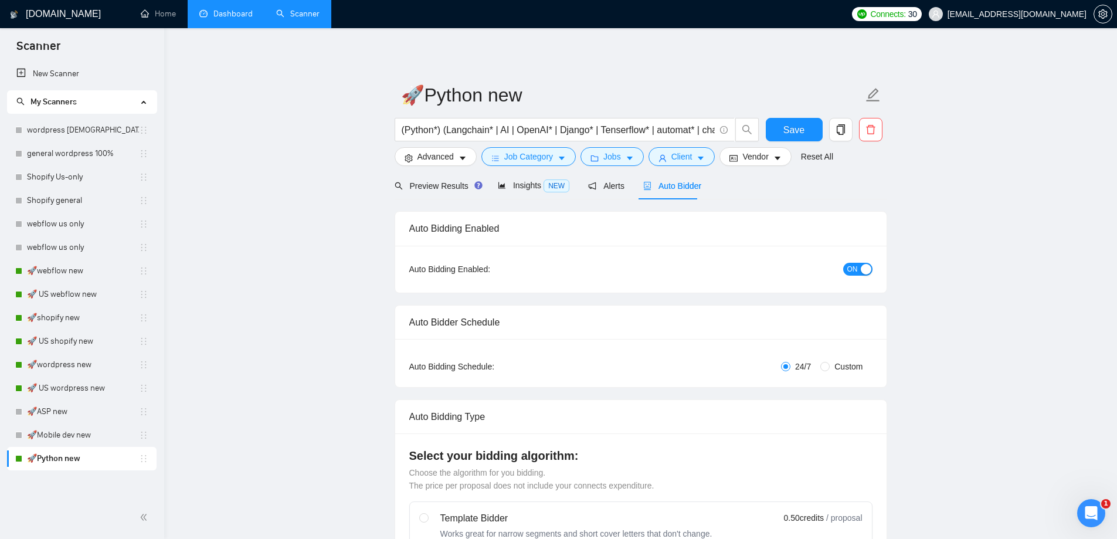
click at [240, 19] on link "Dashboard" at bounding box center [225, 14] width 53 height 10
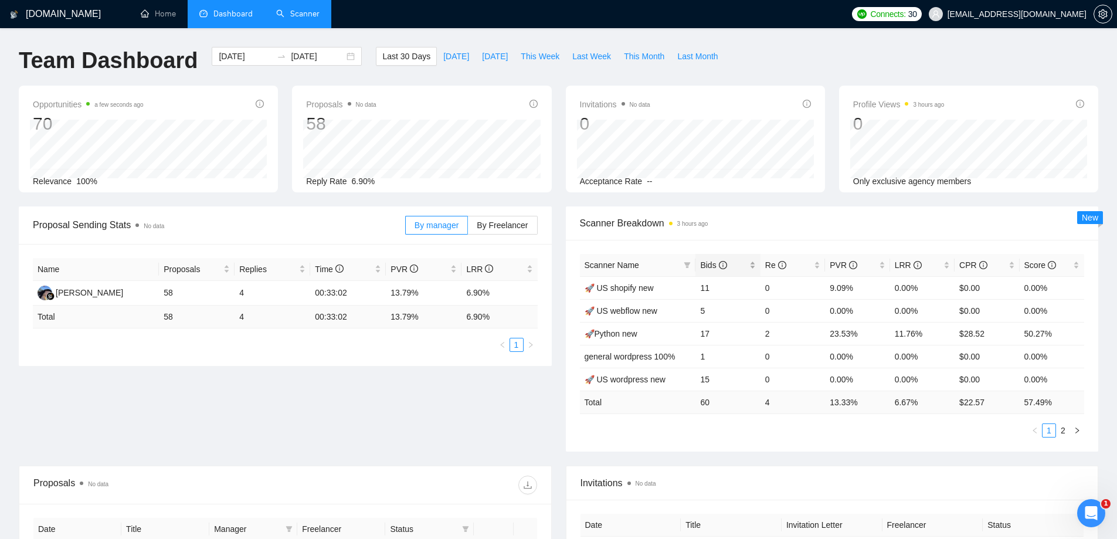
click at [700, 267] on span "Bids" at bounding box center [713, 264] width 26 height 9
click at [702, 268] on span "Bids" at bounding box center [713, 264] width 26 height 9
click at [653, 312] on link "🚀 US wordpress new" at bounding box center [624, 310] width 81 height 9
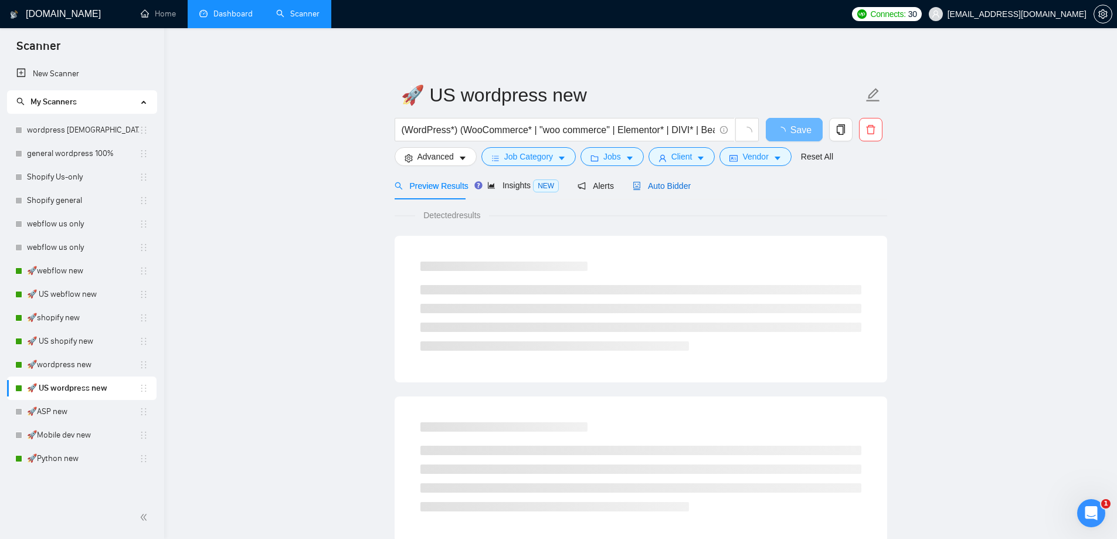
click at [658, 181] on span "Auto Bidder" at bounding box center [661, 185] width 58 height 9
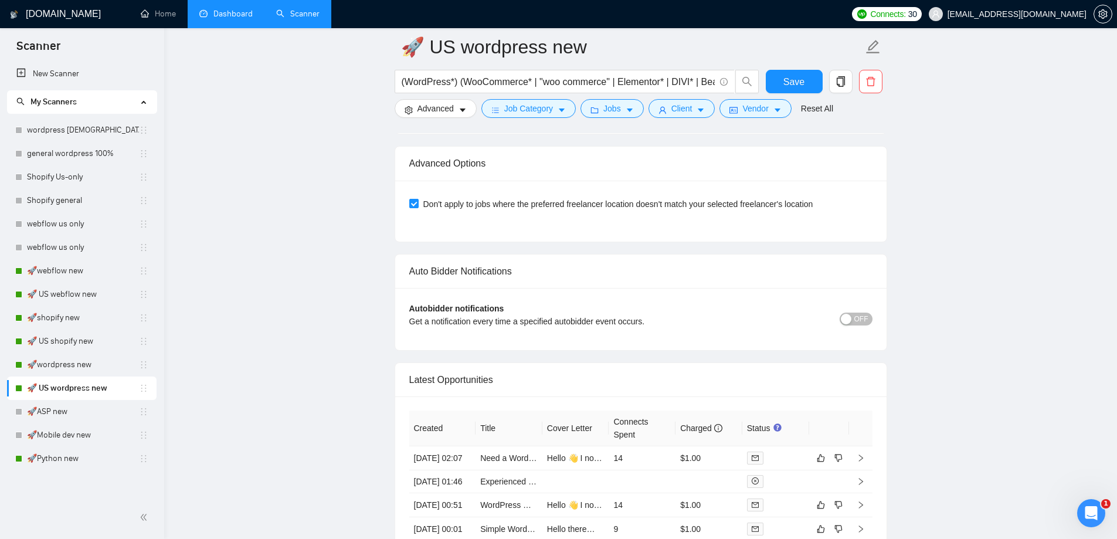
scroll to position [2813, 0]
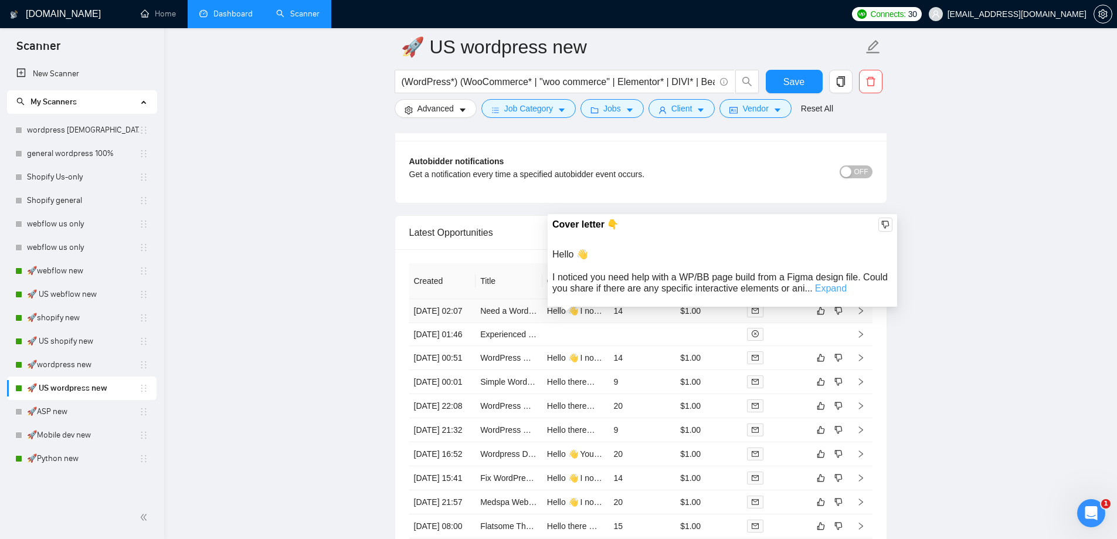
click at [821, 288] on link "Expand" at bounding box center [831, 288] width 32 height 10
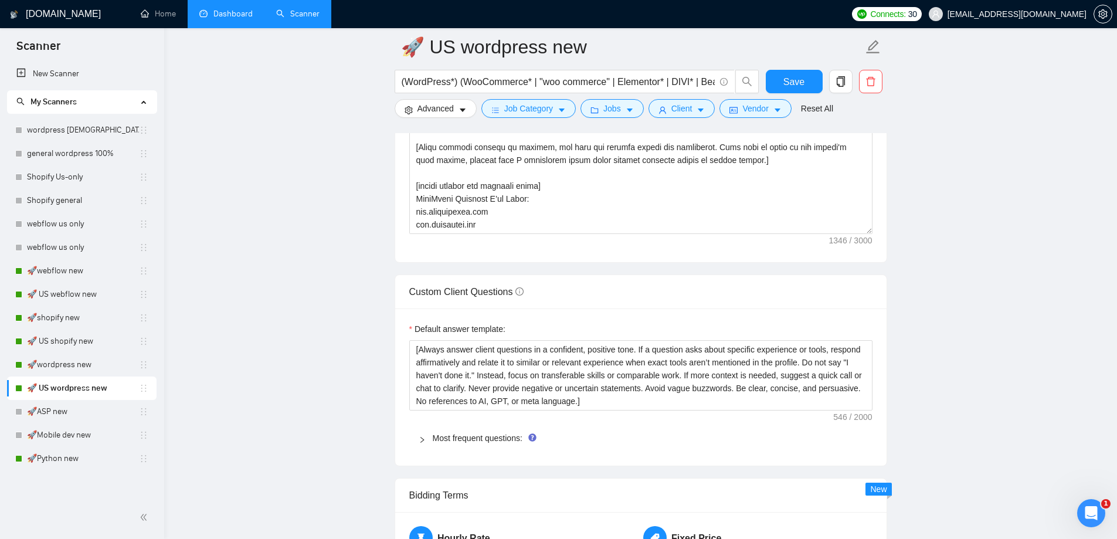
scroll to position [1700, 0]
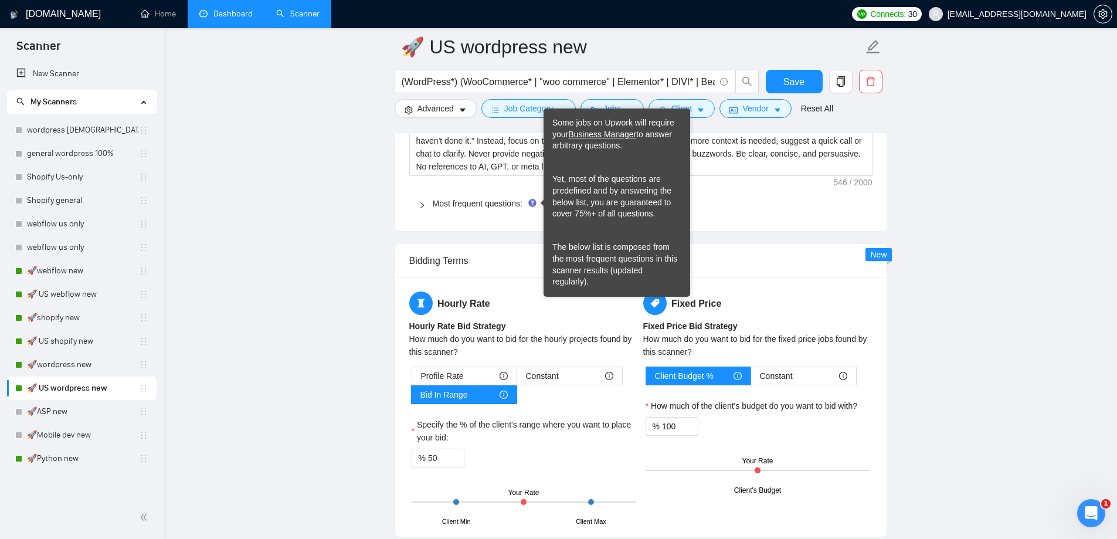
click at [506, 210] on div "Most frequent questions:" at bounding box center [640, 203] width 463 height 27
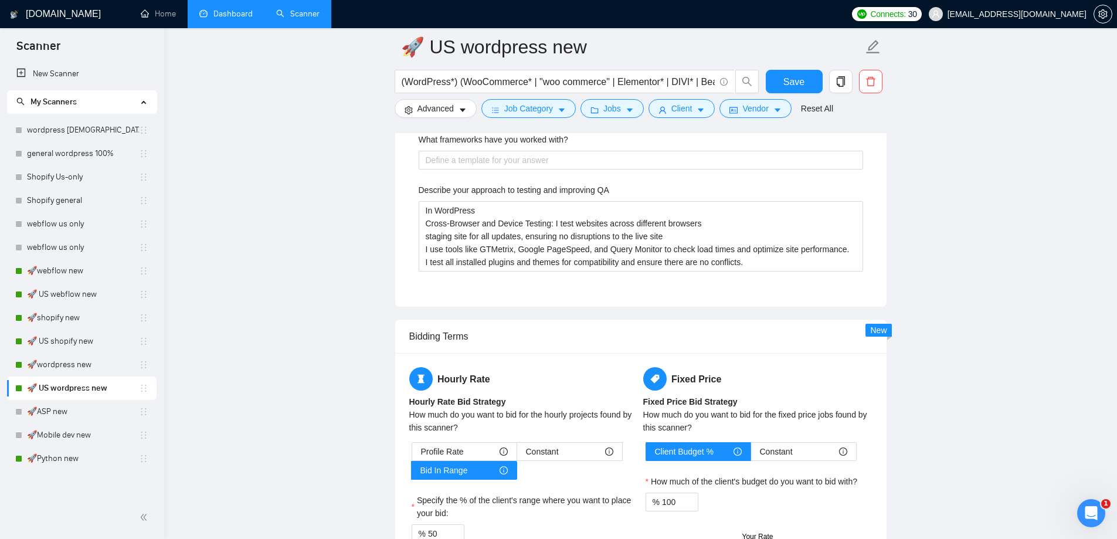
scroll to position [2286, 0]
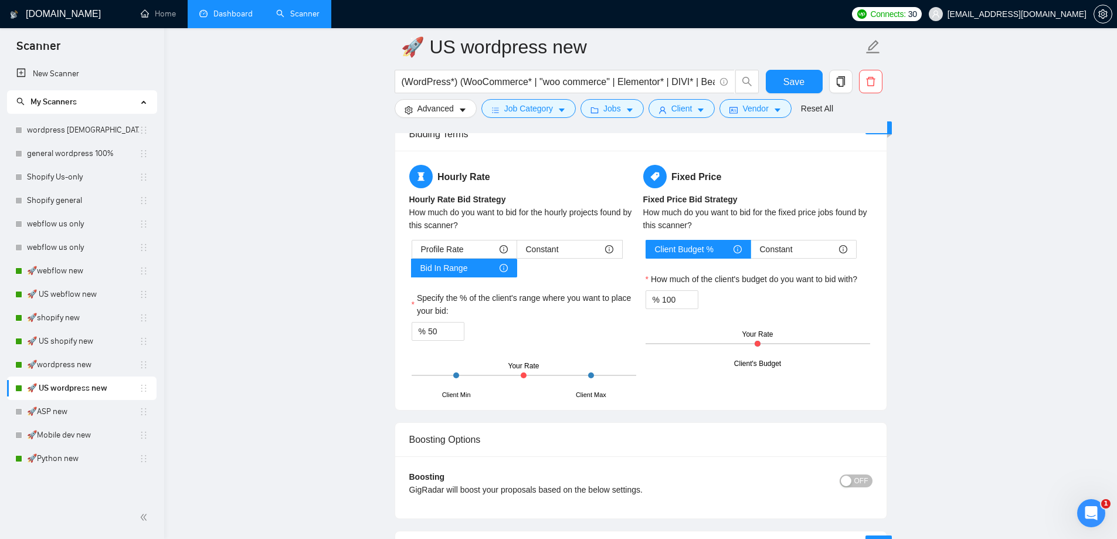
click at [219, 9] on link "Dashboard" at bounding box center [225, 14] width 53 height 10
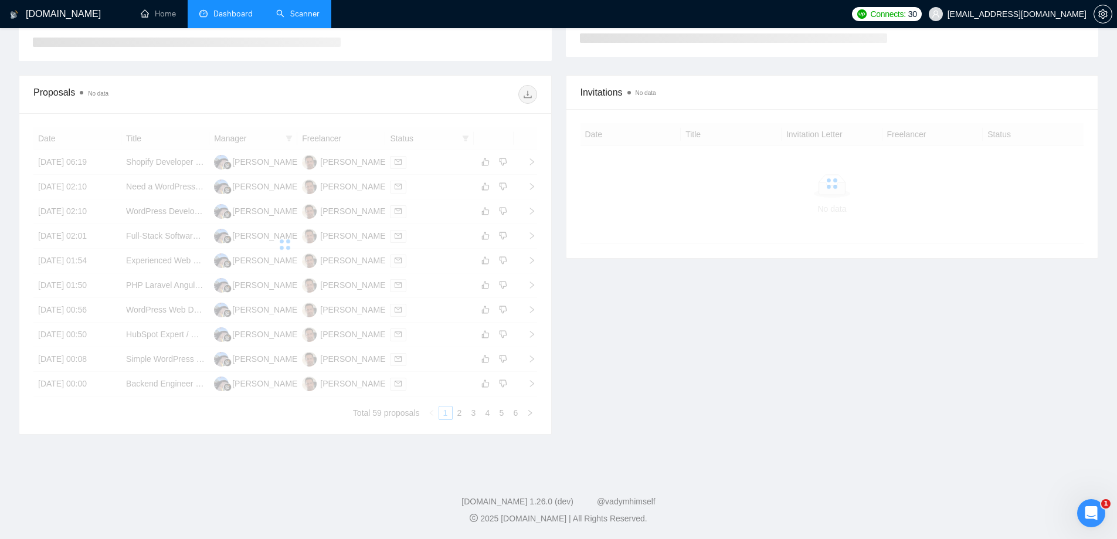
scroll to position [164, 0]
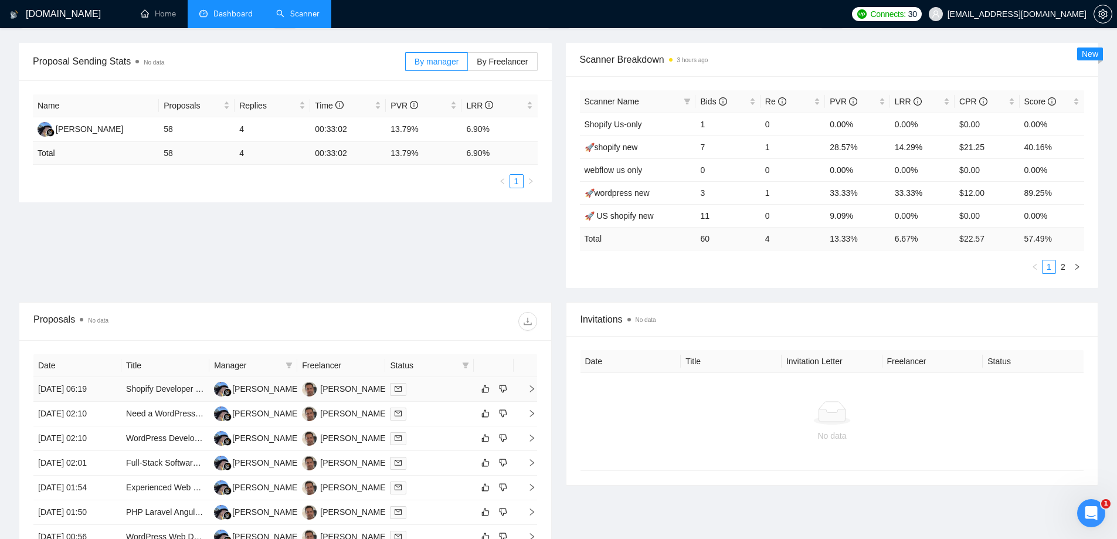
click at [65, 386] on td "[DATE] 06:19" at bounding box center [77, 389] width 88 height 25
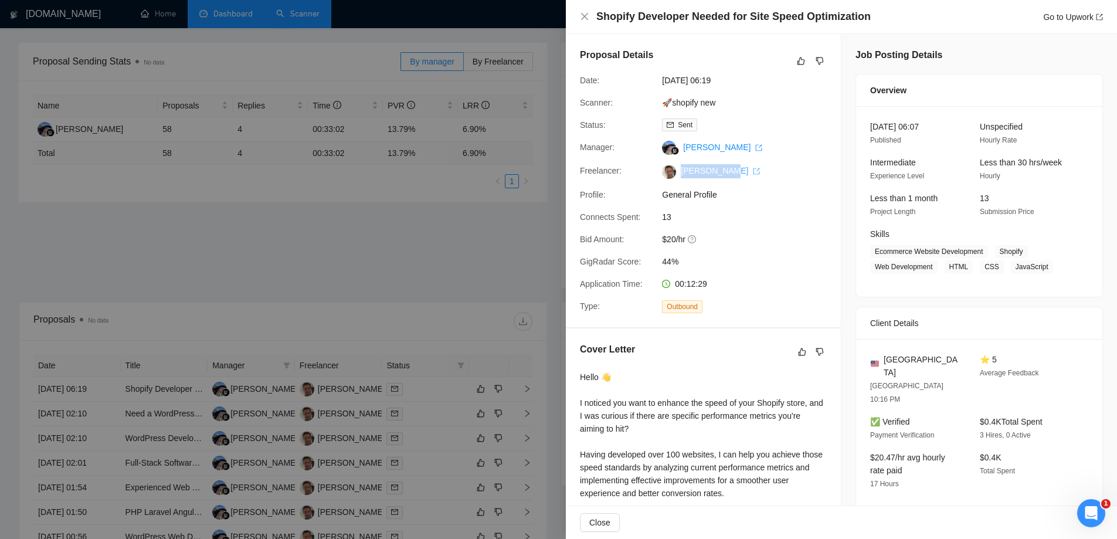
drag, startPoint x: 678, startPoint y: 167, endPoint x: 729, endPoint y: 168, distance: 51.6
click at [729, 168] on span "[PERSON_NAME]" at bounding box center [718, 170] width 84 height 9
copy link "[PERSON_NAME]"
